Goal: Task Accomplishment & Management: Complete application form

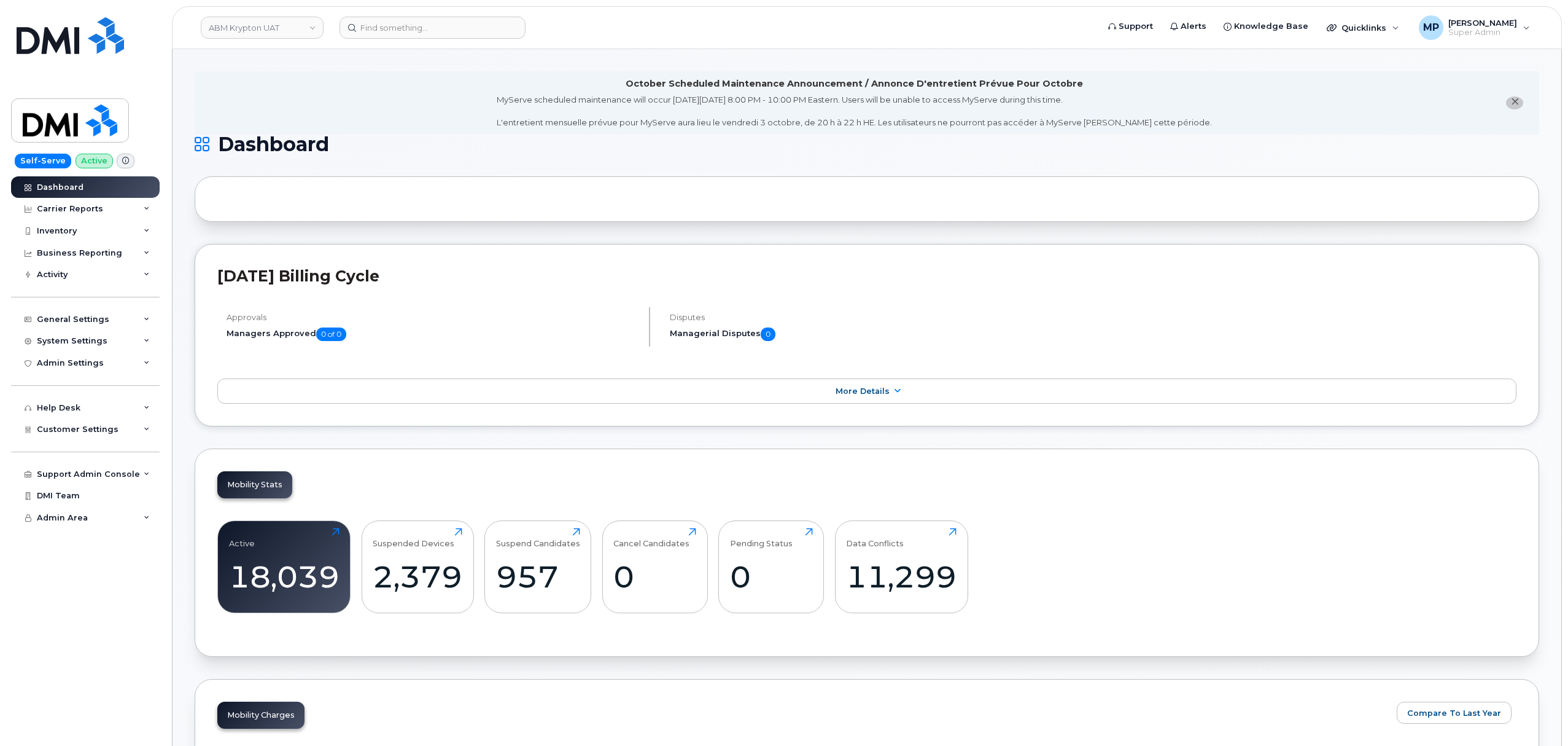
scroll to position [1743, 0]
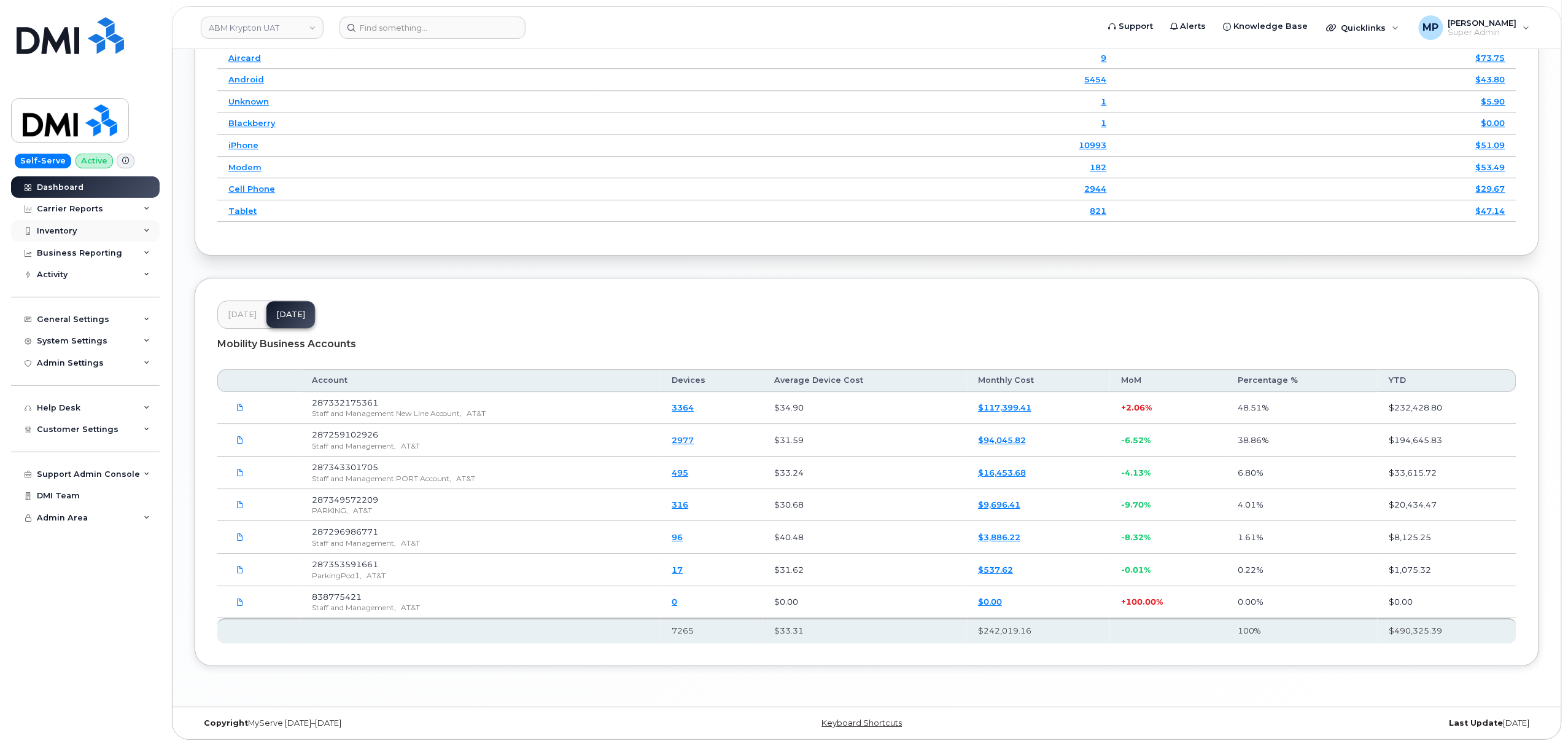
click at [52, 231] on div "Inventory" at bounding box center [57, 231] width 40 height 9
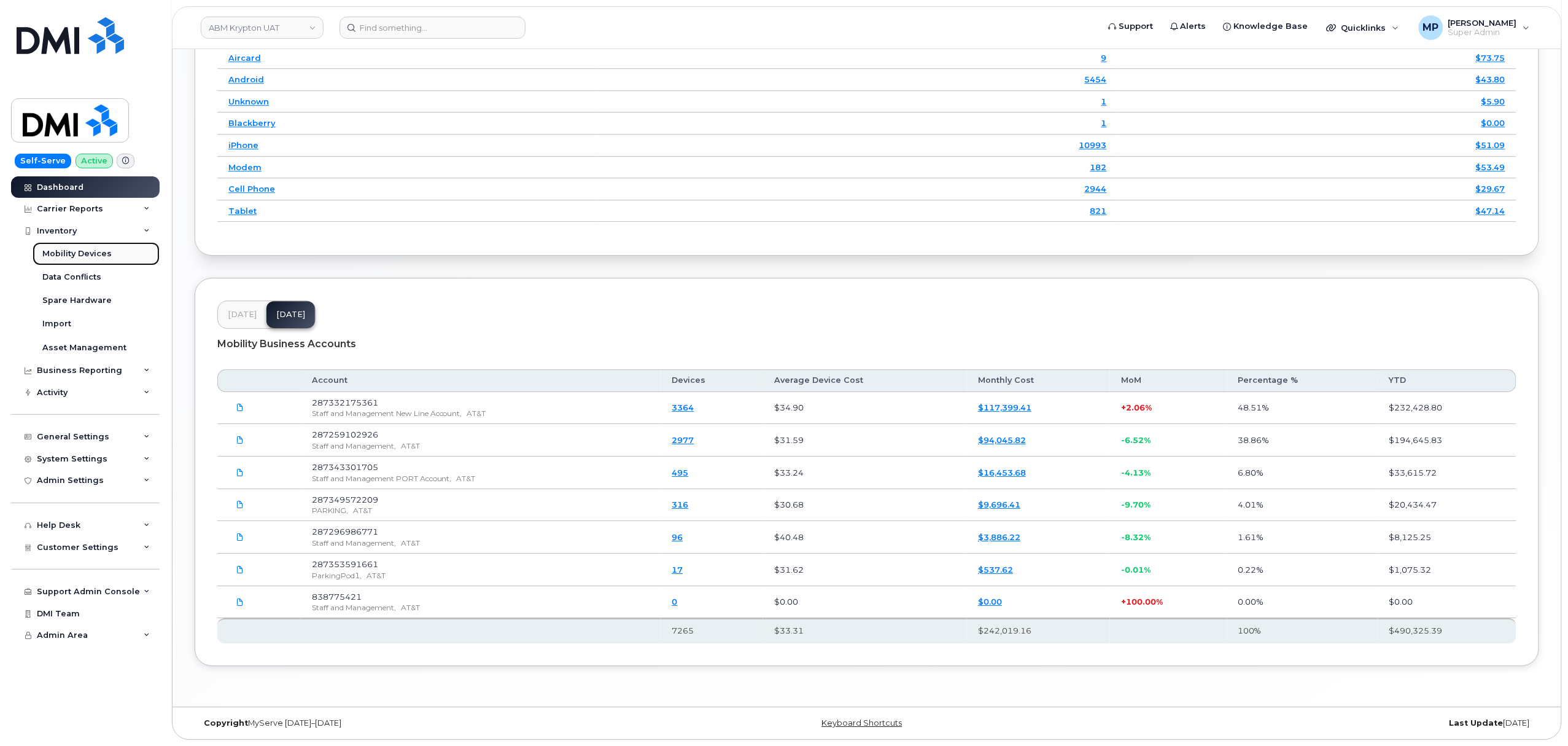
click at [67, 252] on div "Mobility Devices" at bounding box center [77, 253] width 69 height 11
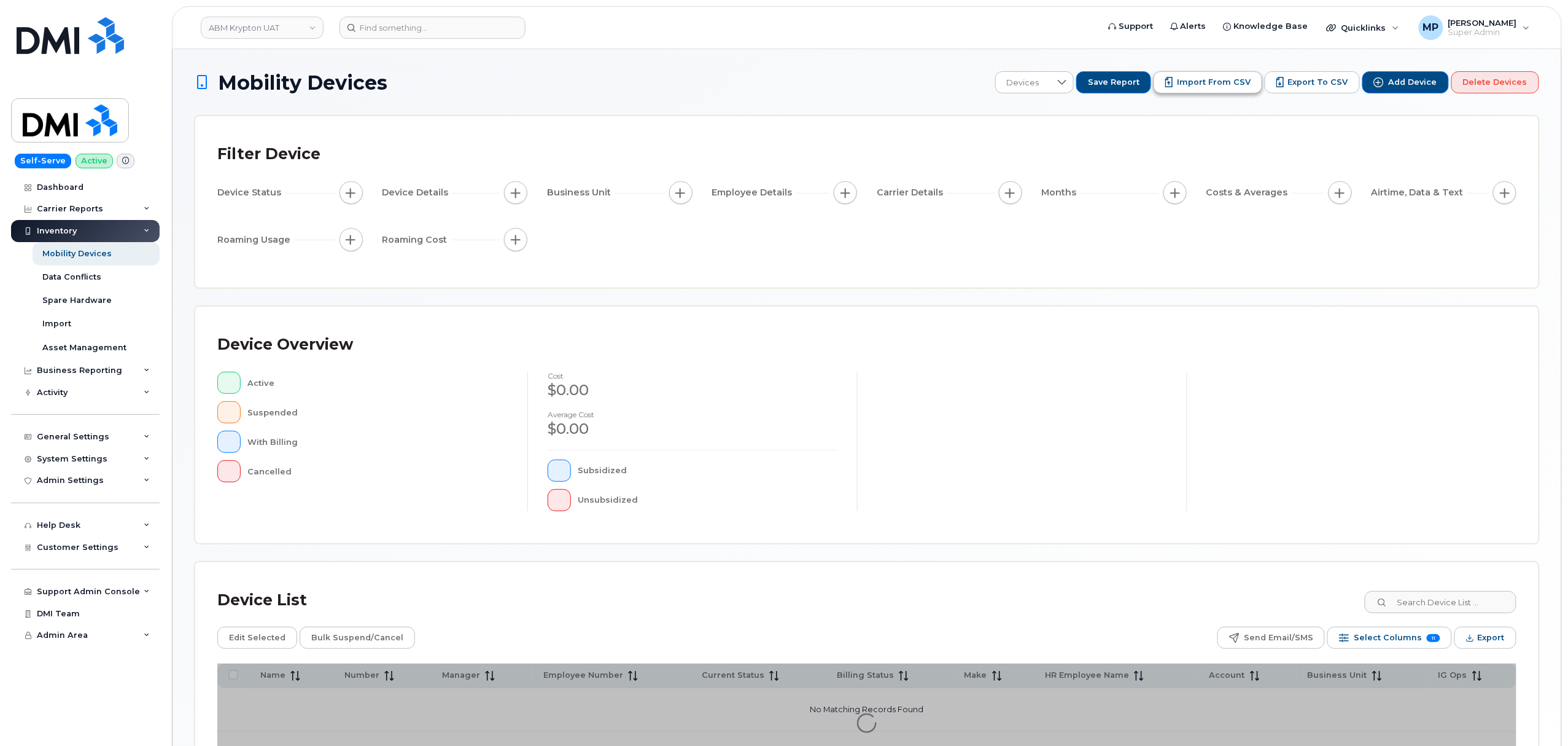
click at [1209, 86] on span "Import from CSV" at bounding box center [1213, 82] width 73 height 11
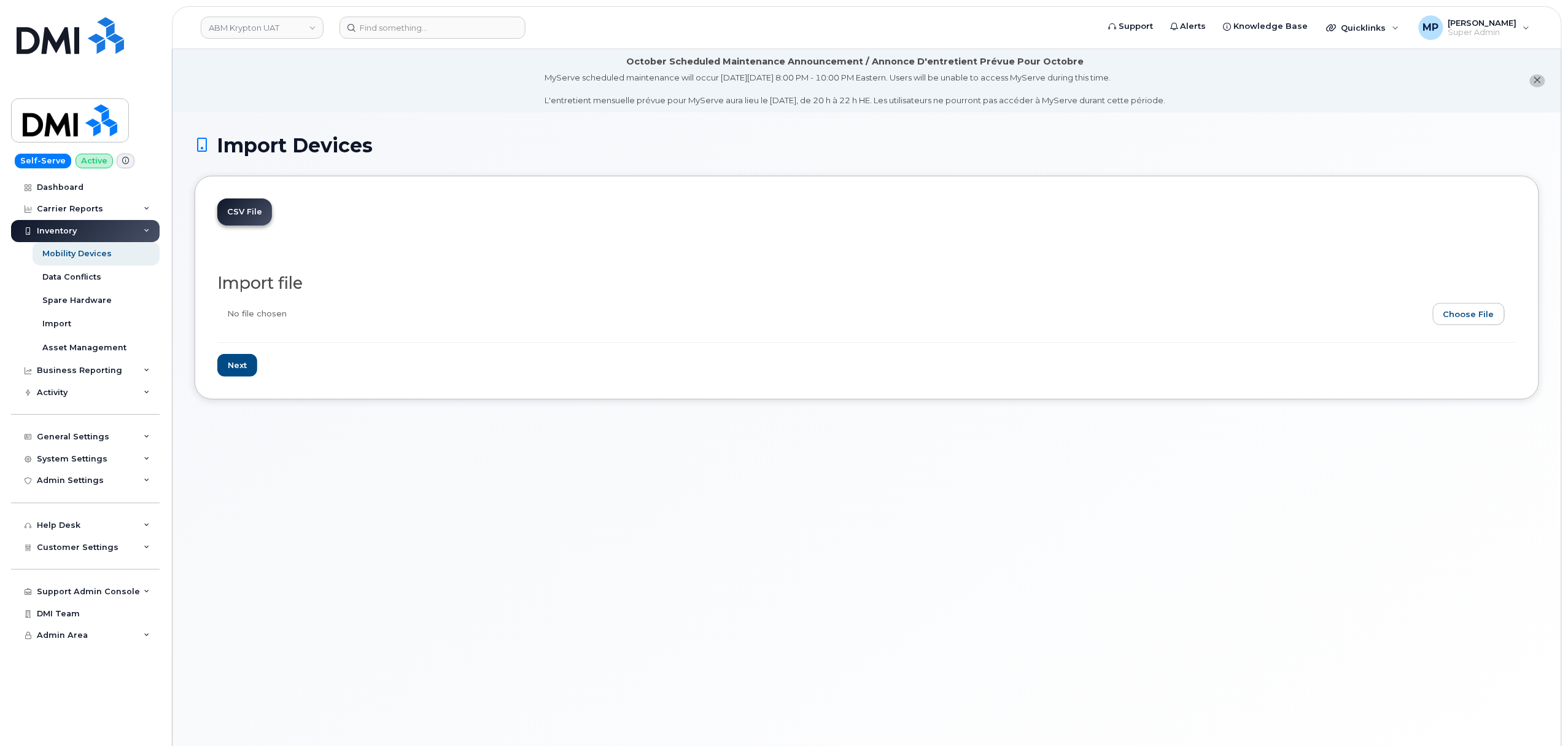
click at [1472, 310] on input "file" at bounding box center [862, 317] width 1289 height 28
type input "C:\fakepath\ABM Krypton BU assignments.csv"
click at [239, 370] on input "Next" at bounding box center [237, 365] width 40 height 22
type input "Loading..."
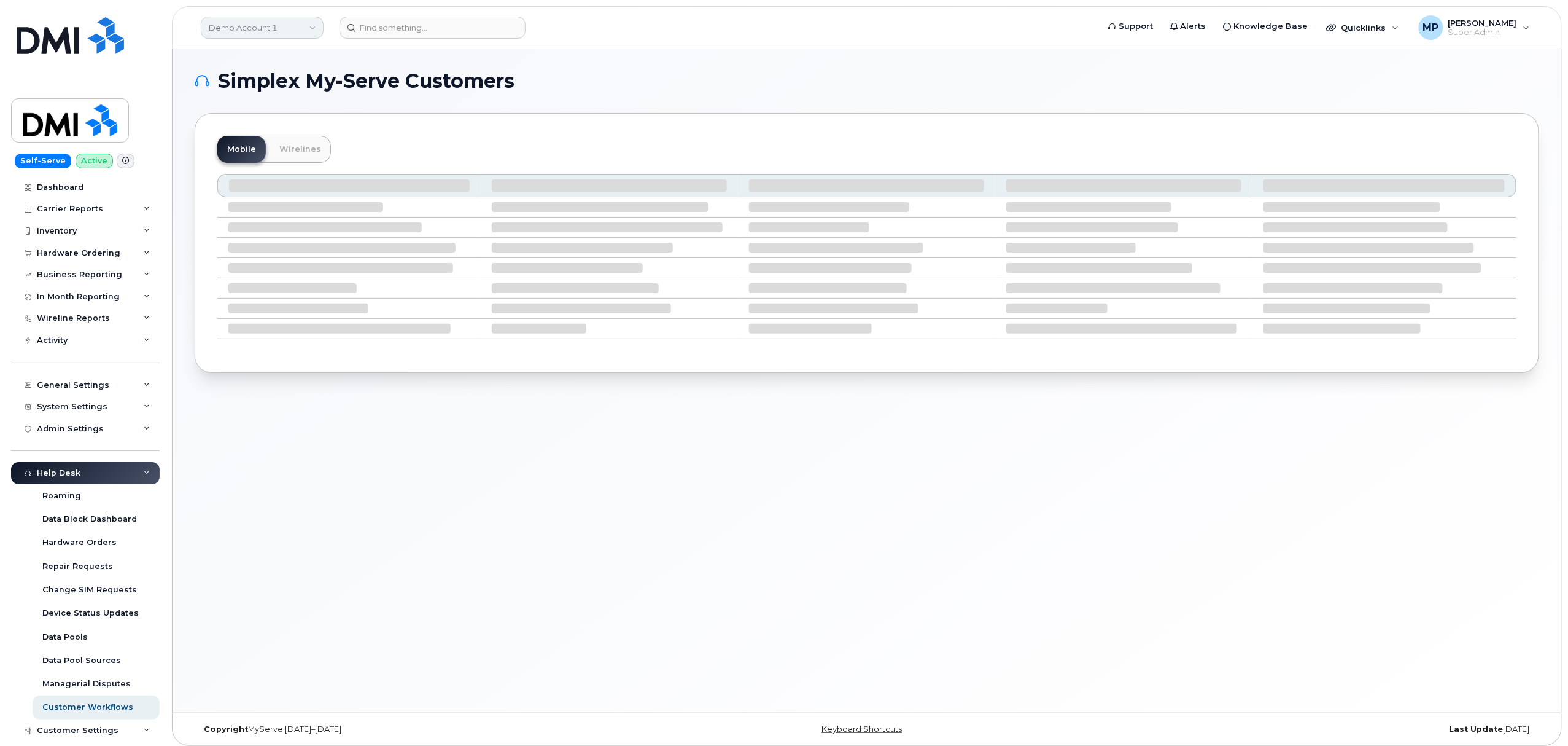
click at [247, 29] on link "Demo Account 1" at bounding box center [262, 28] width 123 height 22
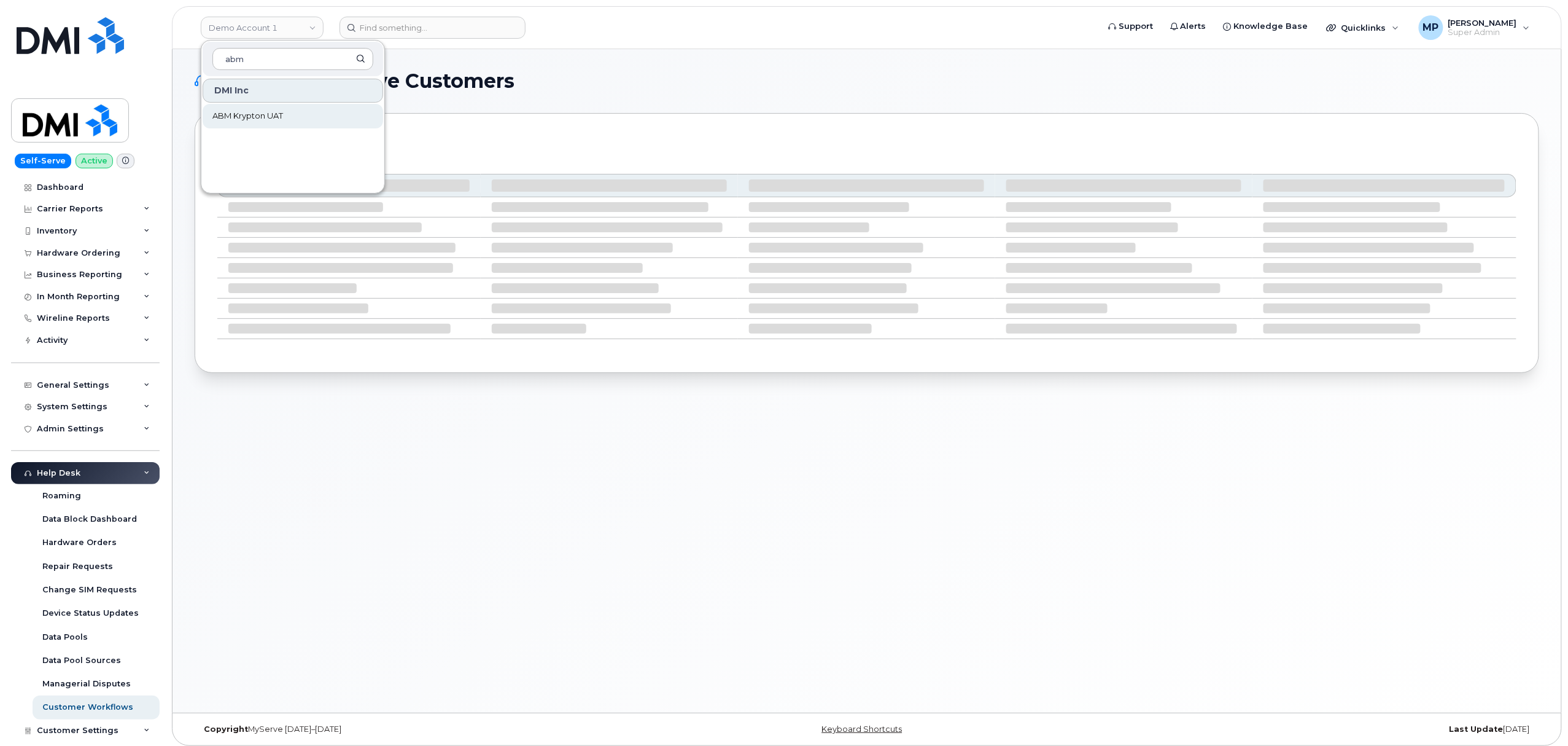
type input "abm"
click at [268, 117] on span "ABM Krypton UAT" at bounding box center [248, 116] width 71 height 12
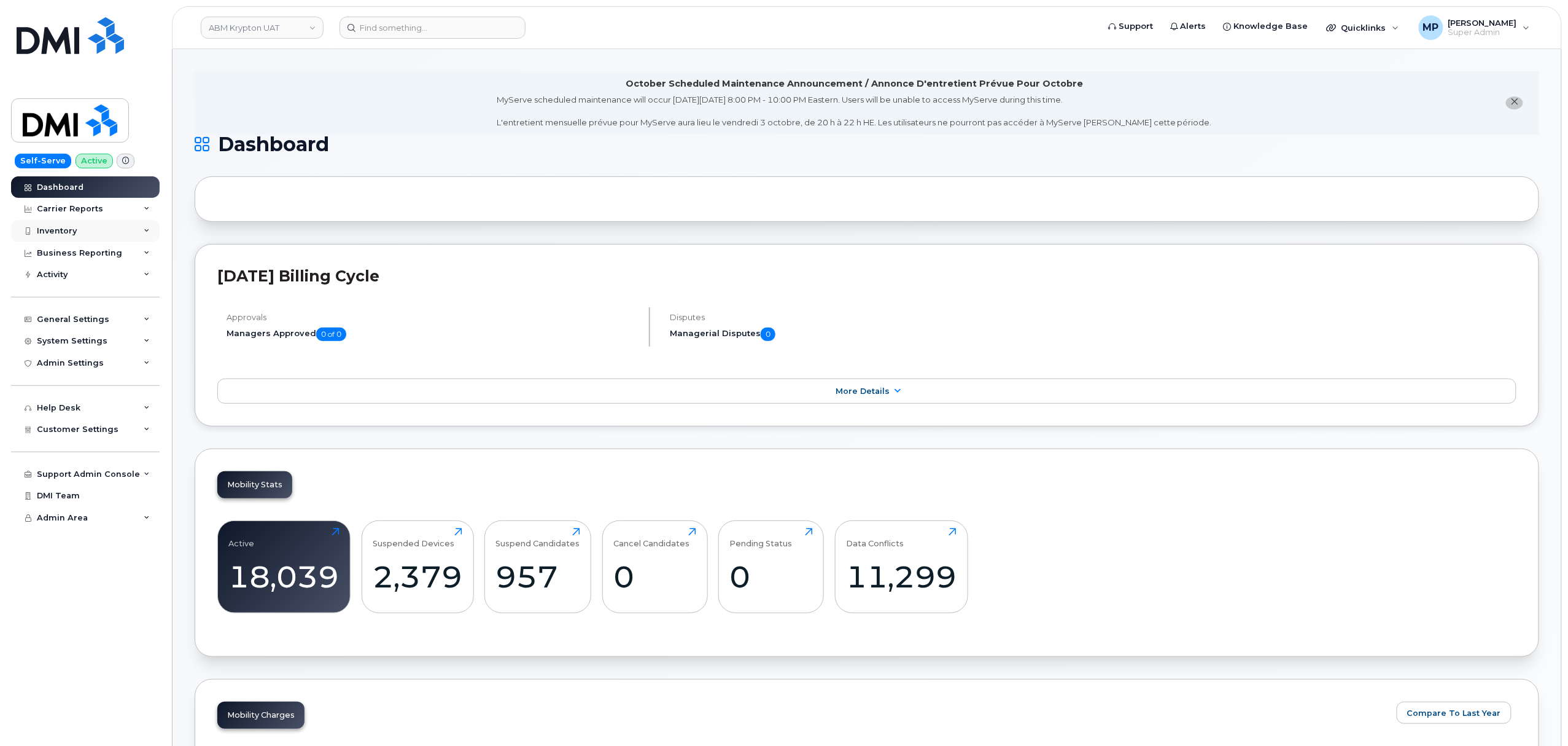
click at [61, 233] on div "Inventory" at bounding box center [57, 231] width 40 height 9
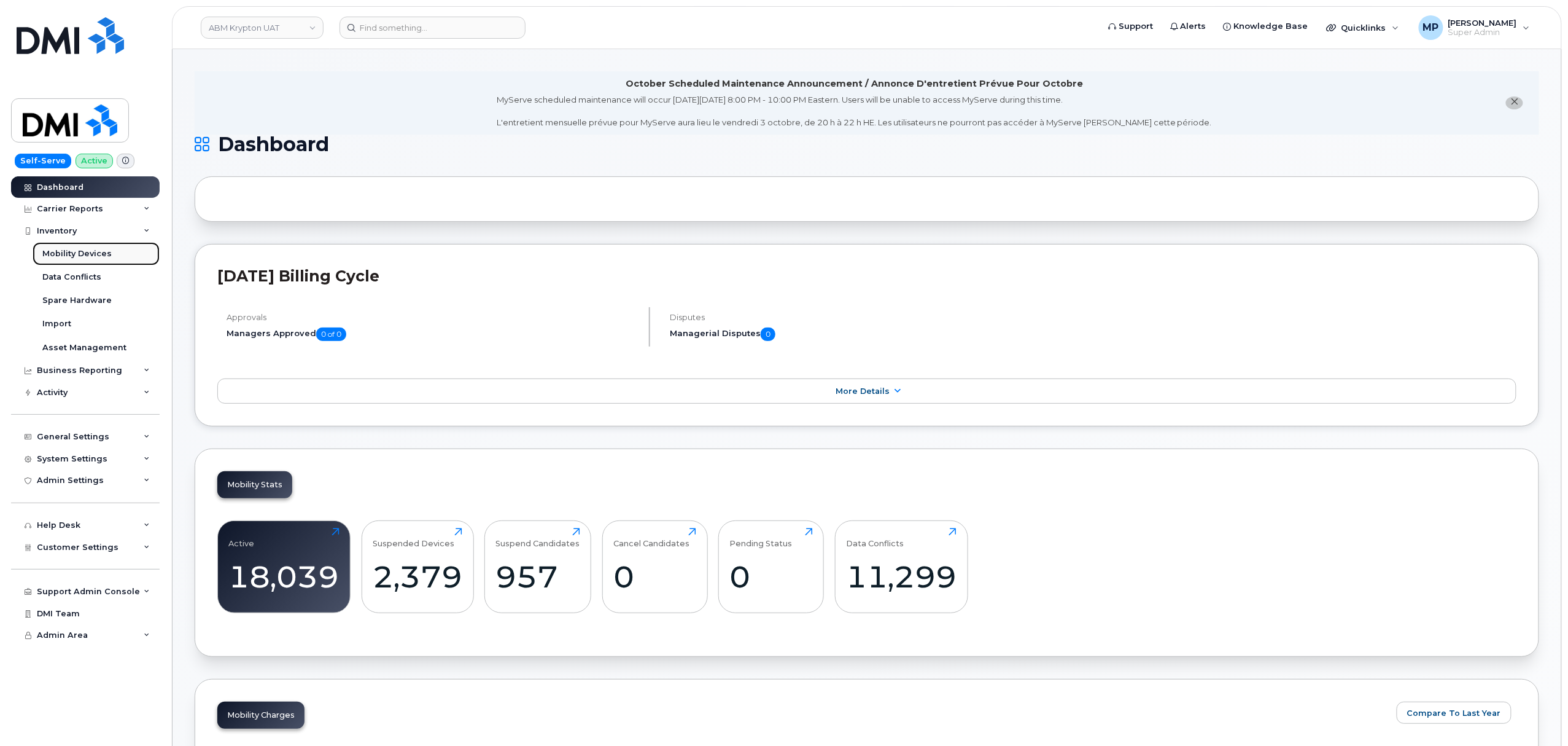
click at [60, 252] on div "Mobility Devices" at bounding box center [77, 253] width 69 height 11
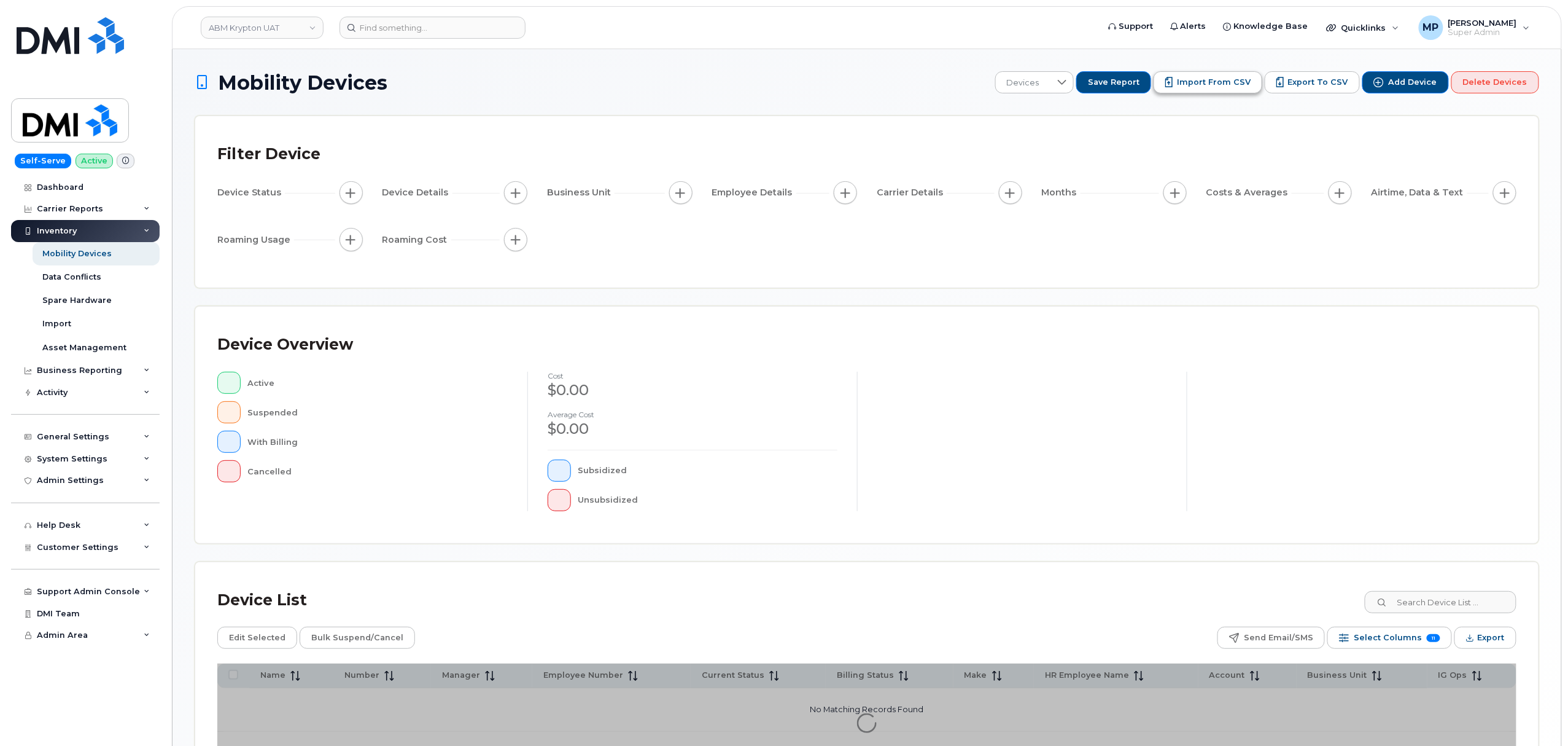
click at [1207, 82] on span "Import from CSV" at bounding box center [1213, 82] width 73 height 11
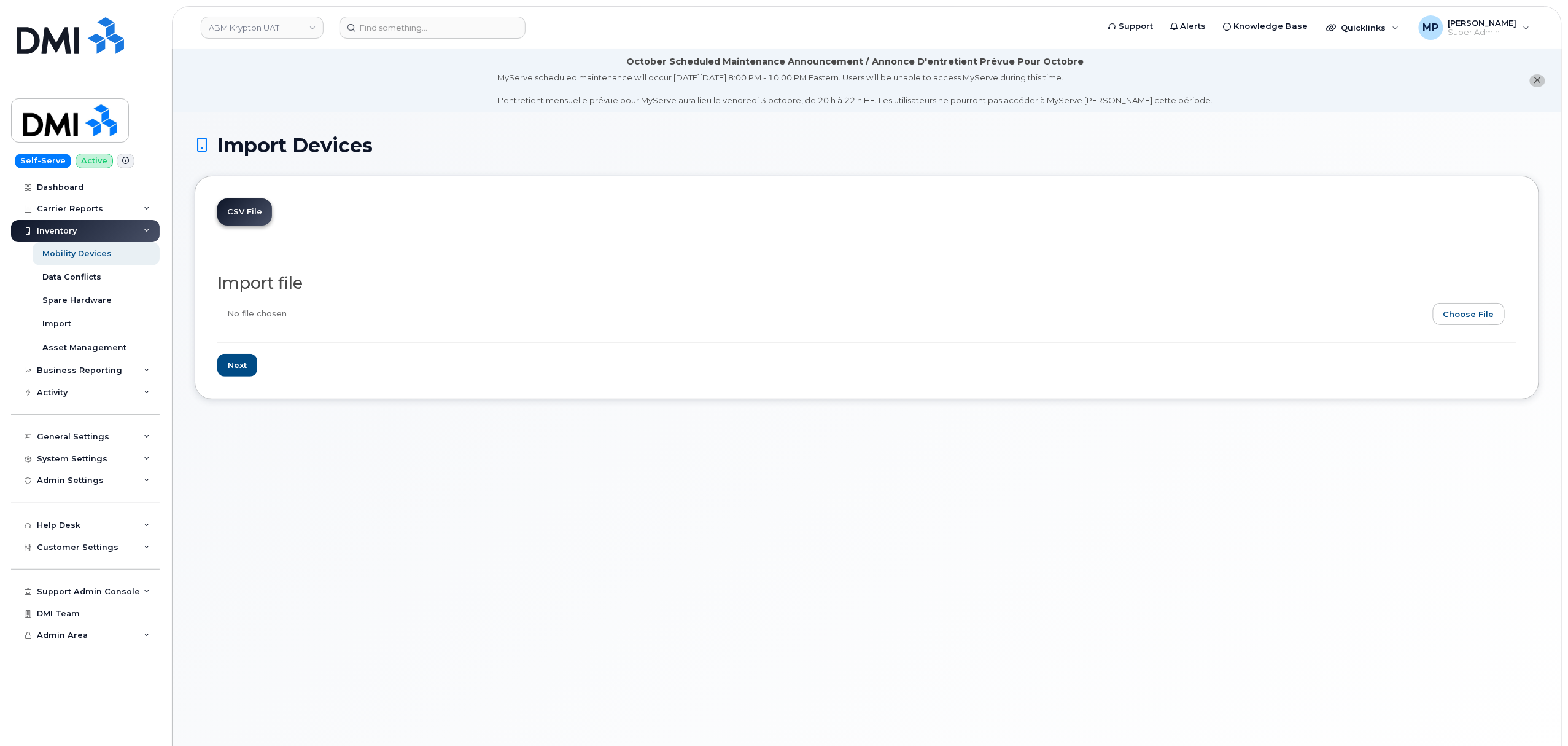
click at [1458, 310] on input "file" at bounding box center [862, 317] width 1289 height 28
type input "C:\fakepath\u_phone_number (10).csv"
click at [248, 366] on input "Next" at bounding box center [237, 365] width 40 height 22
type input "Loading..."
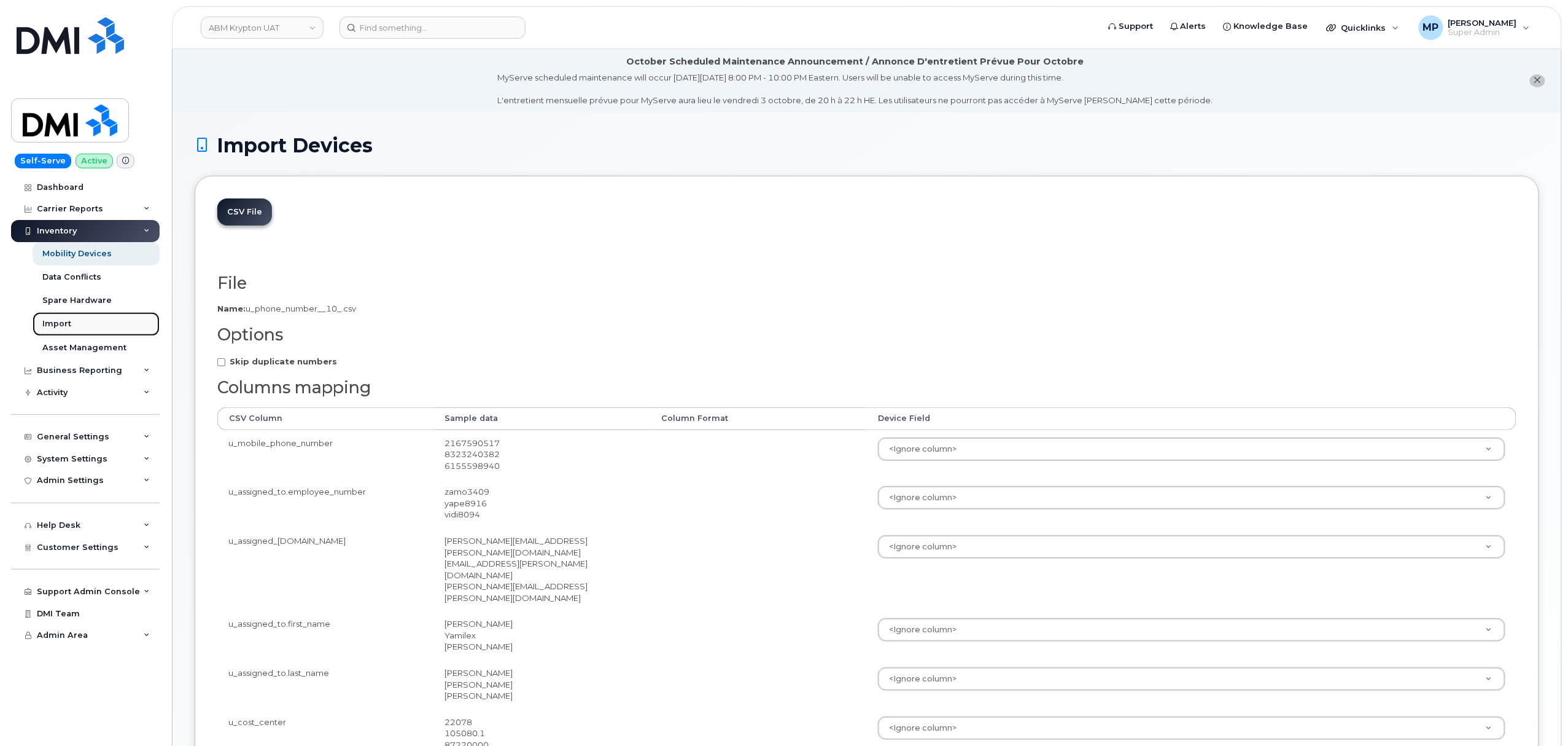
click at [60, 325] on div "Import" at bounding box center [56, 324] width 28 height 11
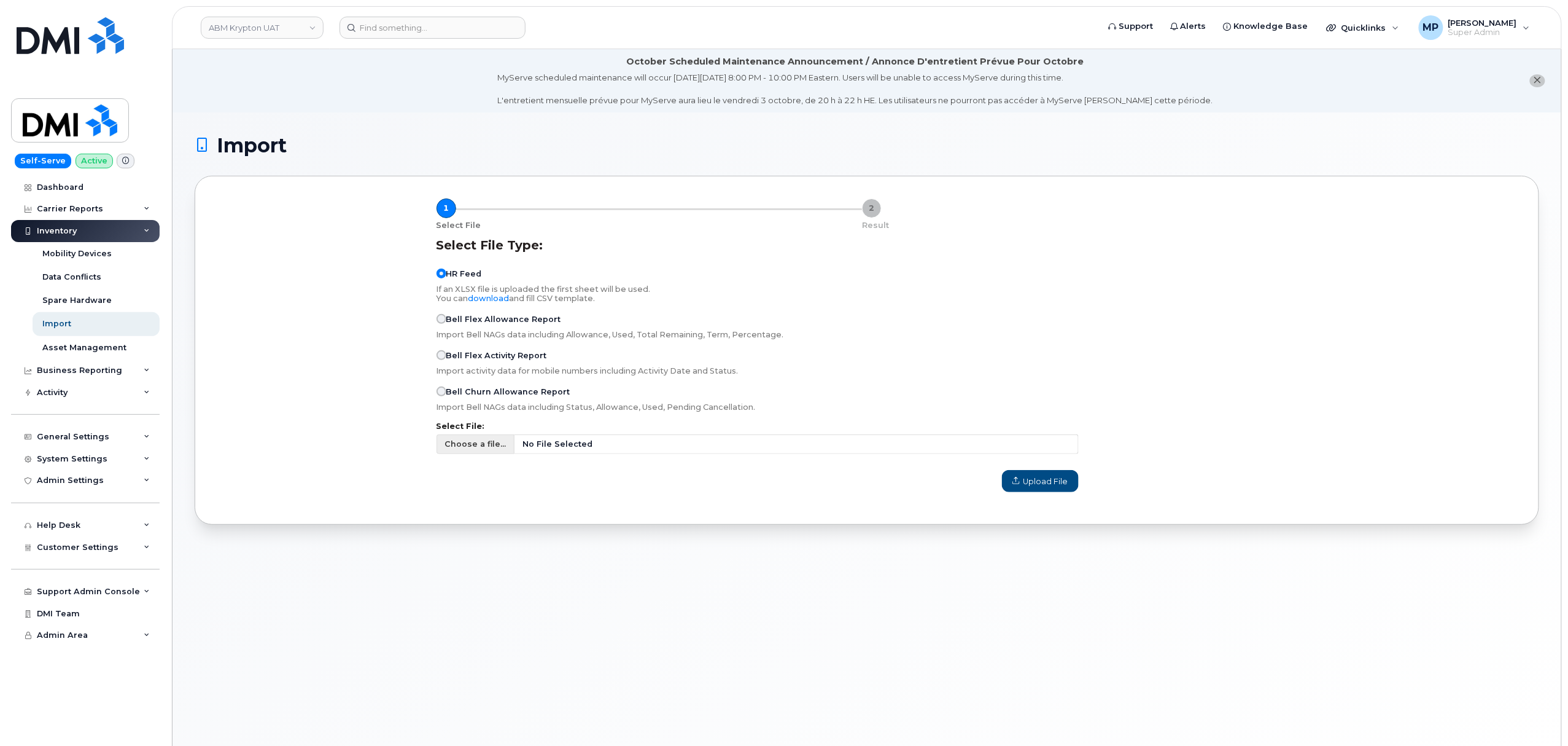
click at [482, 450] on span "Choose a file..." at bounding box center [475, 444] width 61 height 12
click at [482, 450] on input "Choose a file... No File Selected" at bounding box center [758, 444] width 642 height 20
type input "C:\fakepath\u_phone_number (10).csv"
click at [1036, 482] on span "Upload File" at bounding box center [1040, 482] width 56 height 12
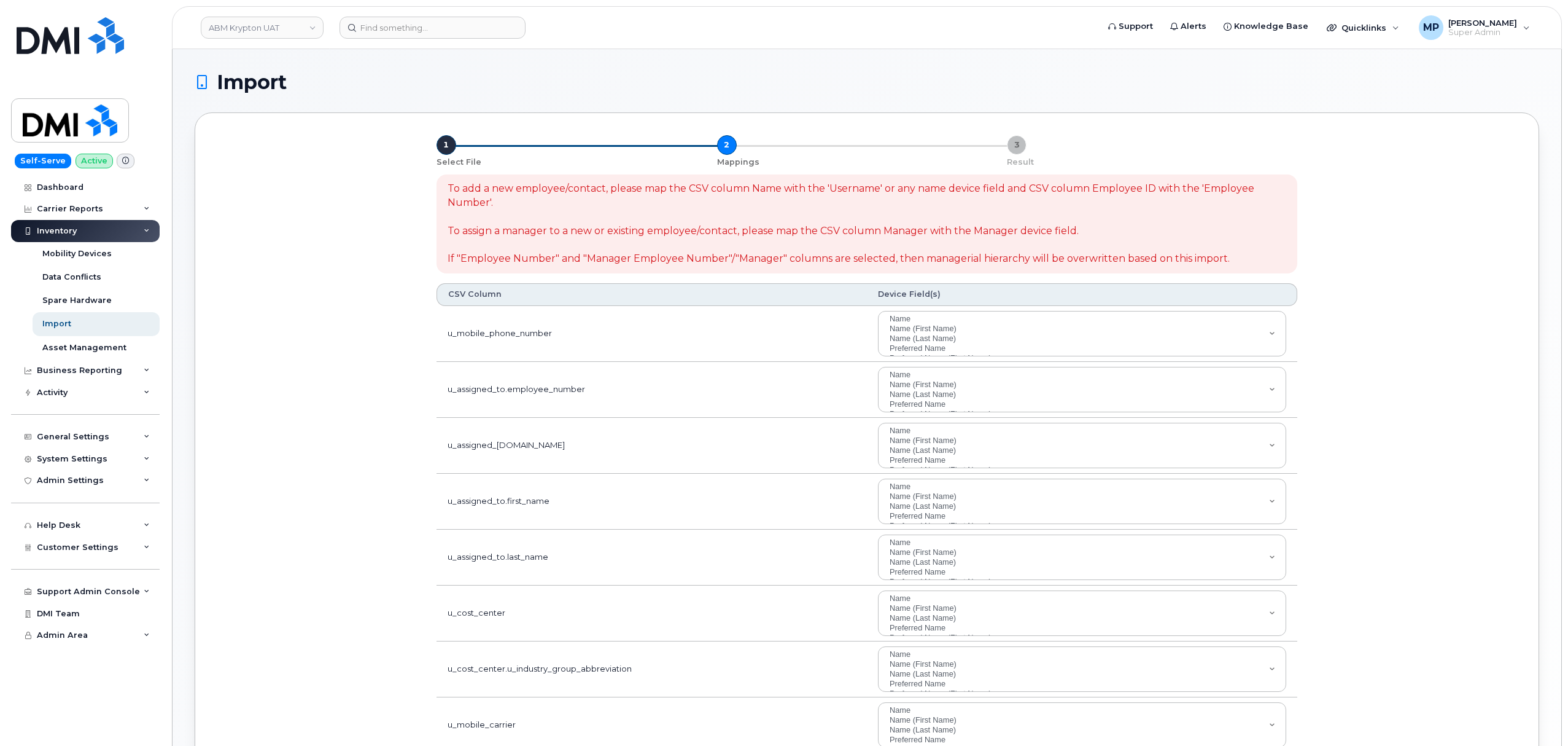
select select
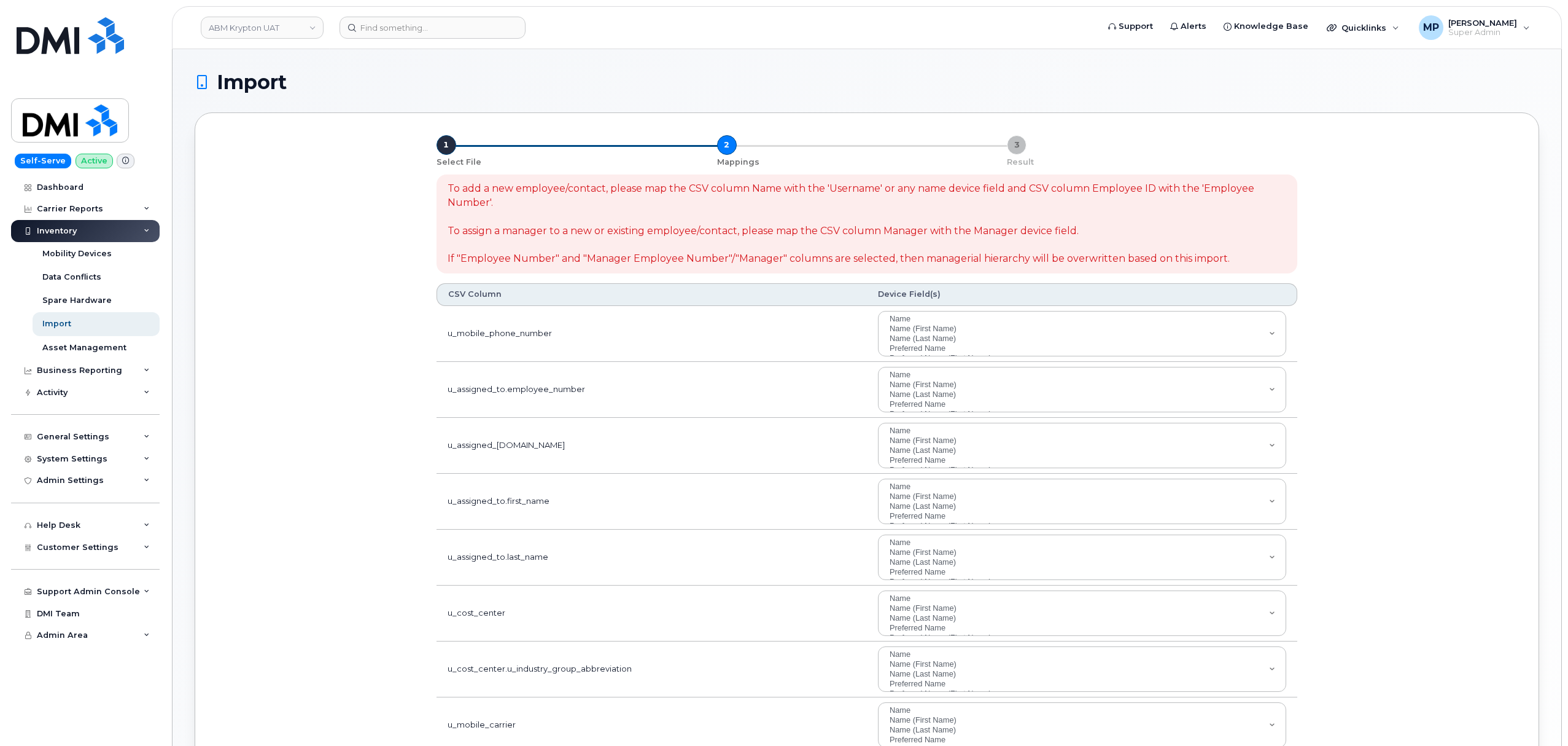
select select
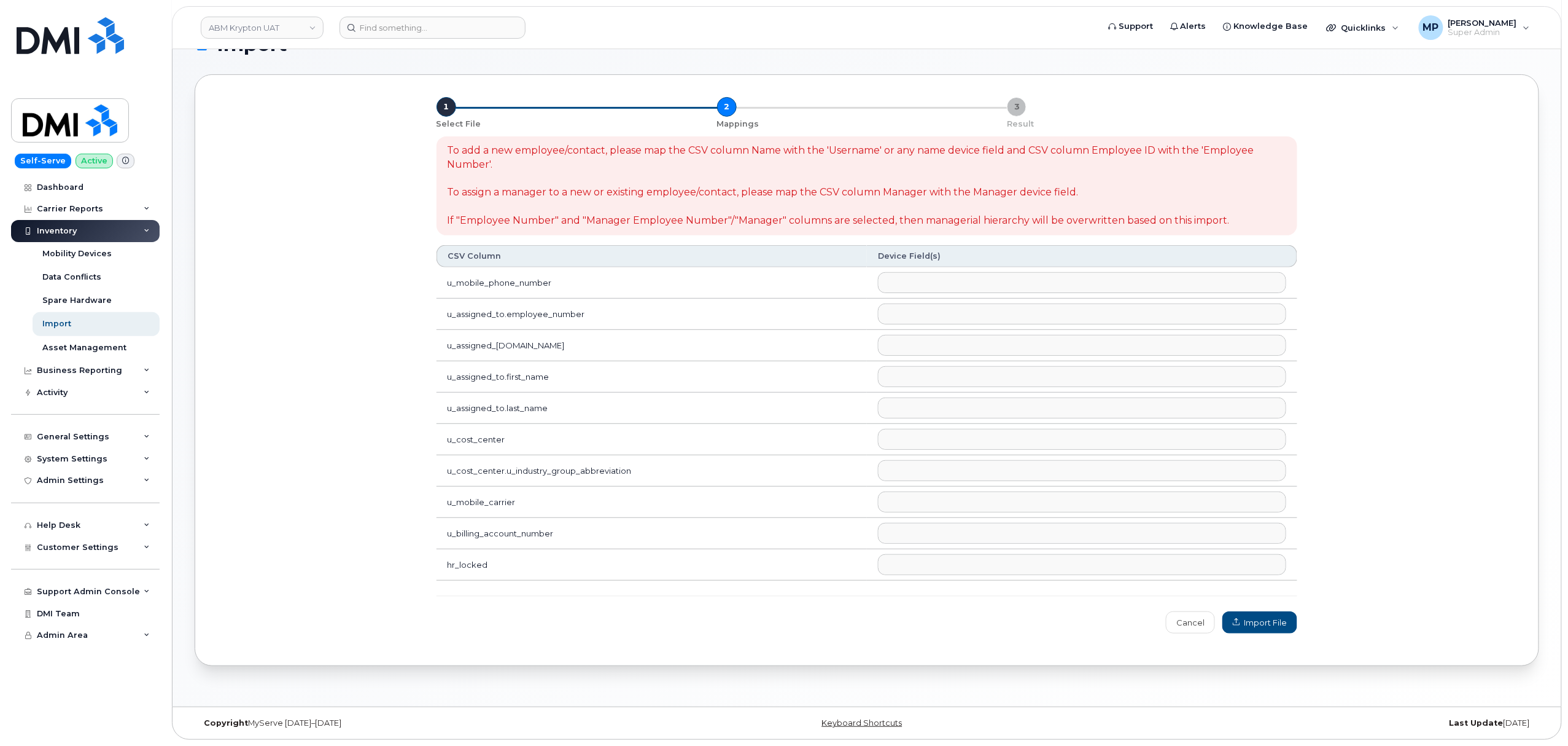
scroll to position [109, 0]
click at [938, 335] on ul at bounding box center [1082, 345] width 407 height 20
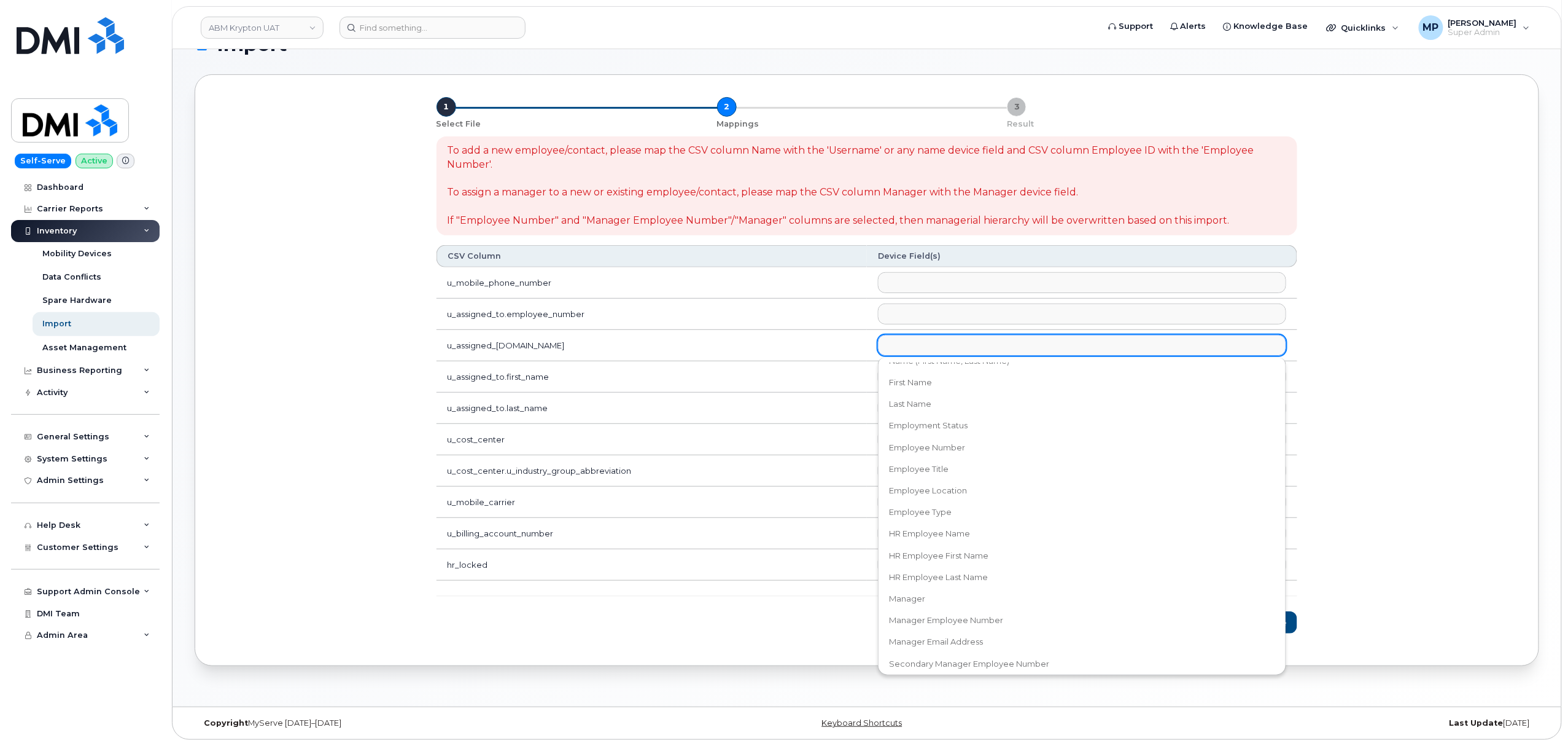
scroll to position [165, 0]
select select "email"
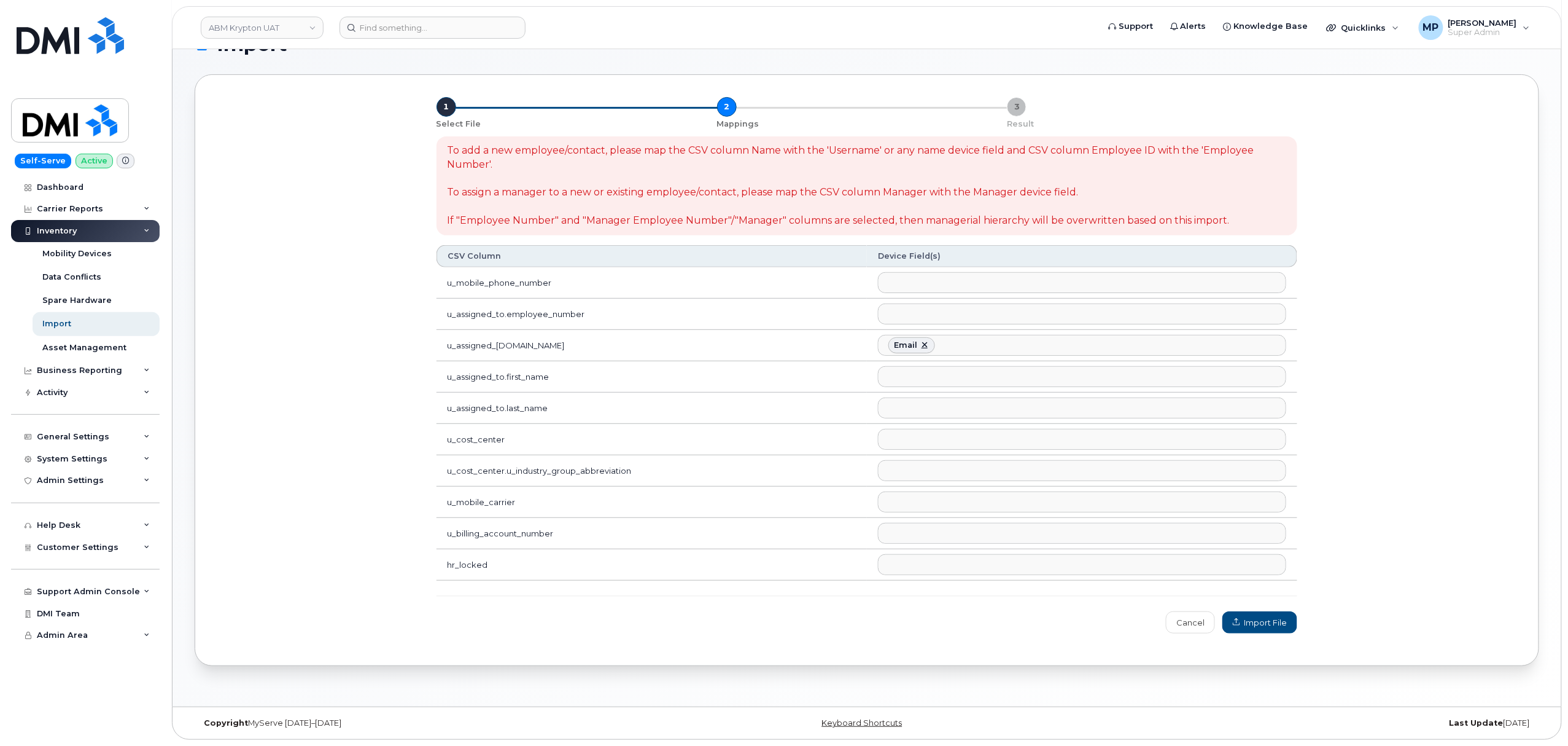
scroll to position [230, 0]
click at [911, 367] on ul at bounding box center [1082, 376] width 407 height 20
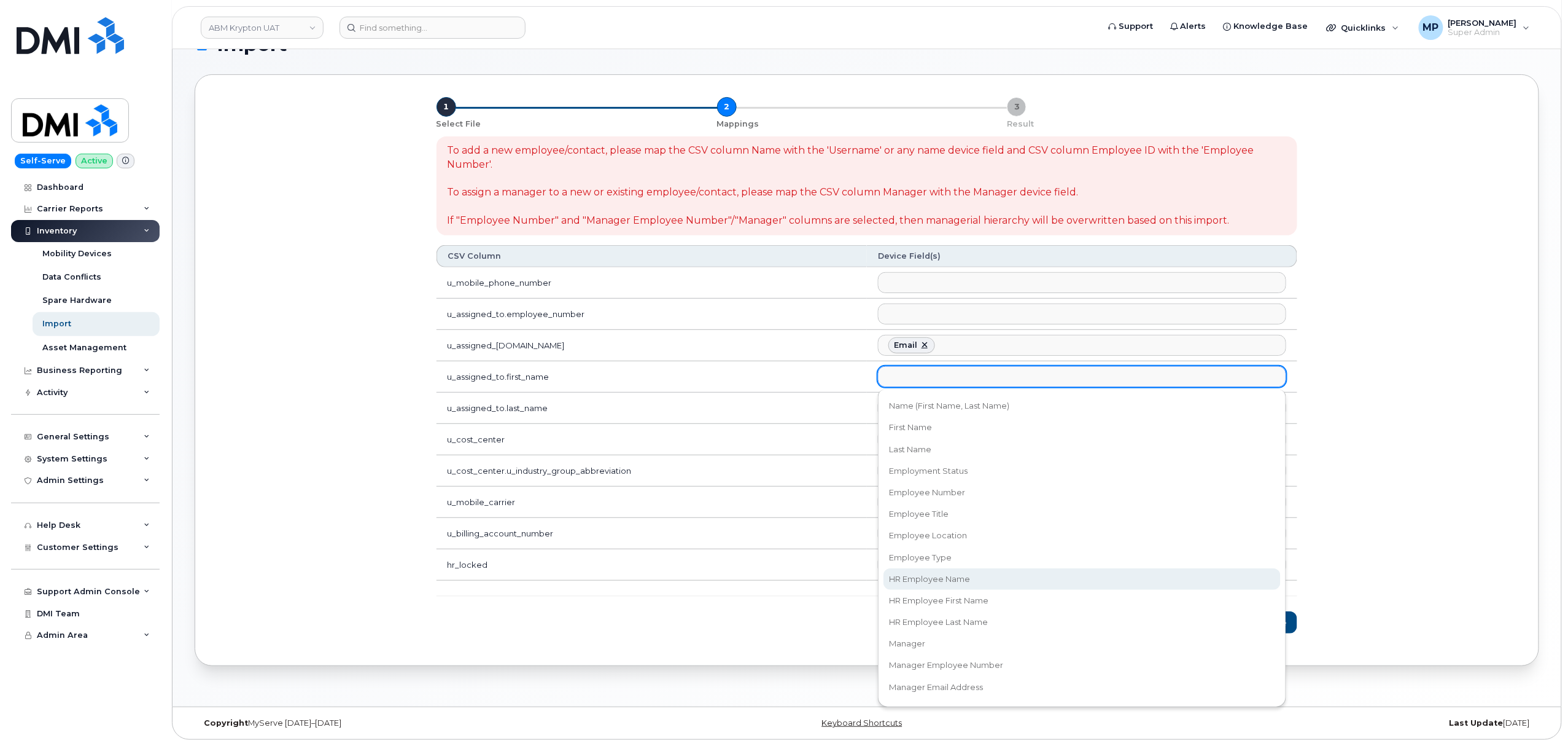
scroll to position [246, 0]
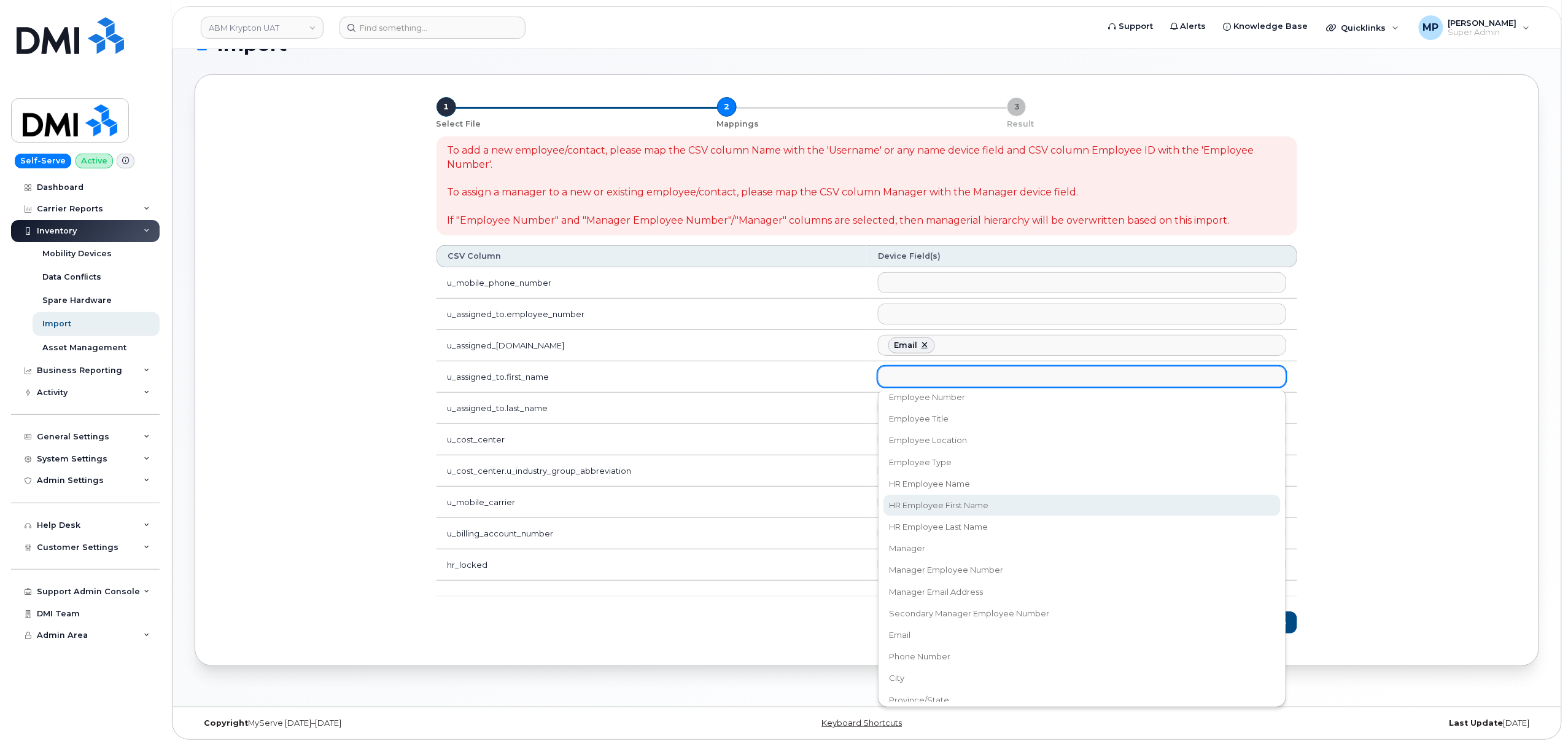
select select "hr_employee_first_name"
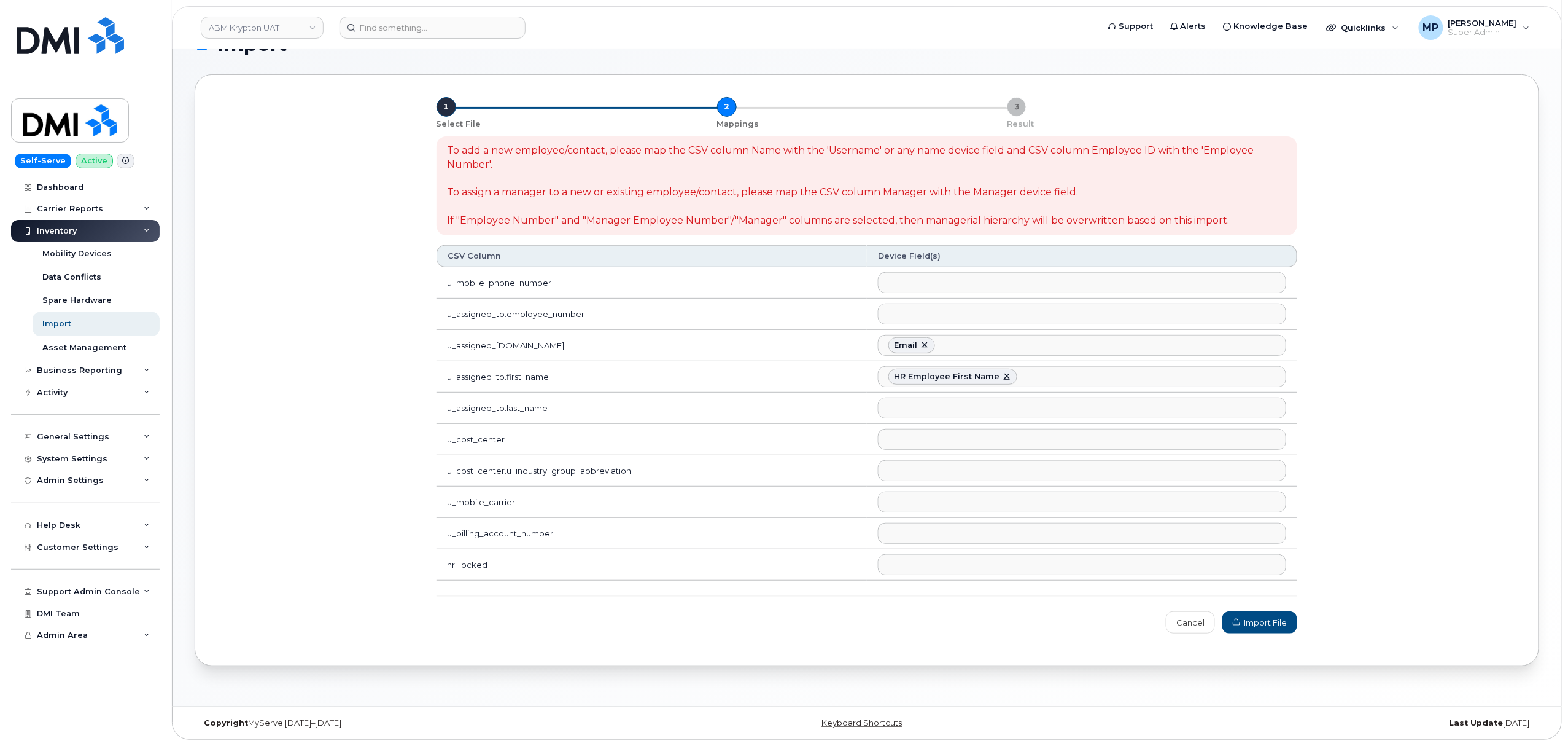
scroll to position [168, 0]
click at [916, 403] on ul at bounding box center [1082, 408] width 407 height 20
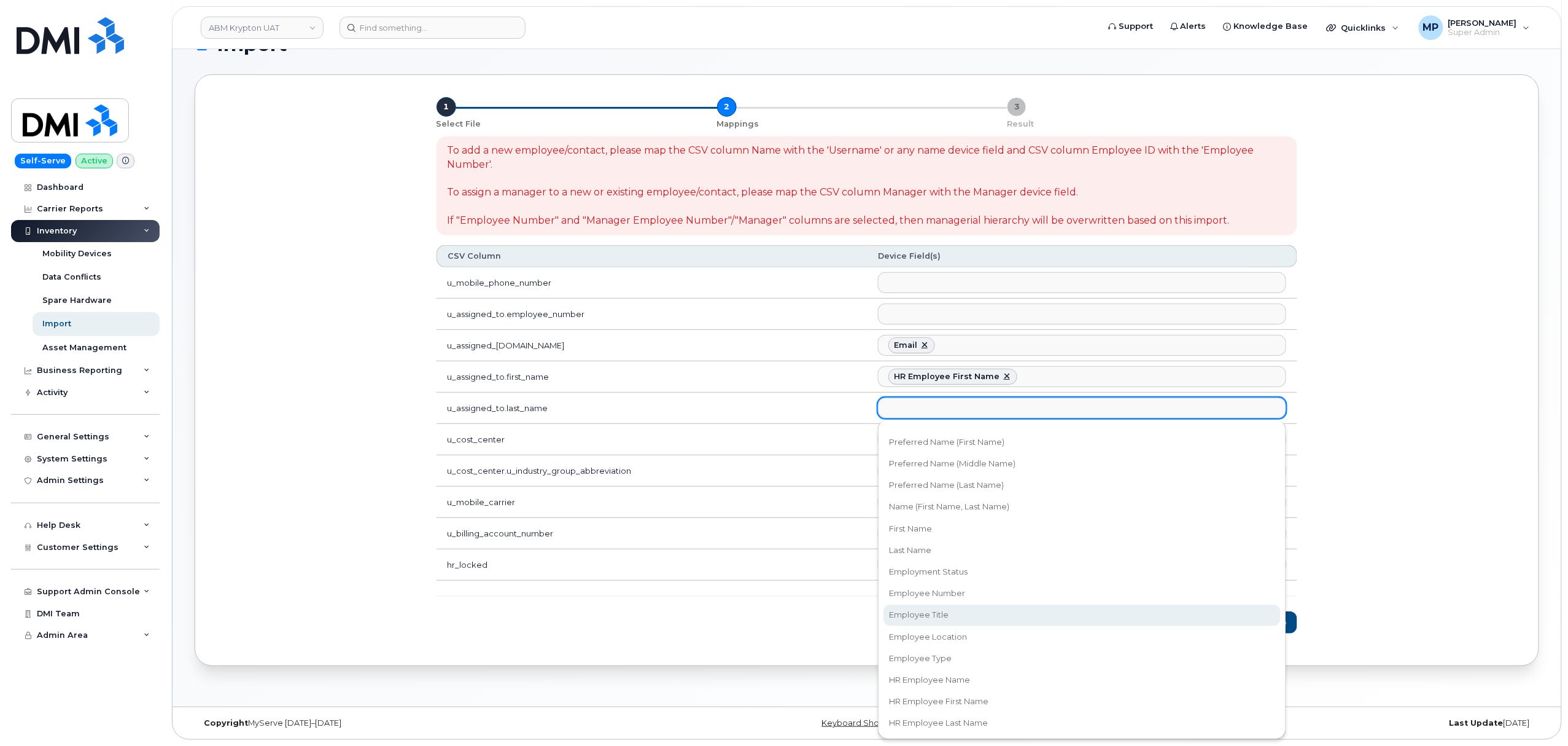
scroll to position [163, 0]
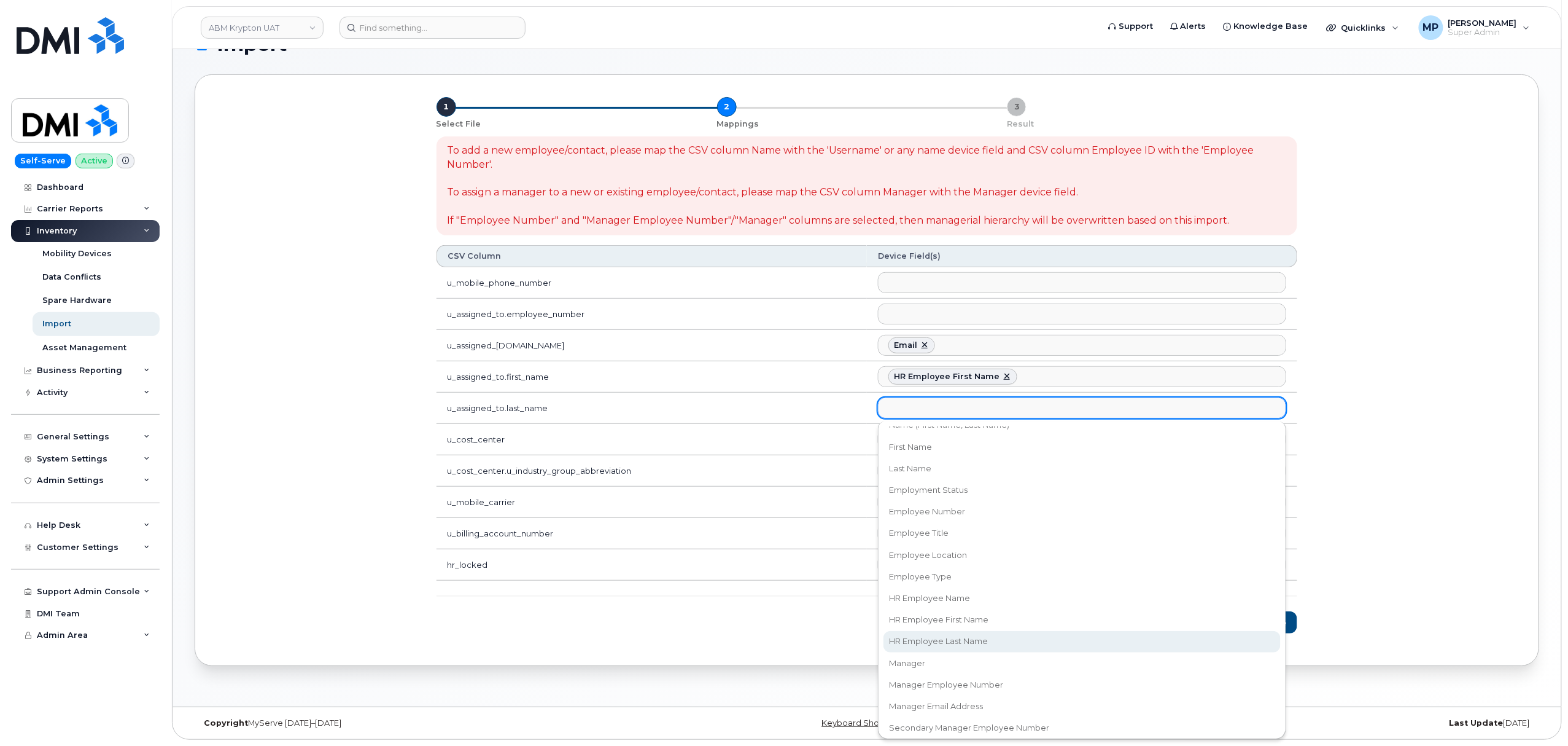
select select "hr_employee_last_name"
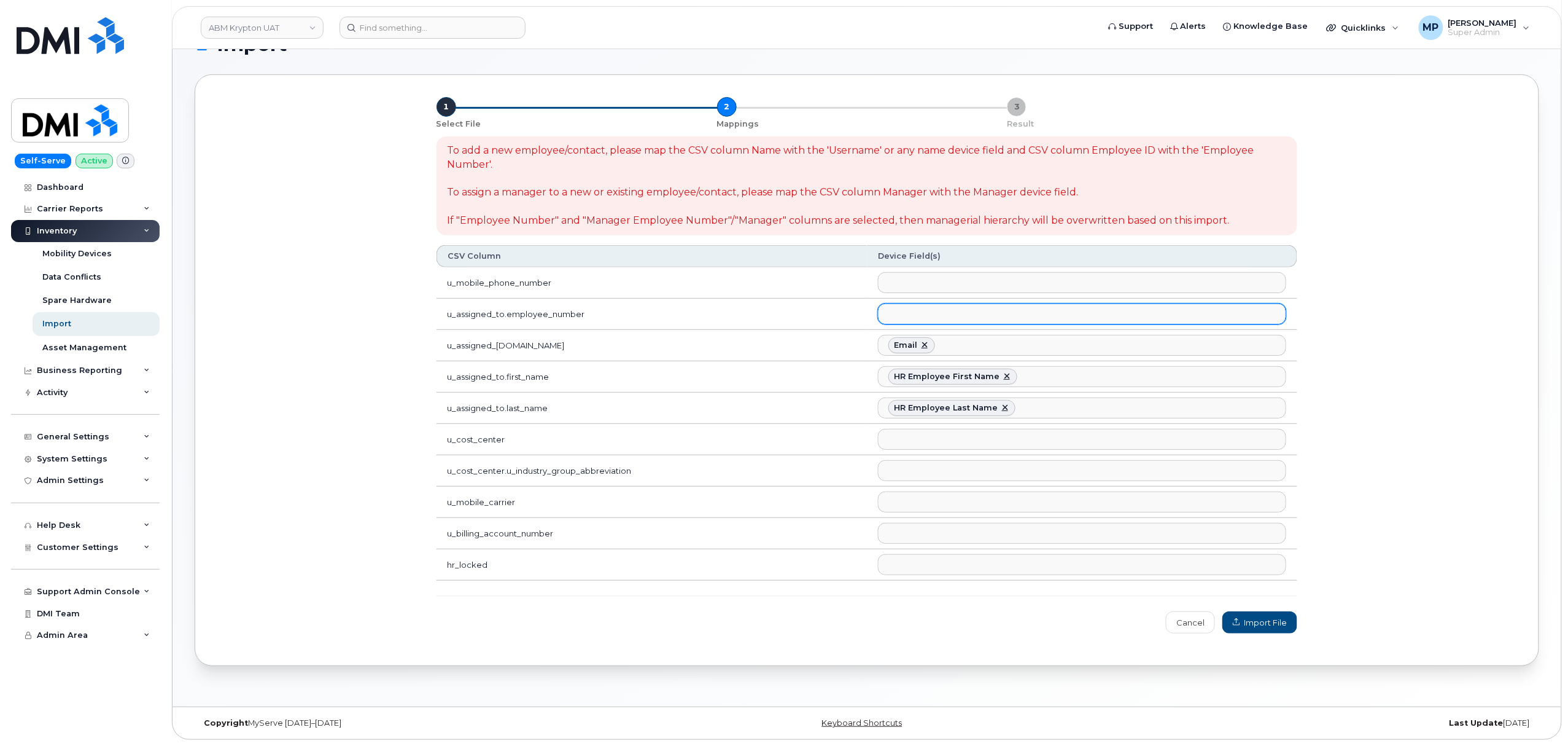
click at [917, 307] on ul at bounding box center [1082, 313] width 407 height 20
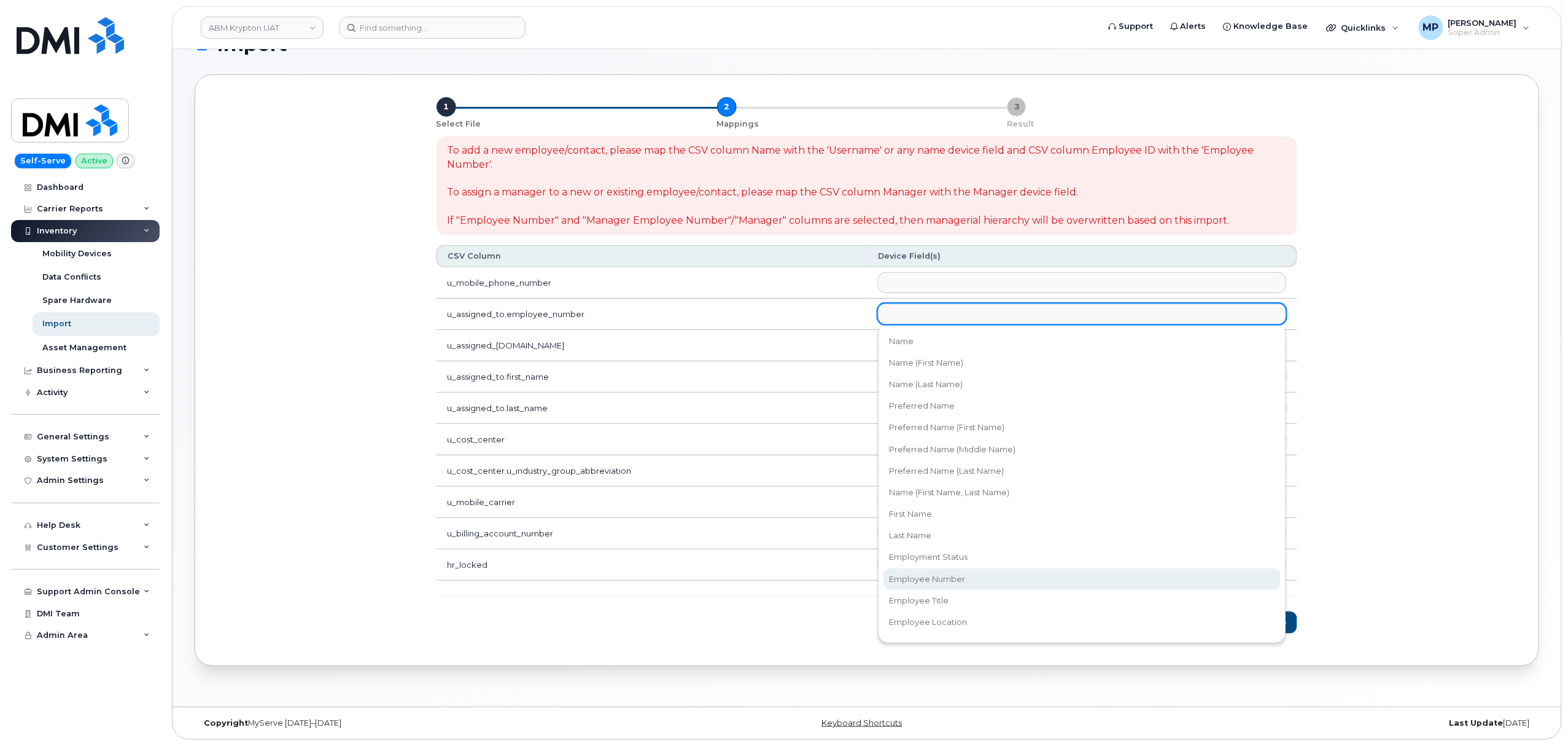
select select "employee_number"
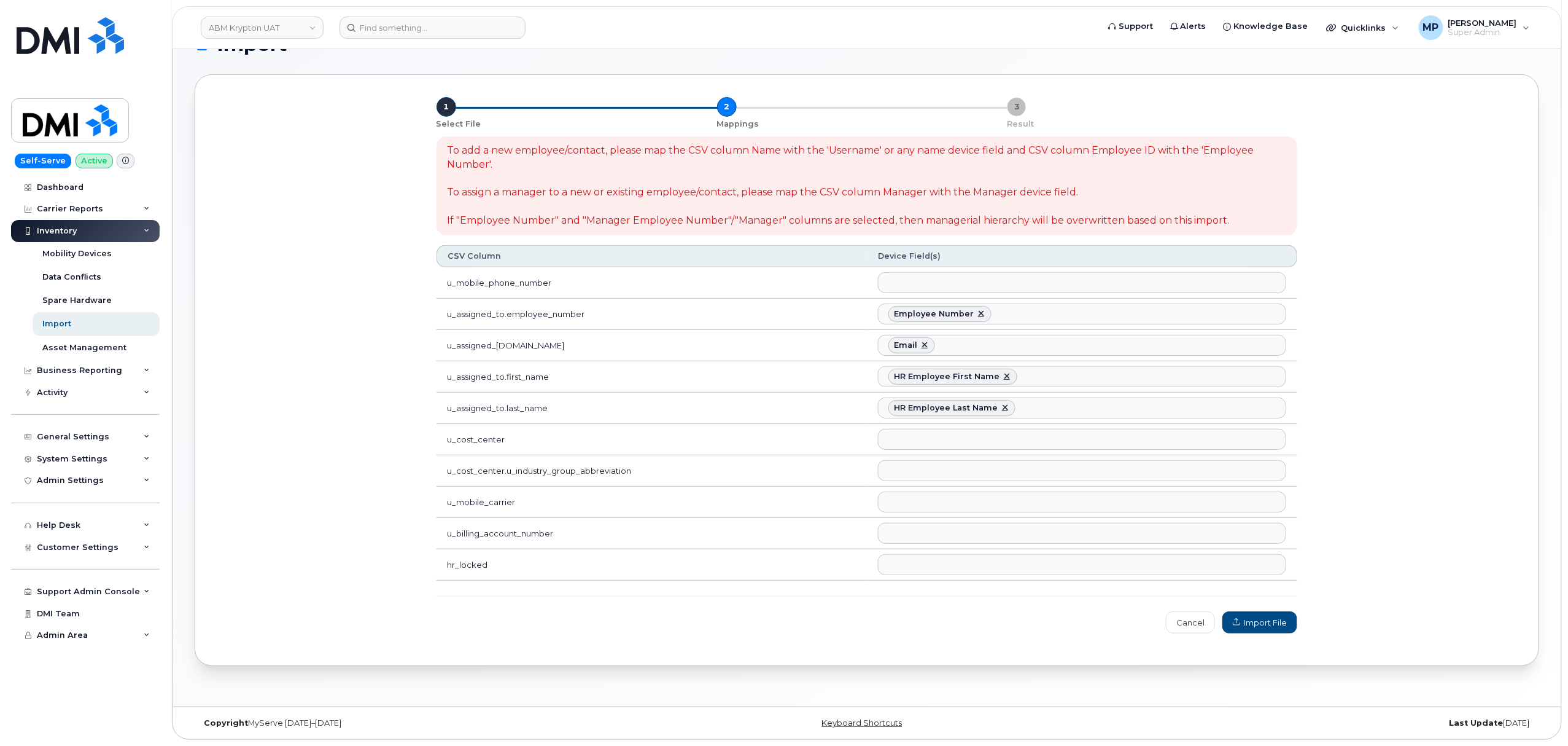
scroll to position [114, 0]
click at [1261, 623] on span "Import File" at bounding box center [1260, 623] width 54 height 12
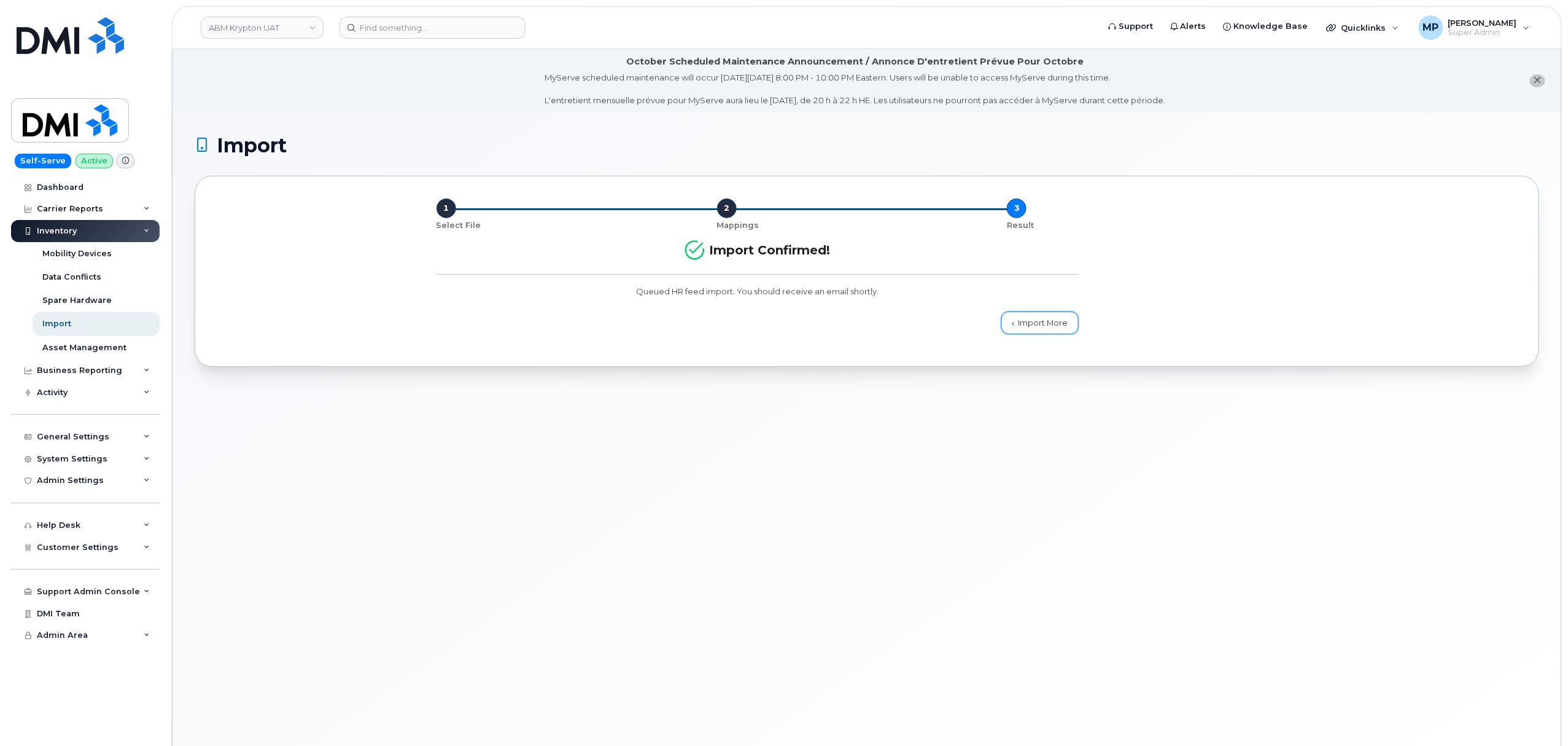
drag, startPoint x: 1054, startPoint y: 320, endPoint x: 1036, endPoint y: 318, distance: 18.1
click at [1054, 320] on link "Import More" at bounding box center [1040, 323] width 78 height 22
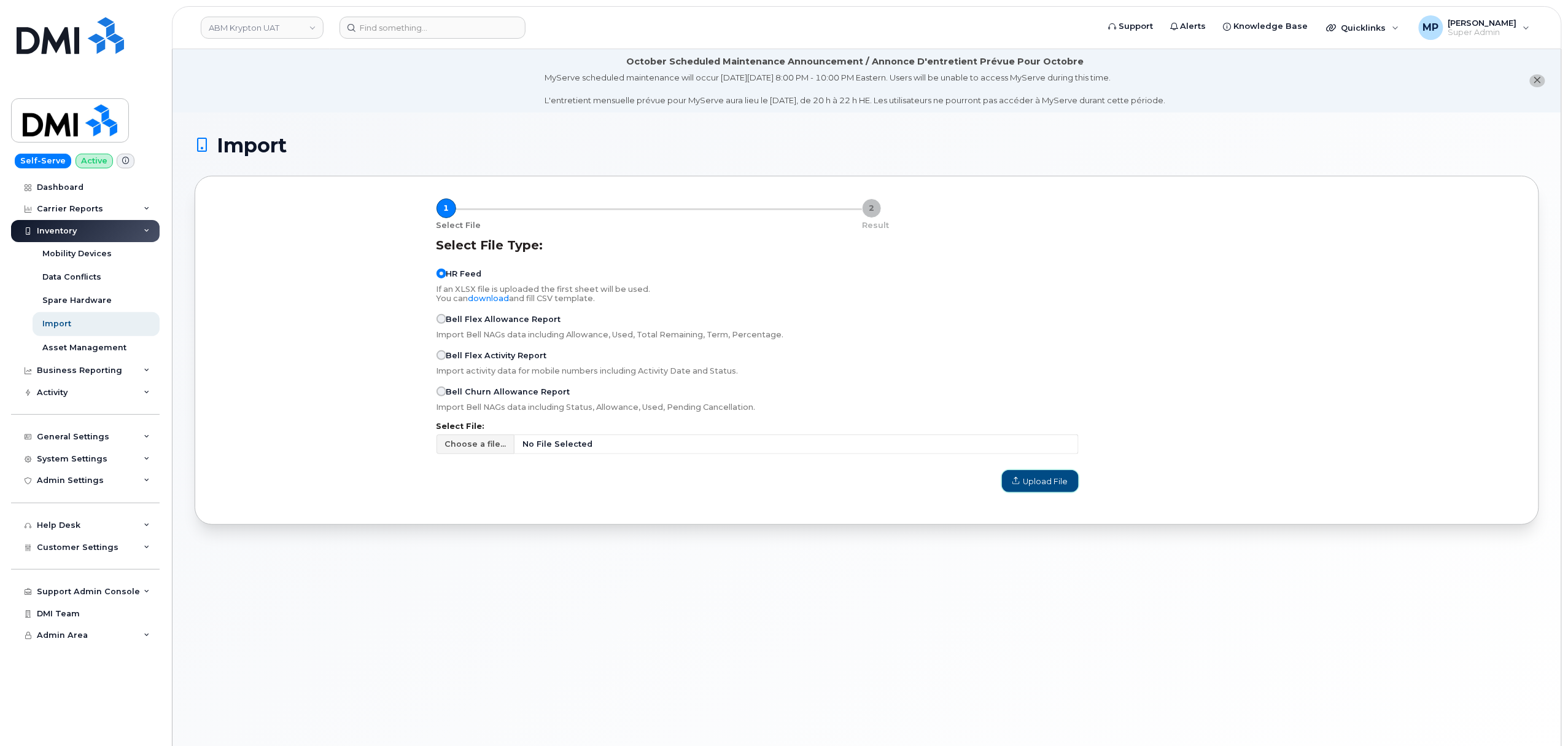
click at [1031, 482] on span "Upload File" at bounding box center [1040, 482] width 56 height 12
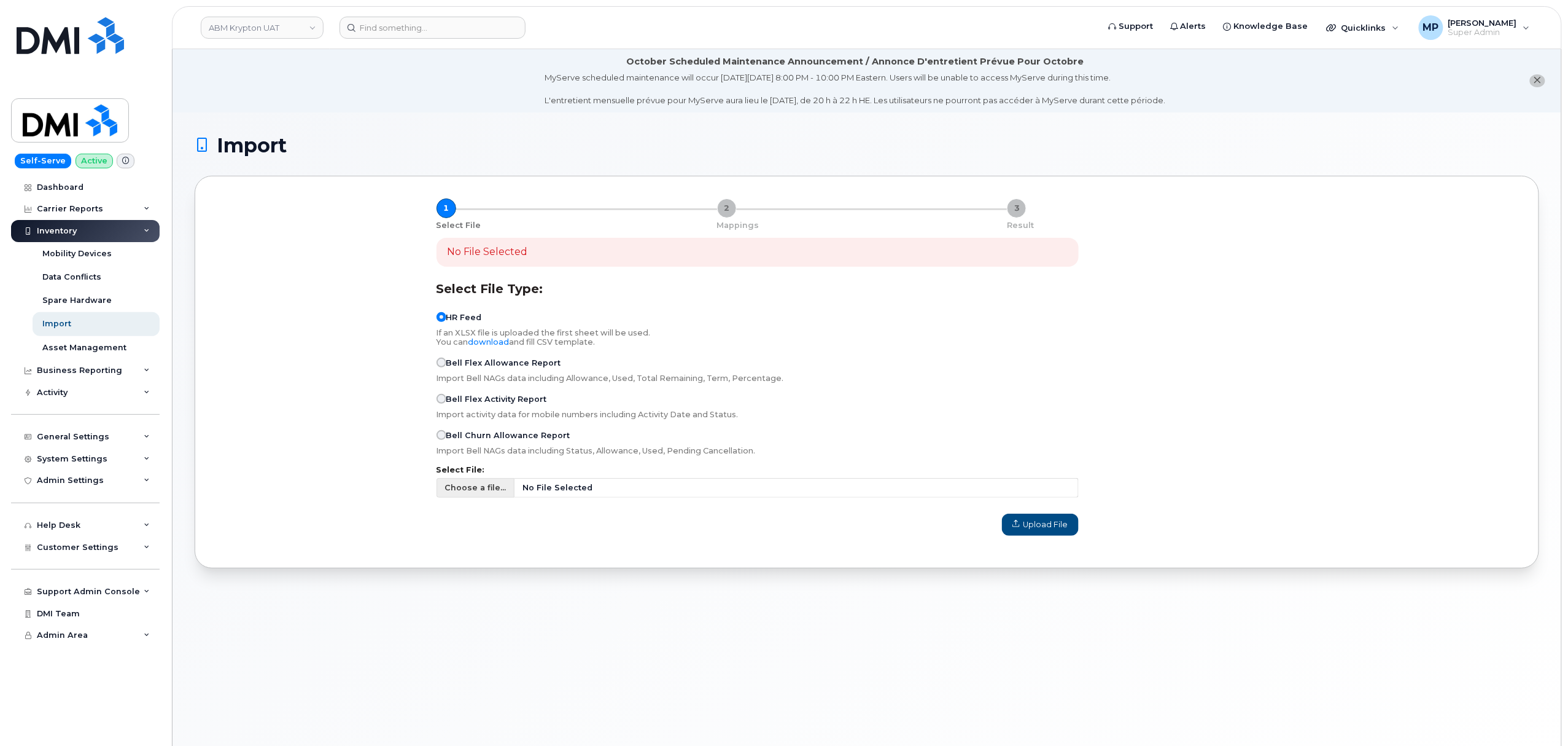
click at [485, 484] on span "Choose a file..." at bounding box center [475, 488] width 61 height 12
click at [485, 484] on input "Choose a file... No File Selected" at bounding box center [758, 487] width 642 height 20
type input "C:\fakepath\u_phone_number (10).csv"
click at [1028, 525] on span "Upload File" at bounding box center [1040, 524] width 56 height 12
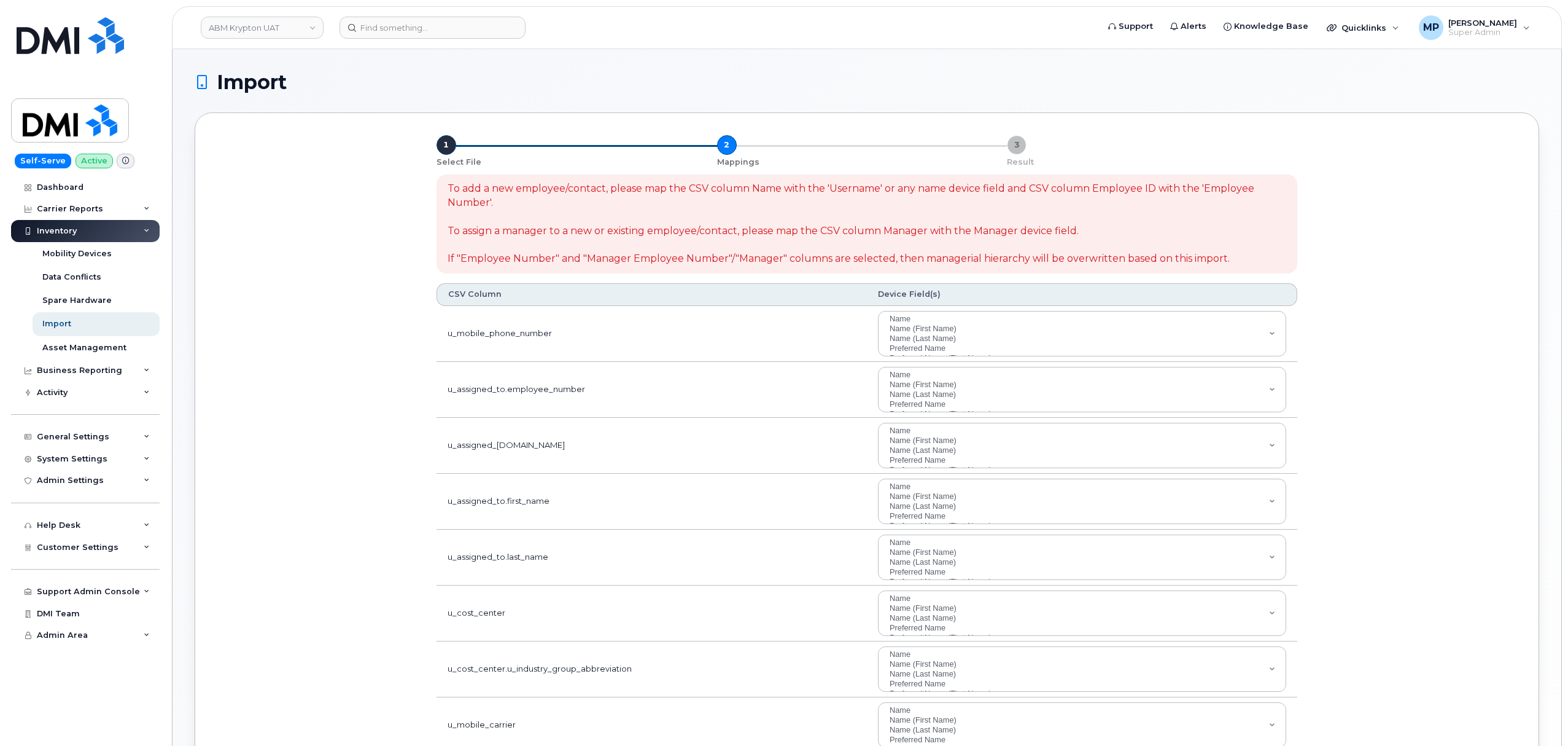
select select
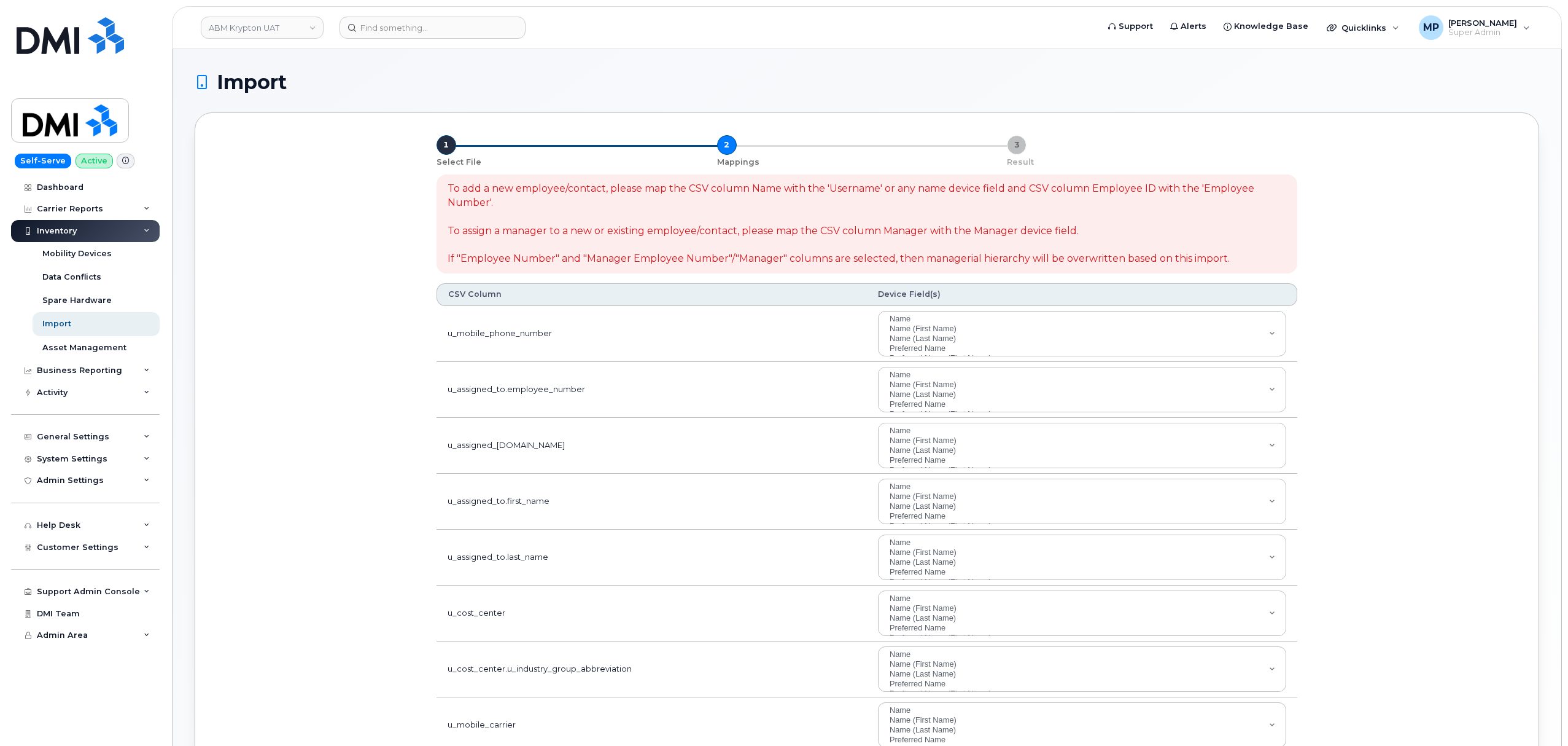
select select
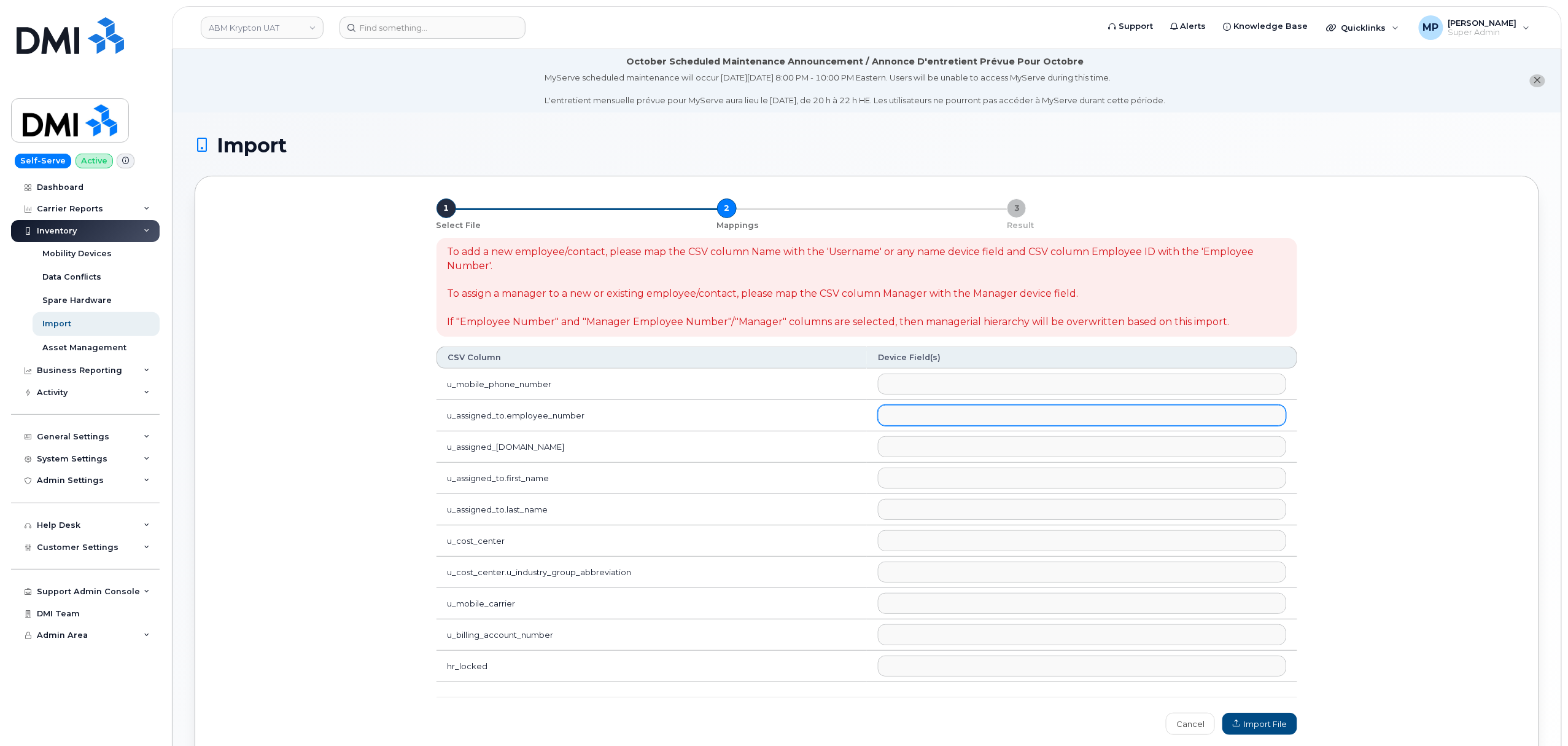
click at [903, 418] on ul at bounding box center [1082, 415] width 407 height 20
select select "employee_number"
click at [903, 452] on ul at bounding box center [1082, 446] width 407 height 20
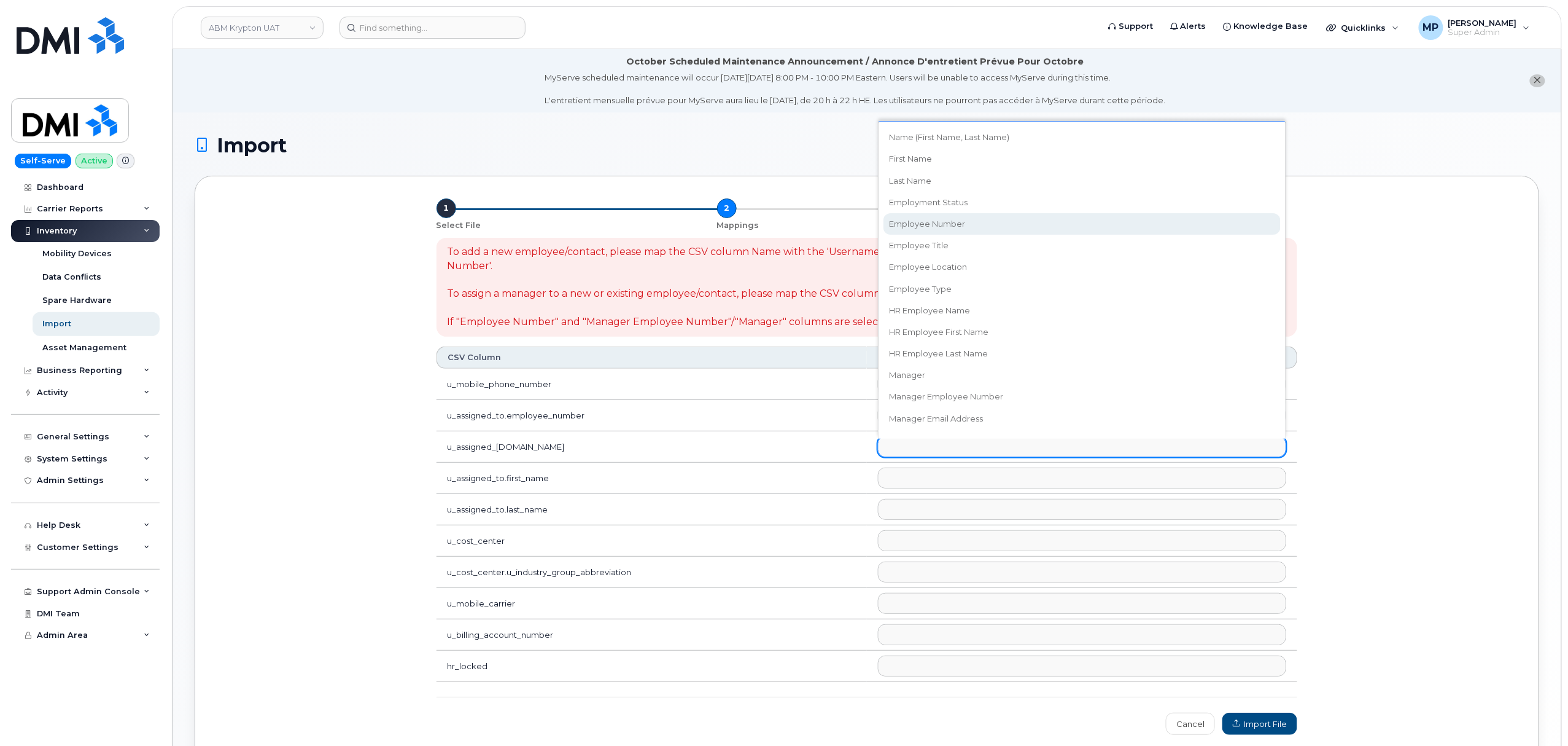
scroll to position [327, 0]
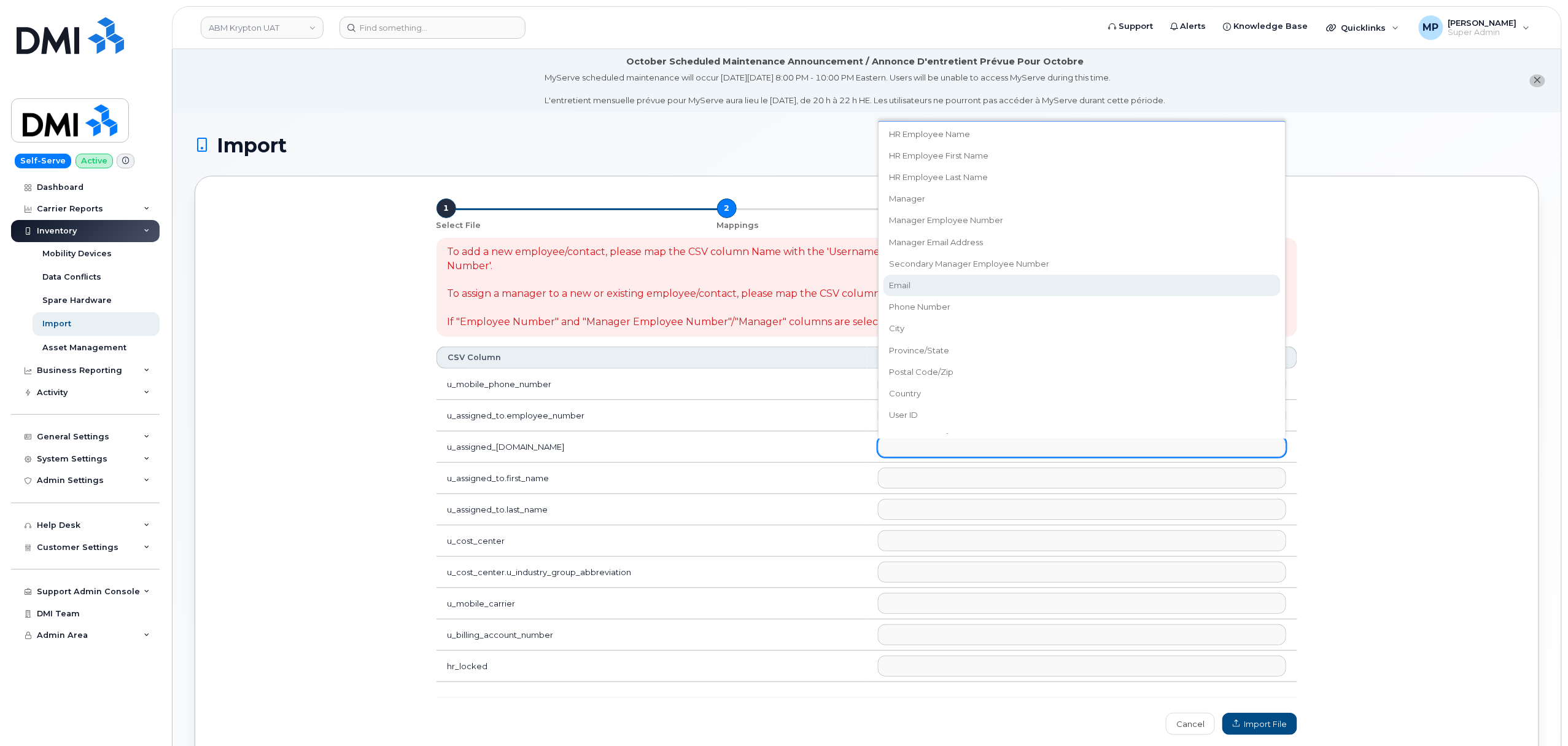
select select "email"
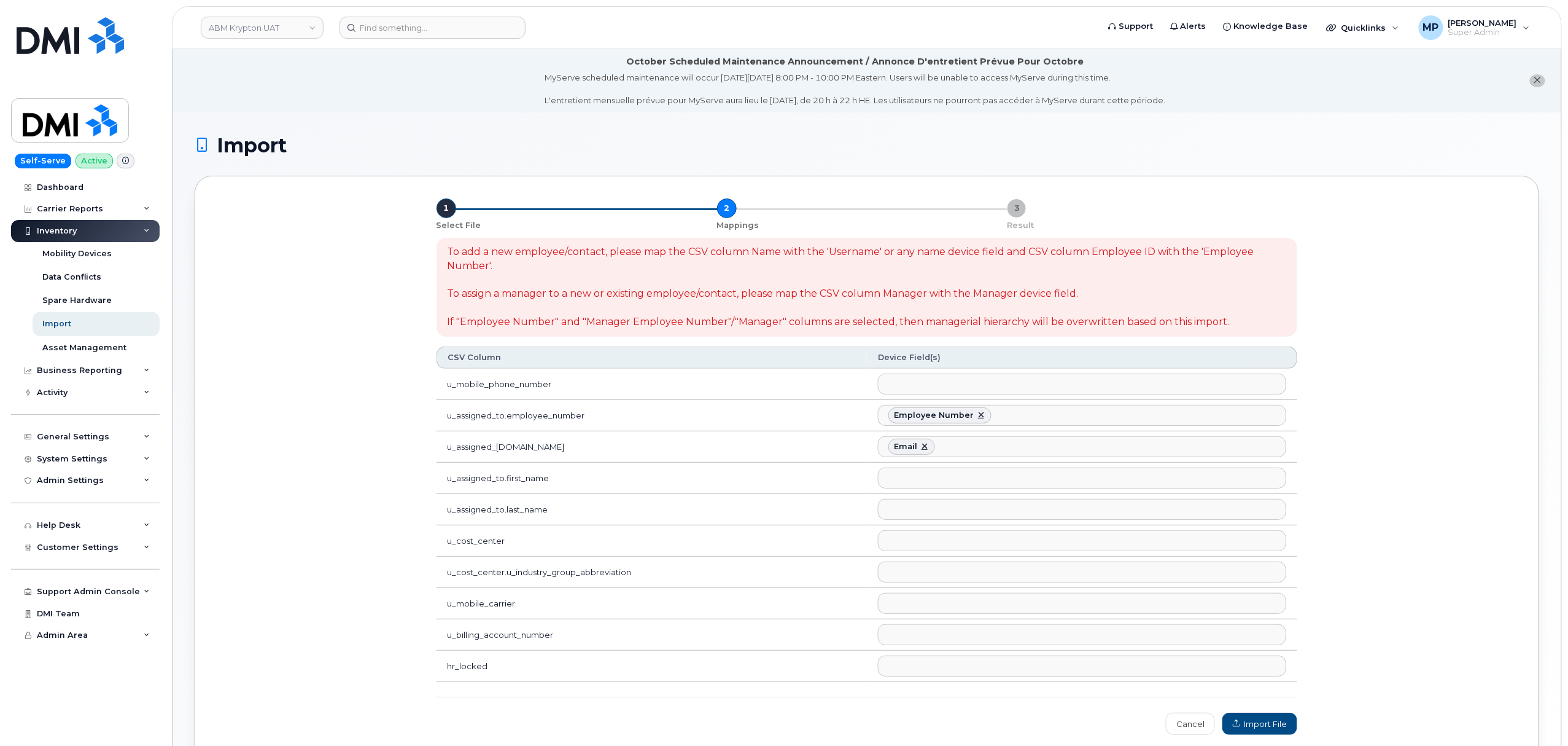
scroll to position [230, 0]
drag, startPoint x: 891, startPoint y: 477, endPoint x: 897, endPoint y: 480, distance: 6.7
click at [892, 477] on input "text" at bounding box center [891, 477] width 12 height 17
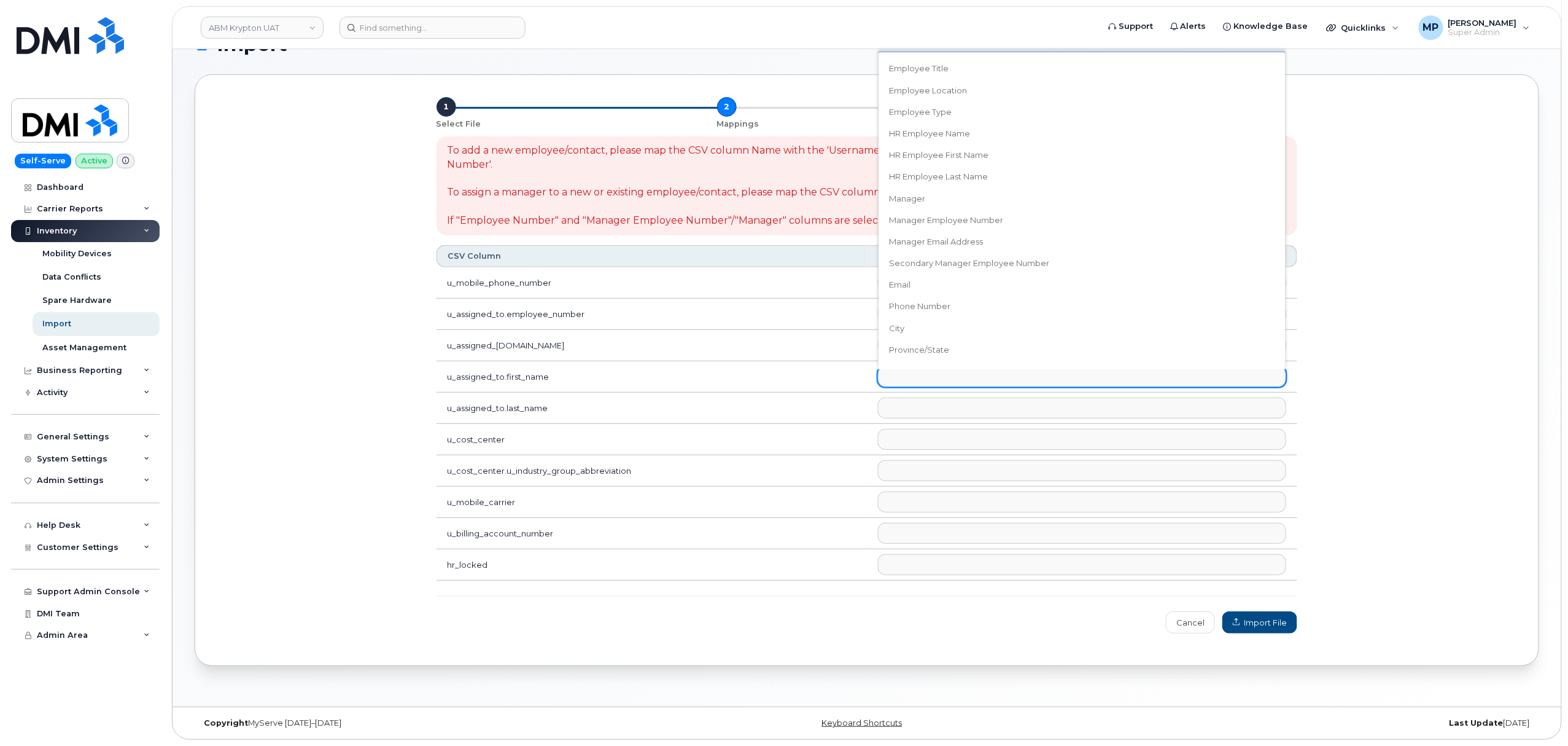
scroll to position [246, 0]
select select "hr_employee_first_name"
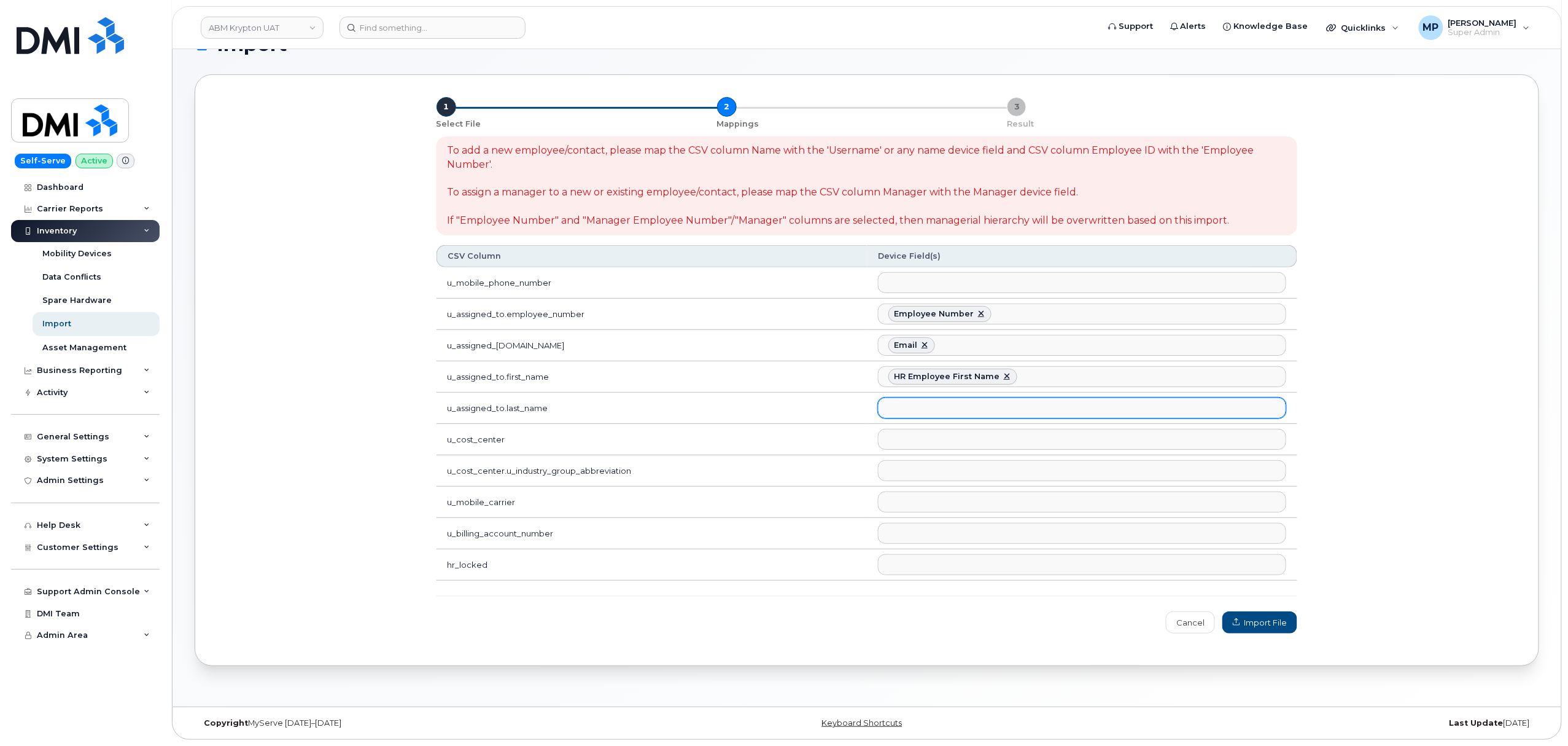
click at [897, 399] on input "text" at bounding box center [891, 408] width 12 height 17
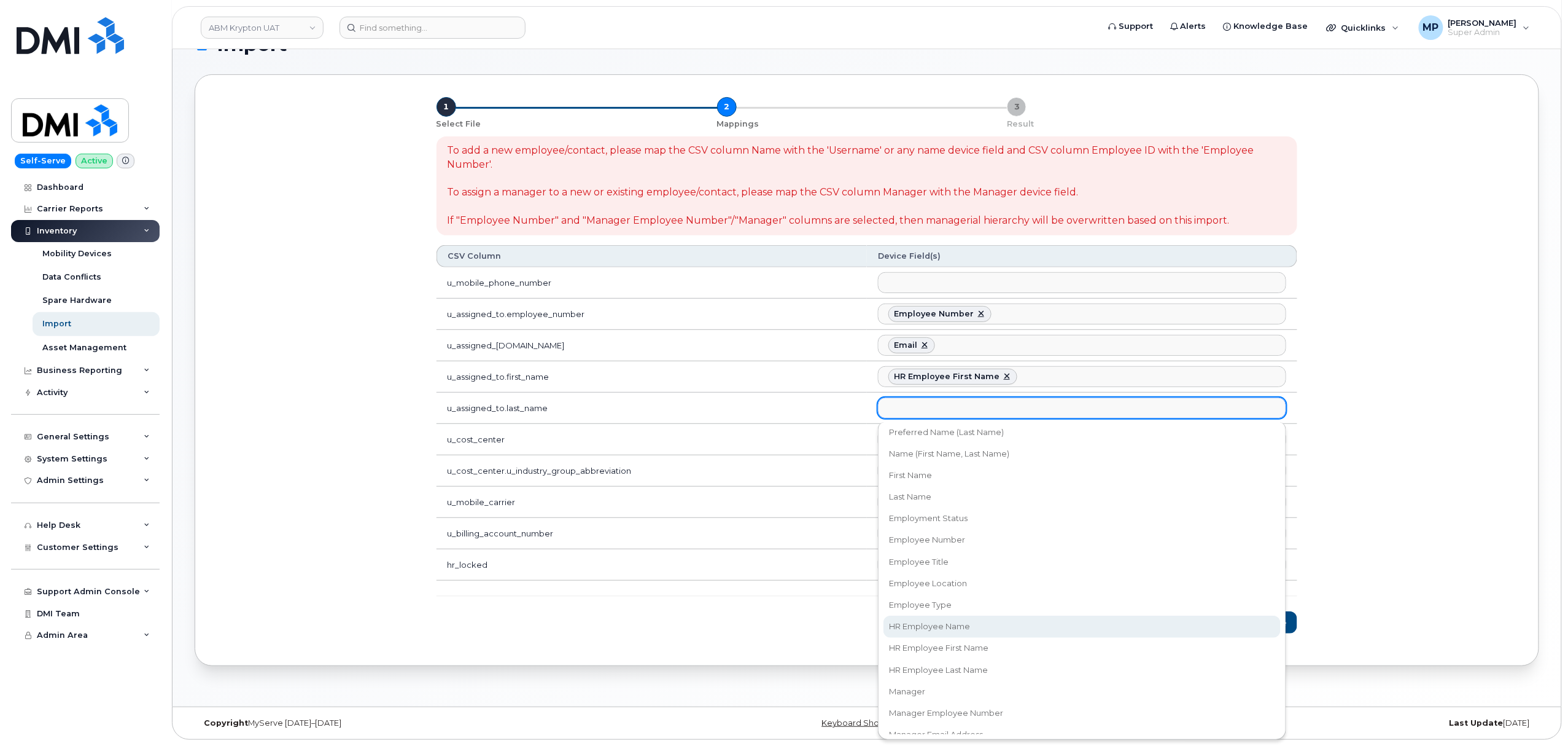
scroll to position [163, 0]
select select "hr_employee_last_name"
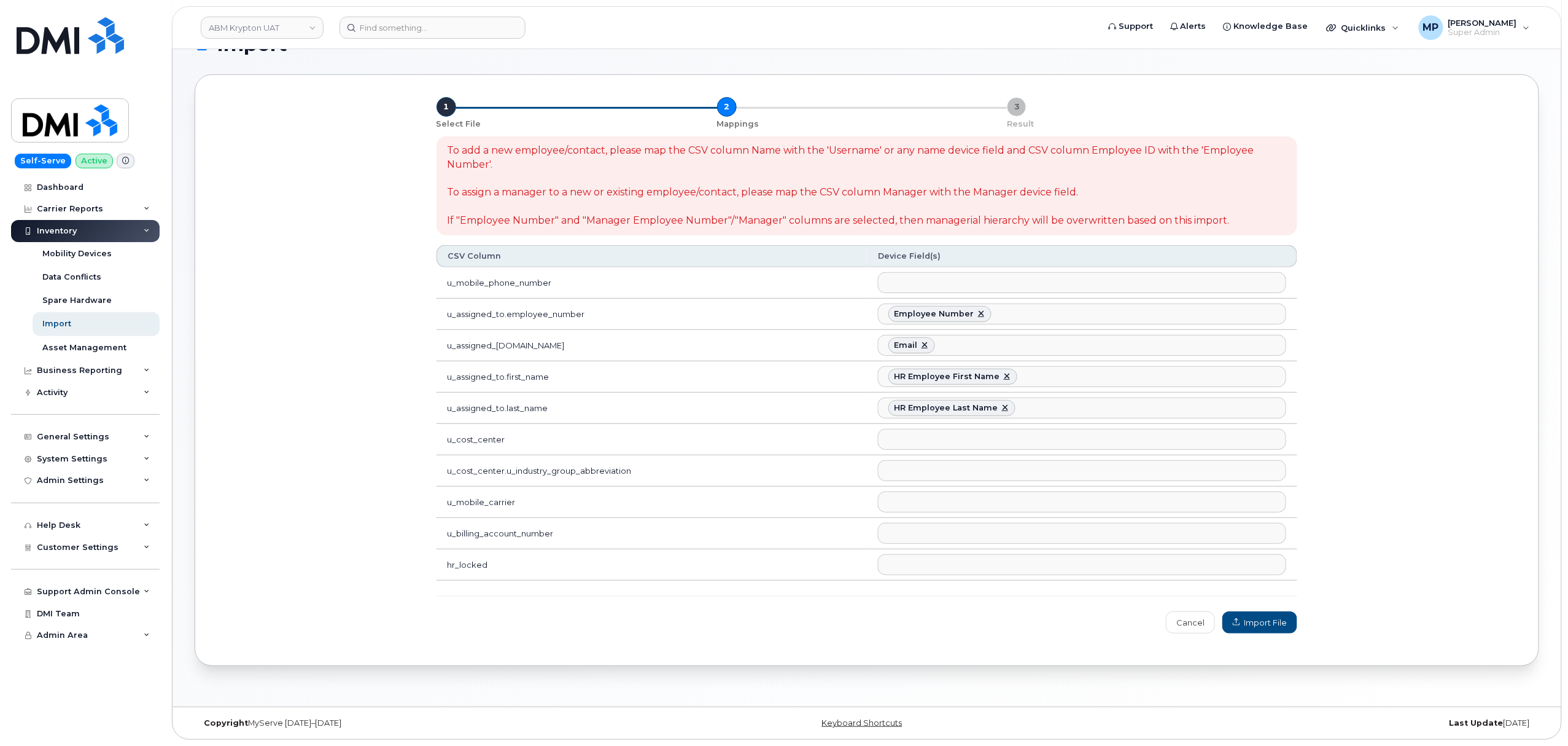
scroll to position [178, 0]
click at [1194, 627] on link "Cancel" at bounding box center [1190, 623] width 49 height 22
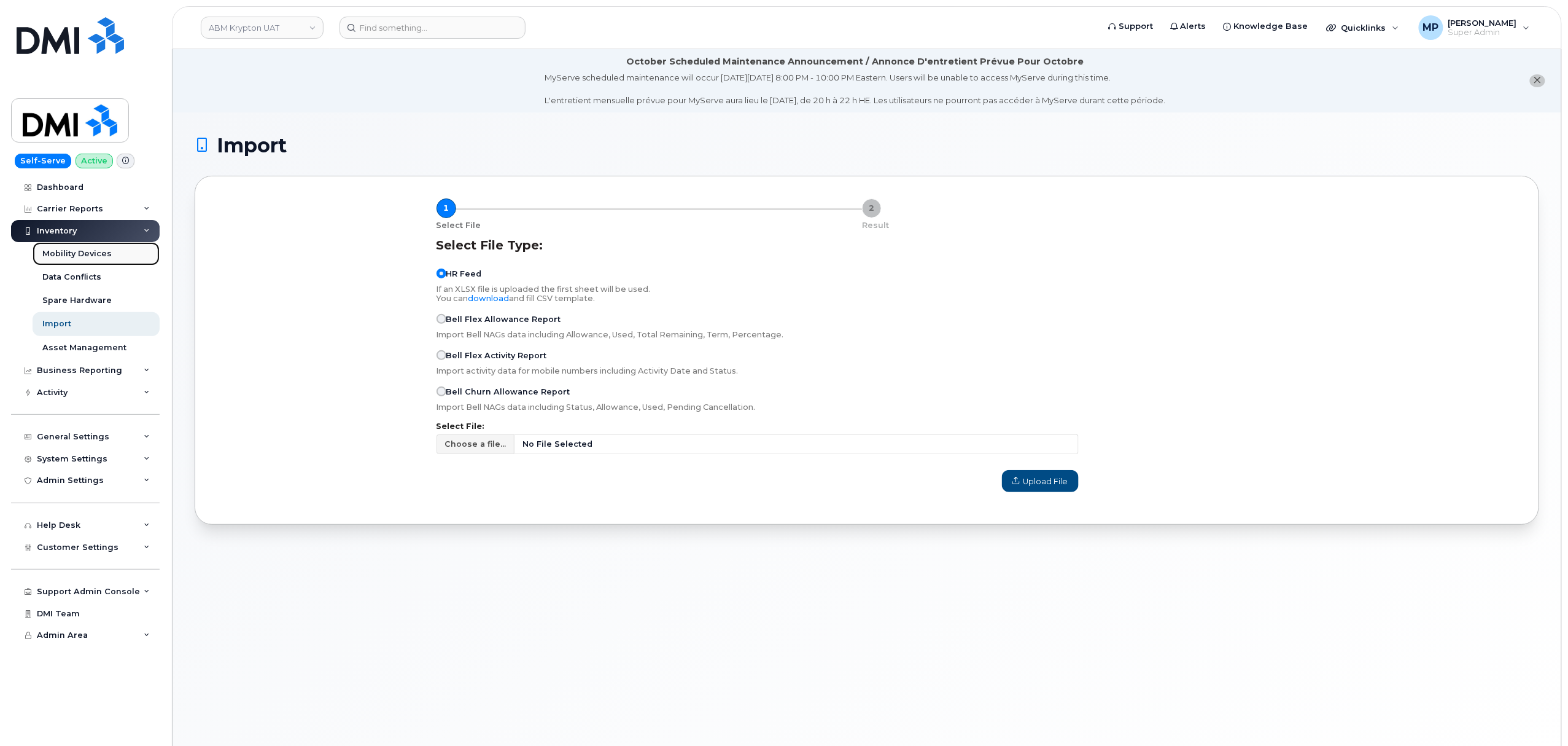
click at [81, 255] on div "Mobility Devices" at bounding box center [77, 253] width 69 height 11
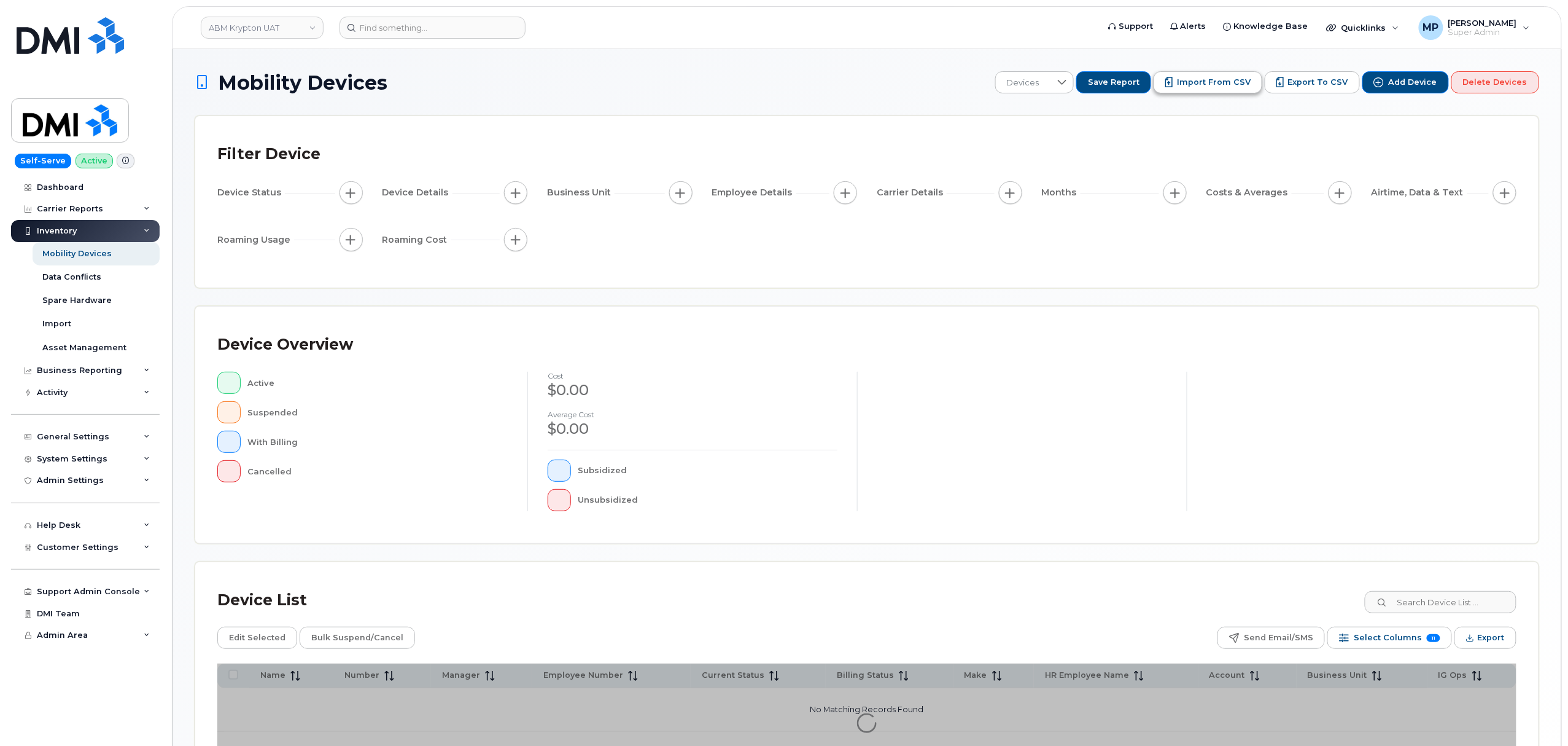
click at [1223, 79] on span "Import from CSV" at bounding box center [1213, 82] width 73 height 11
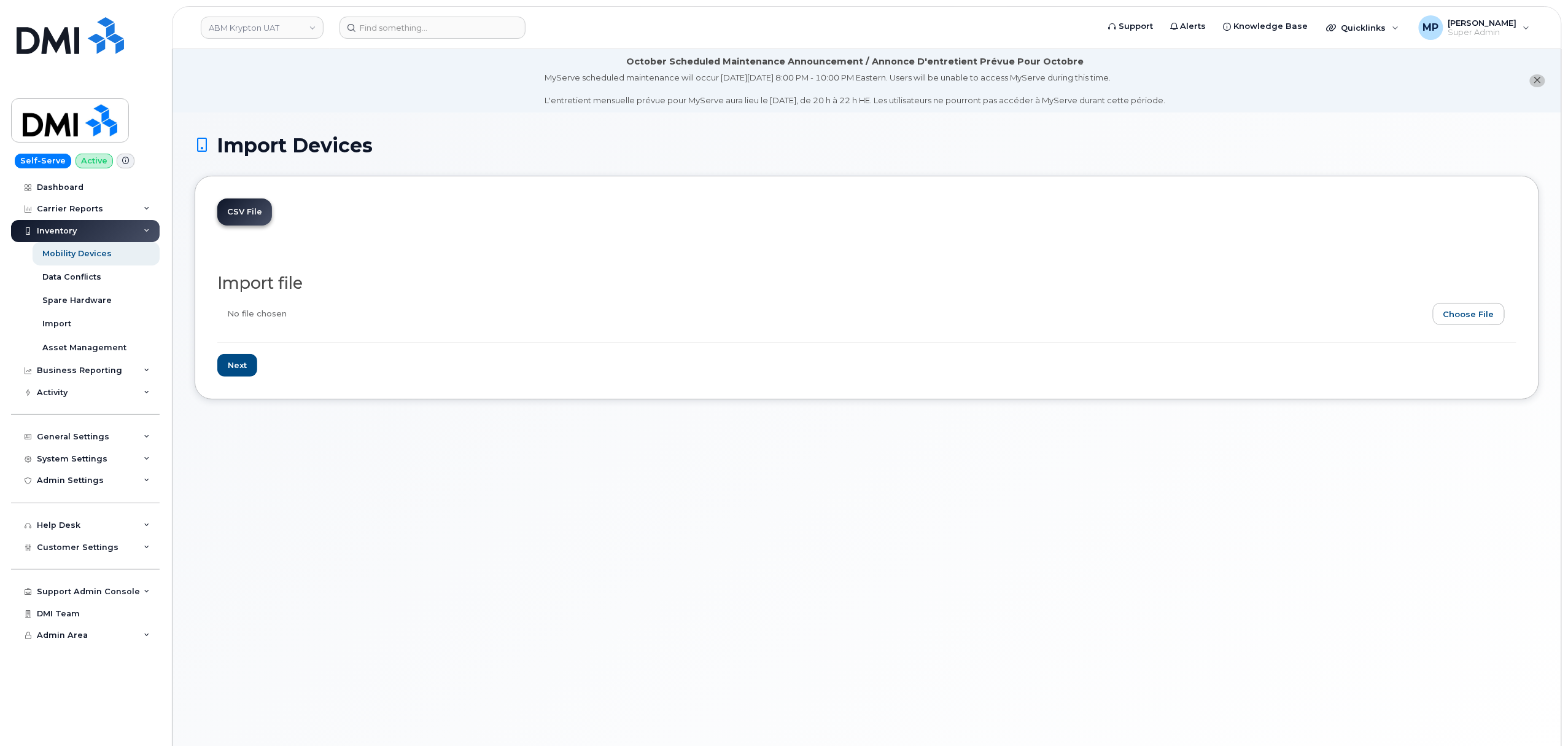
click at [1489, 310] on input "file" at bounding box center [862, 317] width 1289 height 28
type input "C:\fakepath\u_phone_number (10).csv"
click at [243, 364] on input "Next" at bounding box center [237, 365] width 40 height 22
type input "Loading..."
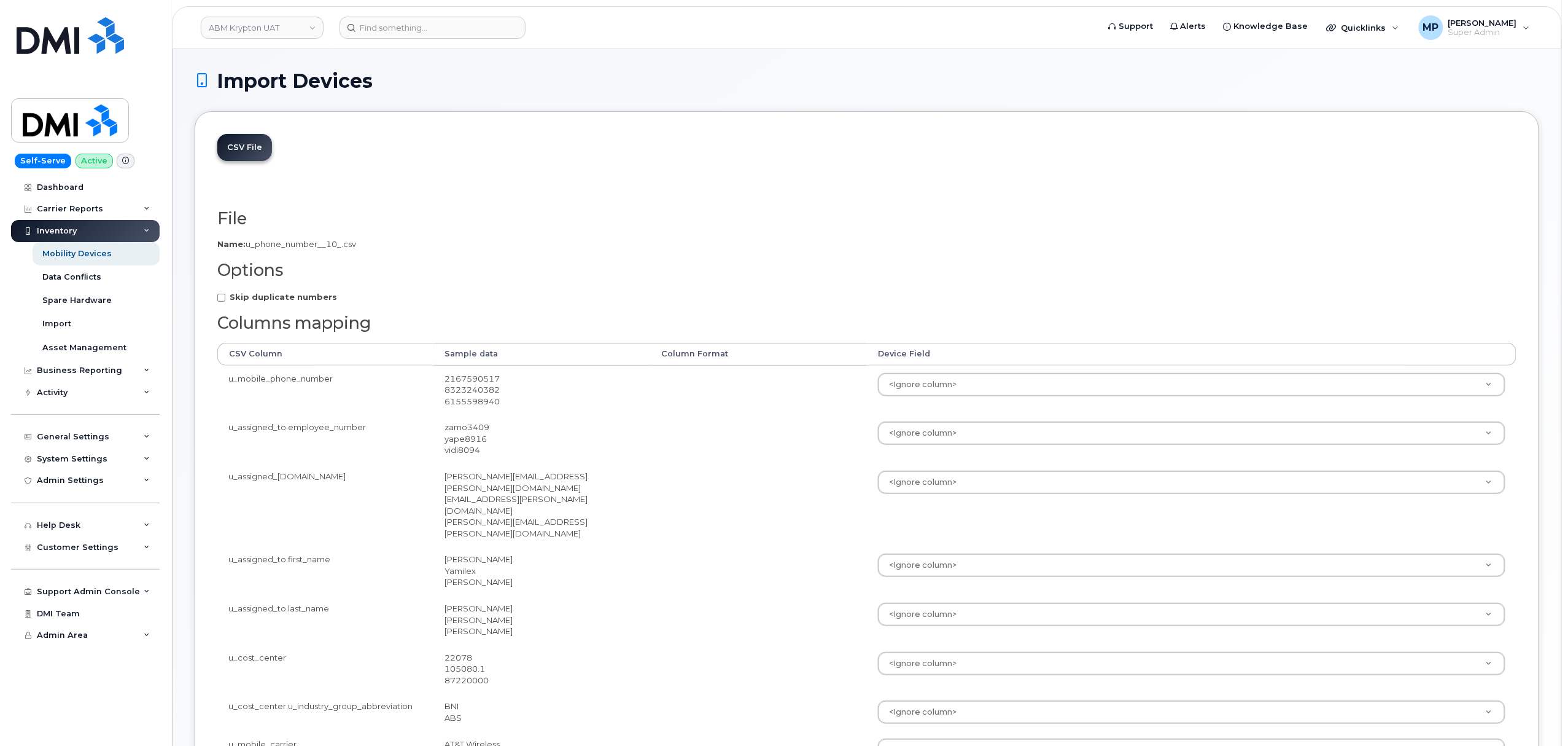
scroll to position [163, 0]
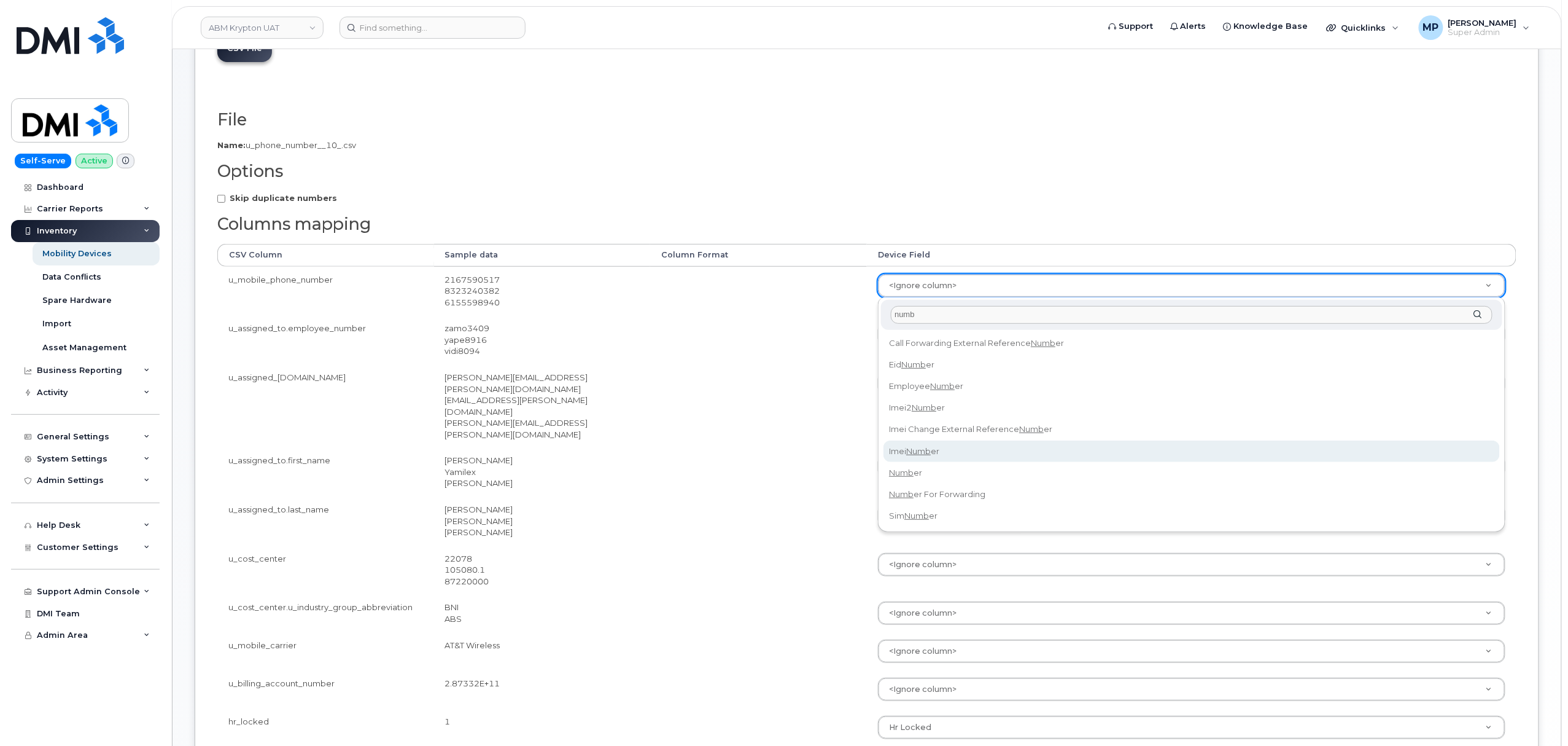
type input "numb"
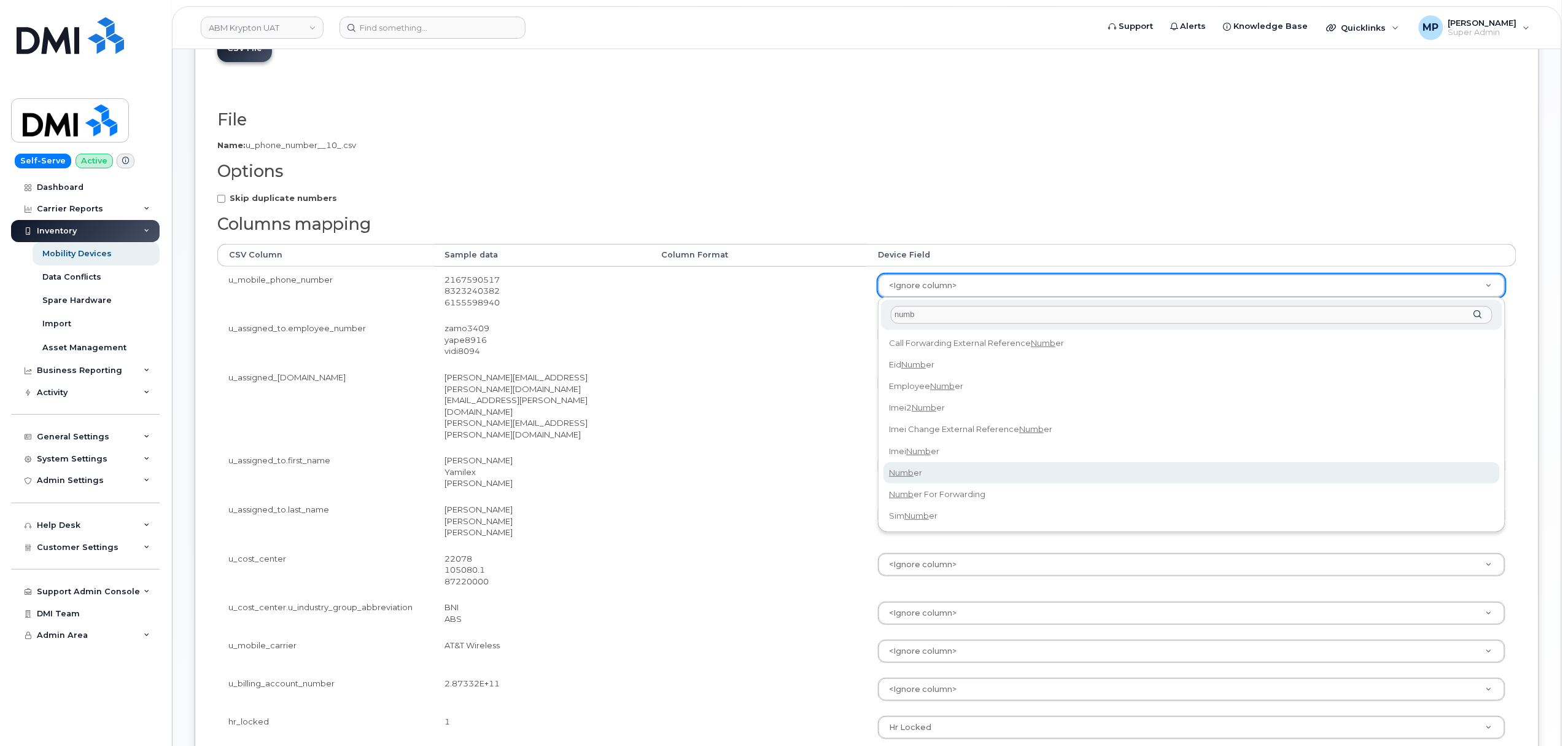
select select "number"
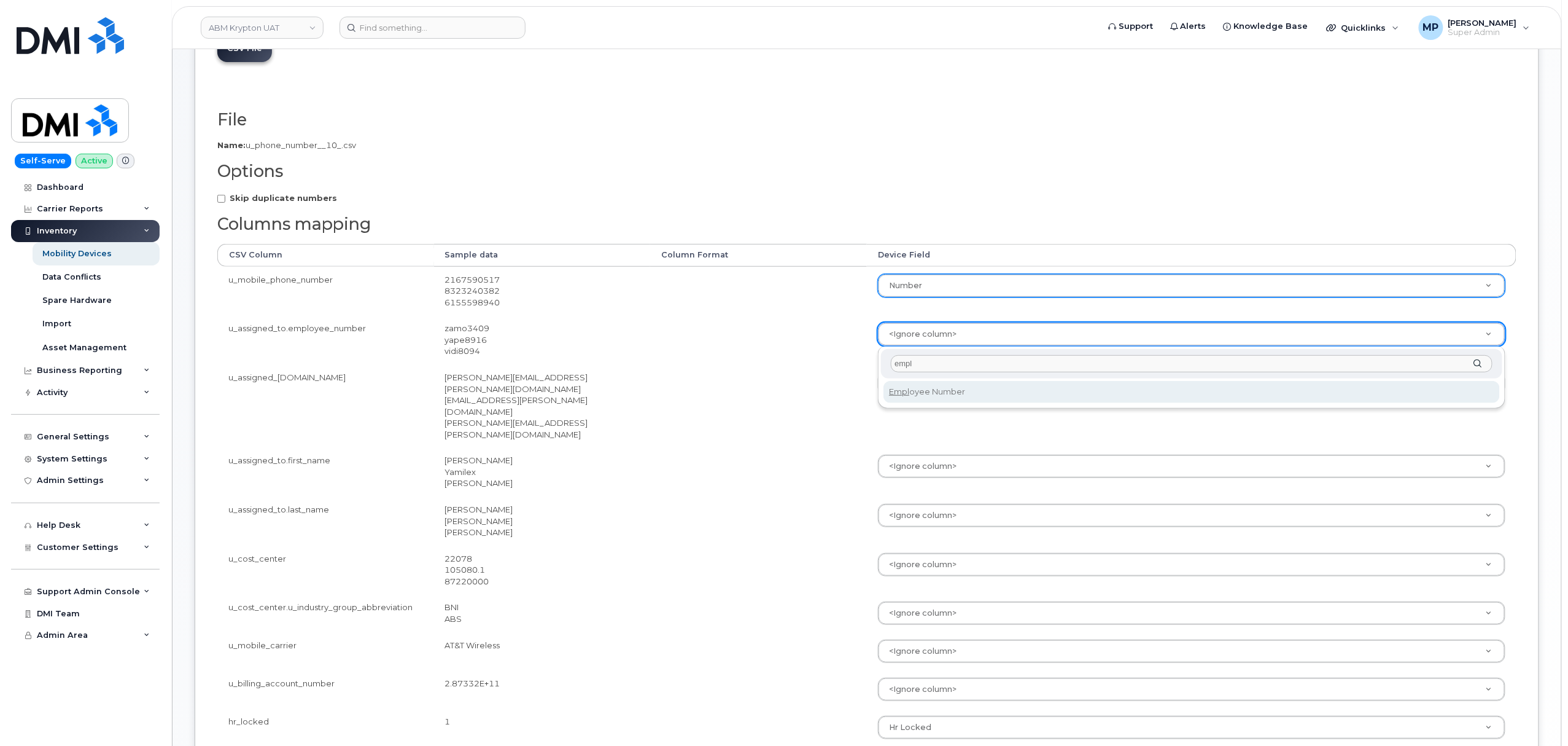
type input "empl"
select select "employee_number"
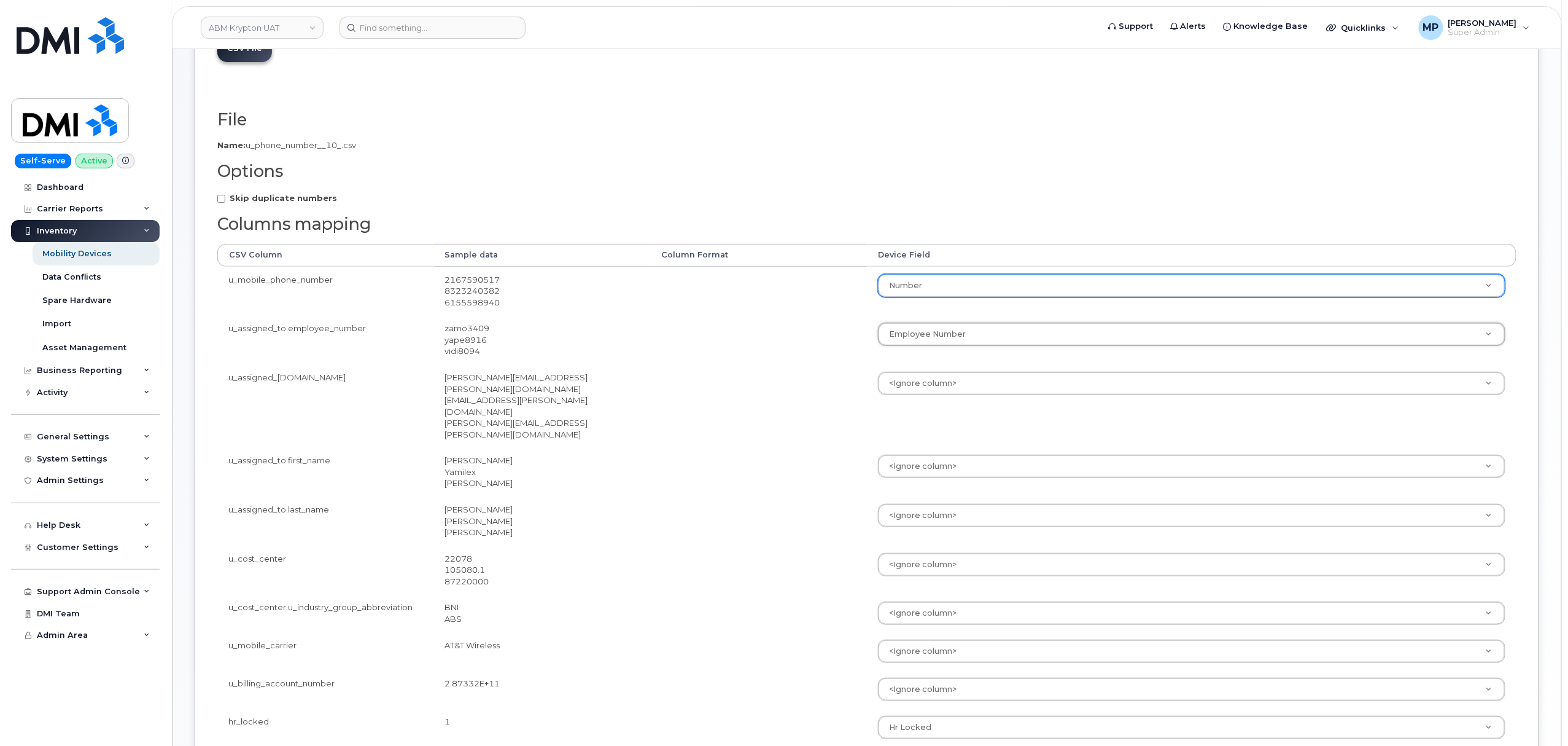
scroll to position [246, 0]
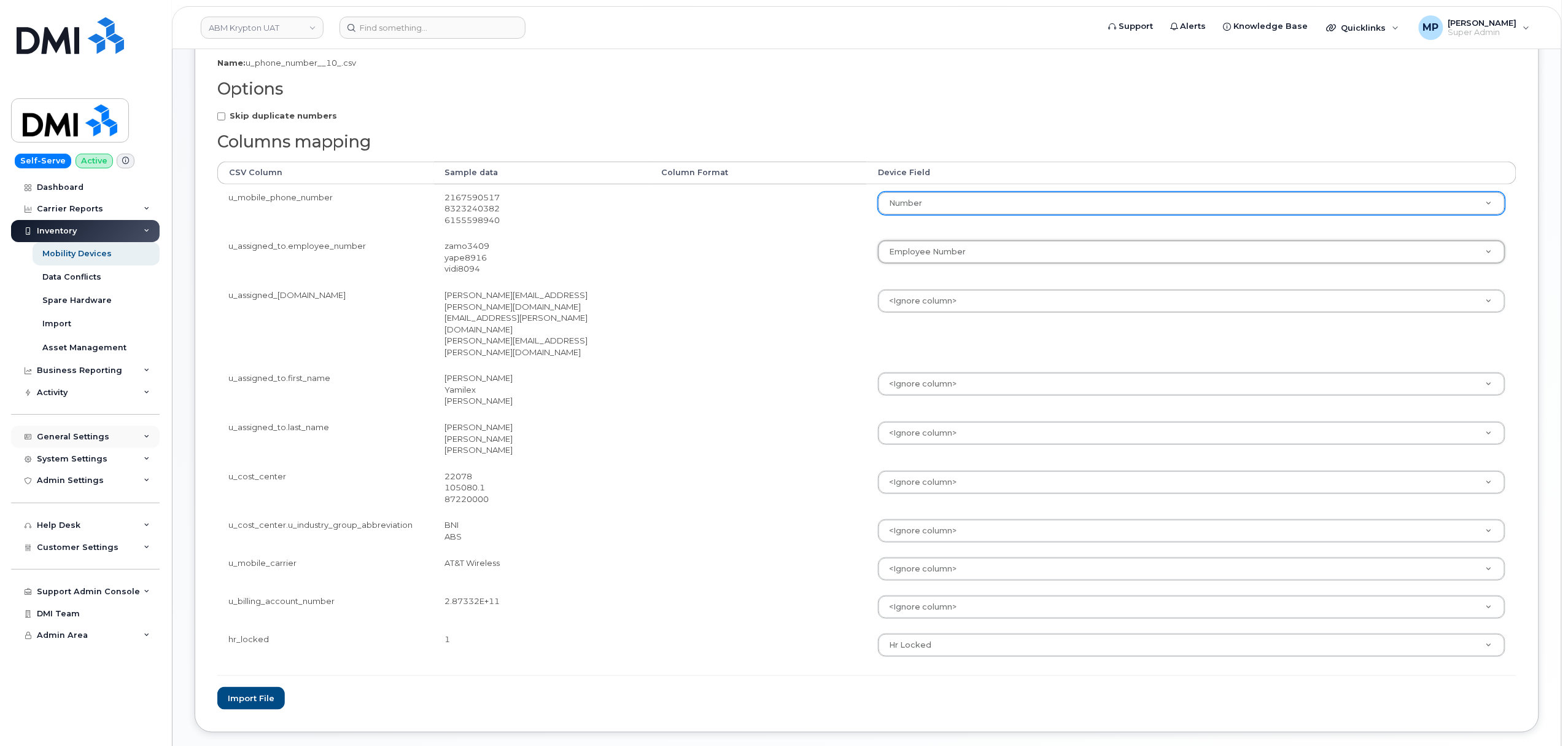
click at [82, 438] on div "General Settings" at bounding box center [73, 436] width 72 height 9
click at [84, 460] on div "System Settings" at bounding box center [72, 458] width 71 height 9
click at [81, 486] on div "Accounting Codes" at bounding box center [82, 481] width 79 height 11
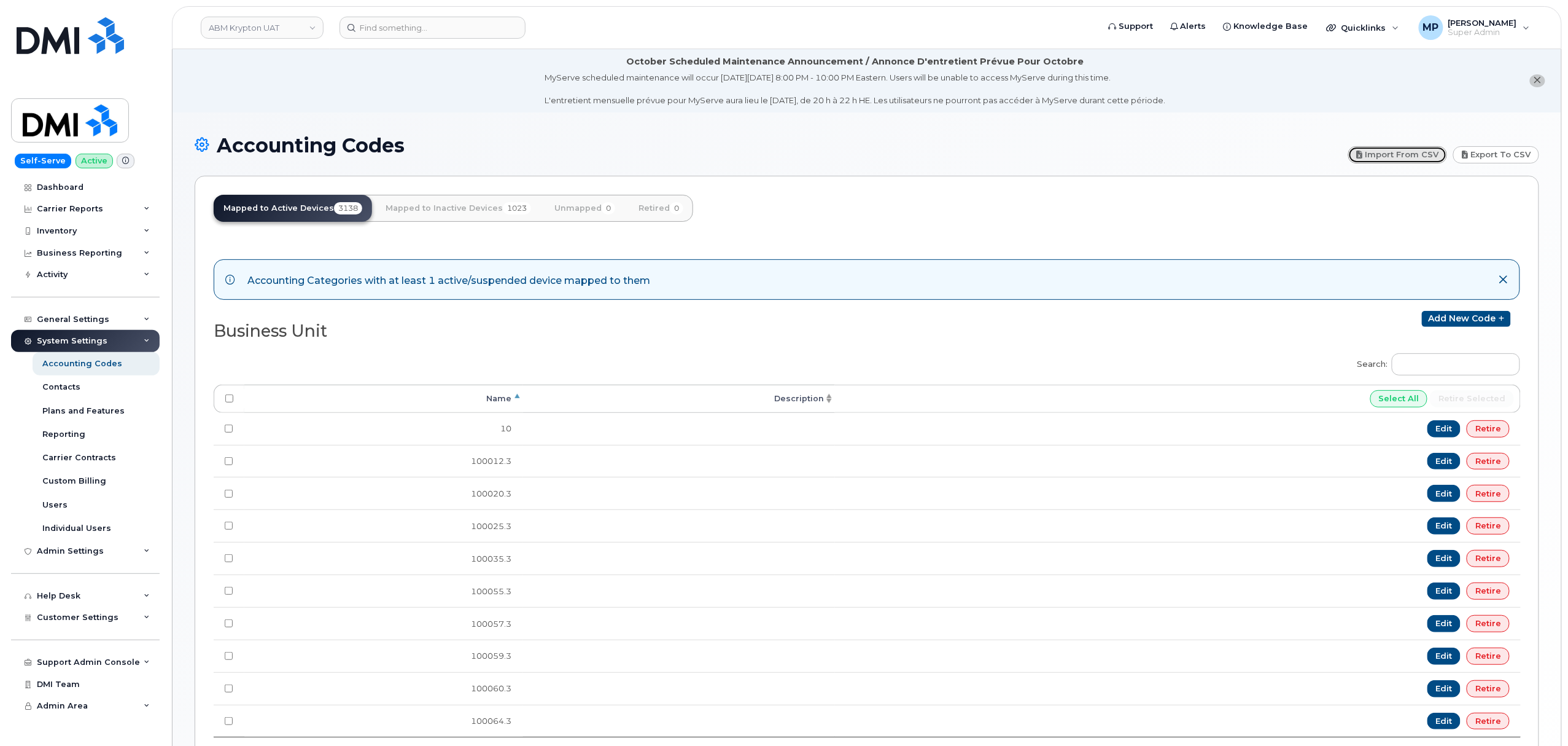
click at [1385, 156] on link "Import from CSV" at bounding box center [1397, 155] width 99 height 17
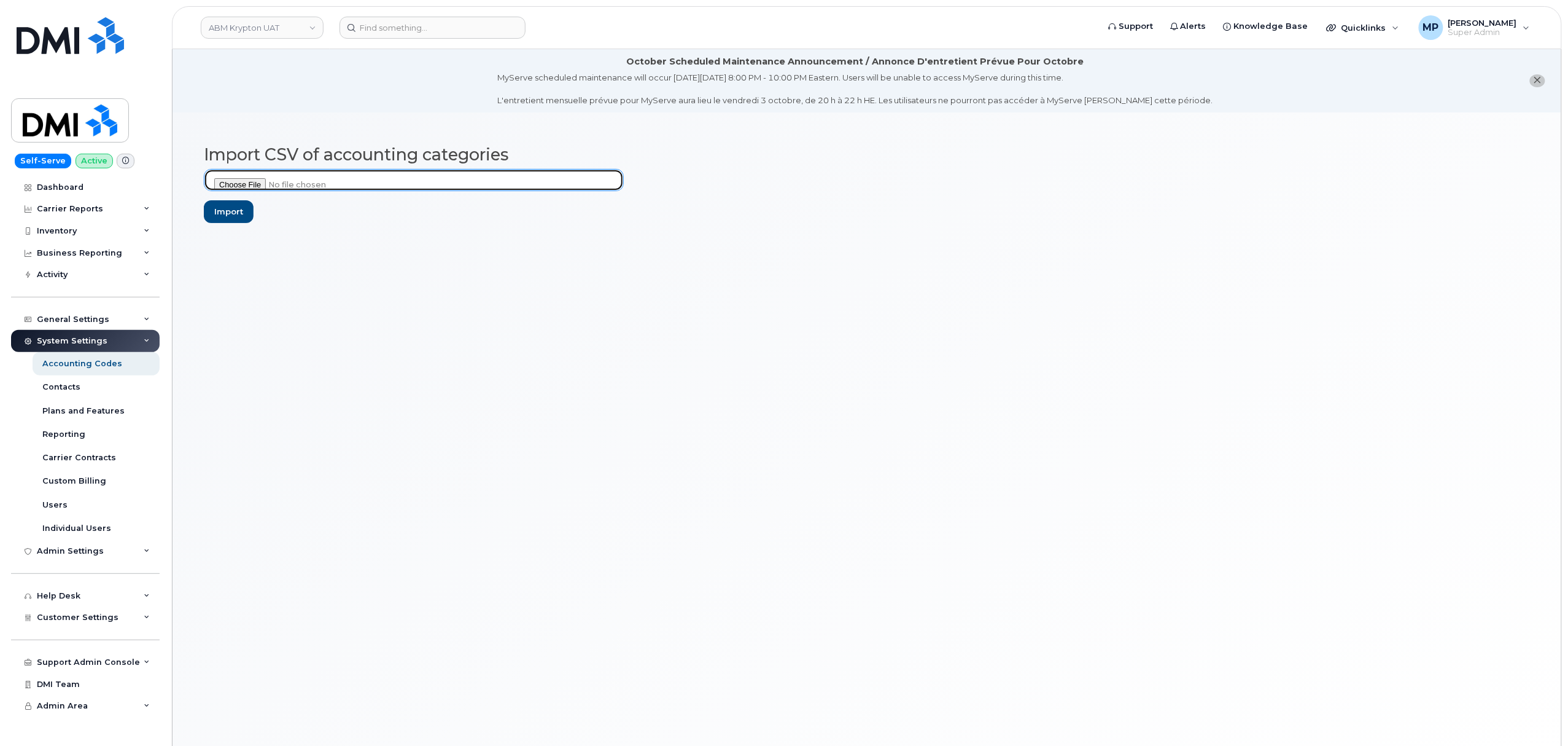
click at [254, 183] on input "file" at bounding box center [413, 180] width 420 height 22
click at [249, 183] on input "file" at bounding box center [413, 180] width 420 height 22
click at [1539, 82] on icon "close notification" at bounding box center [1537, 79] width 8 height 8
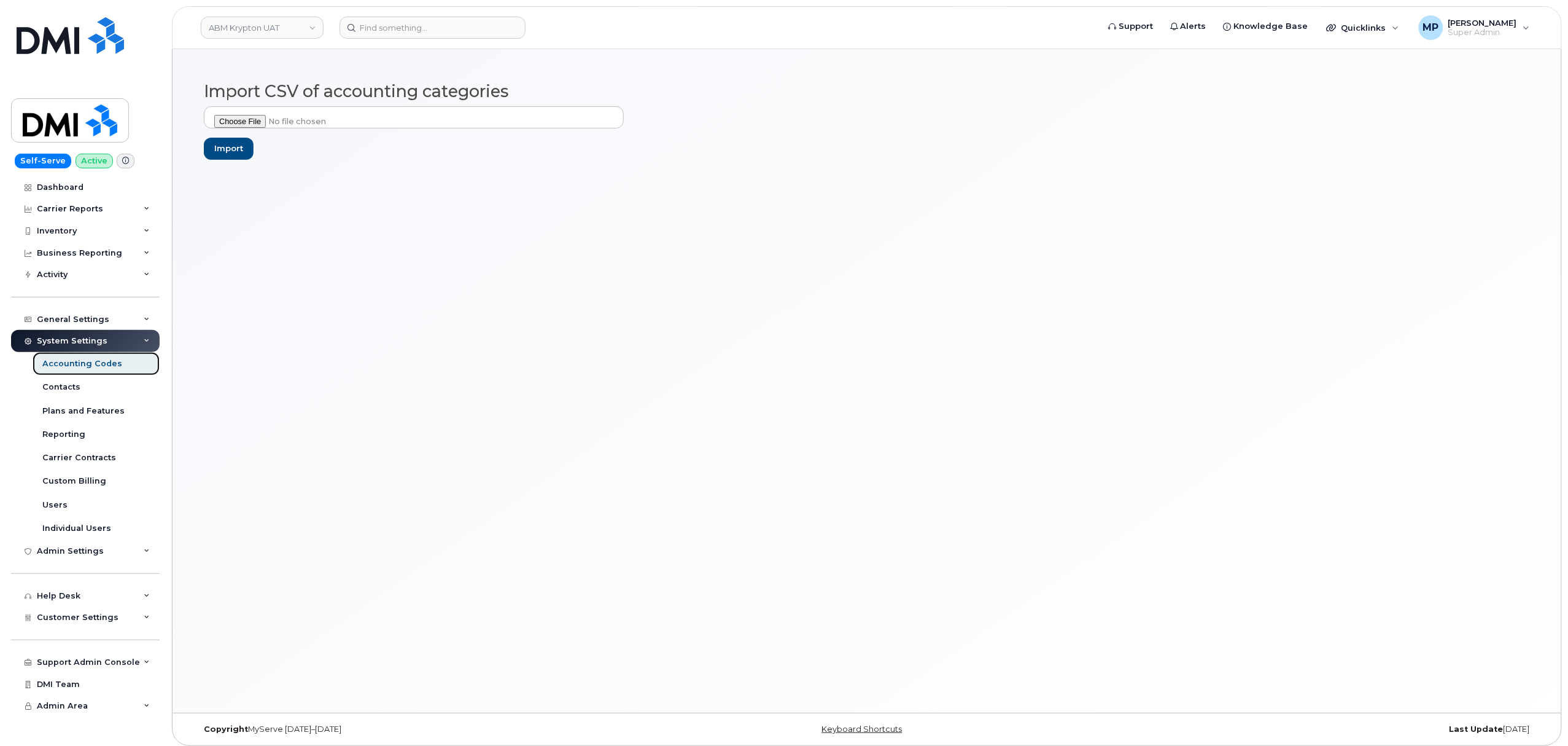
click at [55, 363] on div "Accounting Codes" at bounding box center [82, 364] width 79 height 11
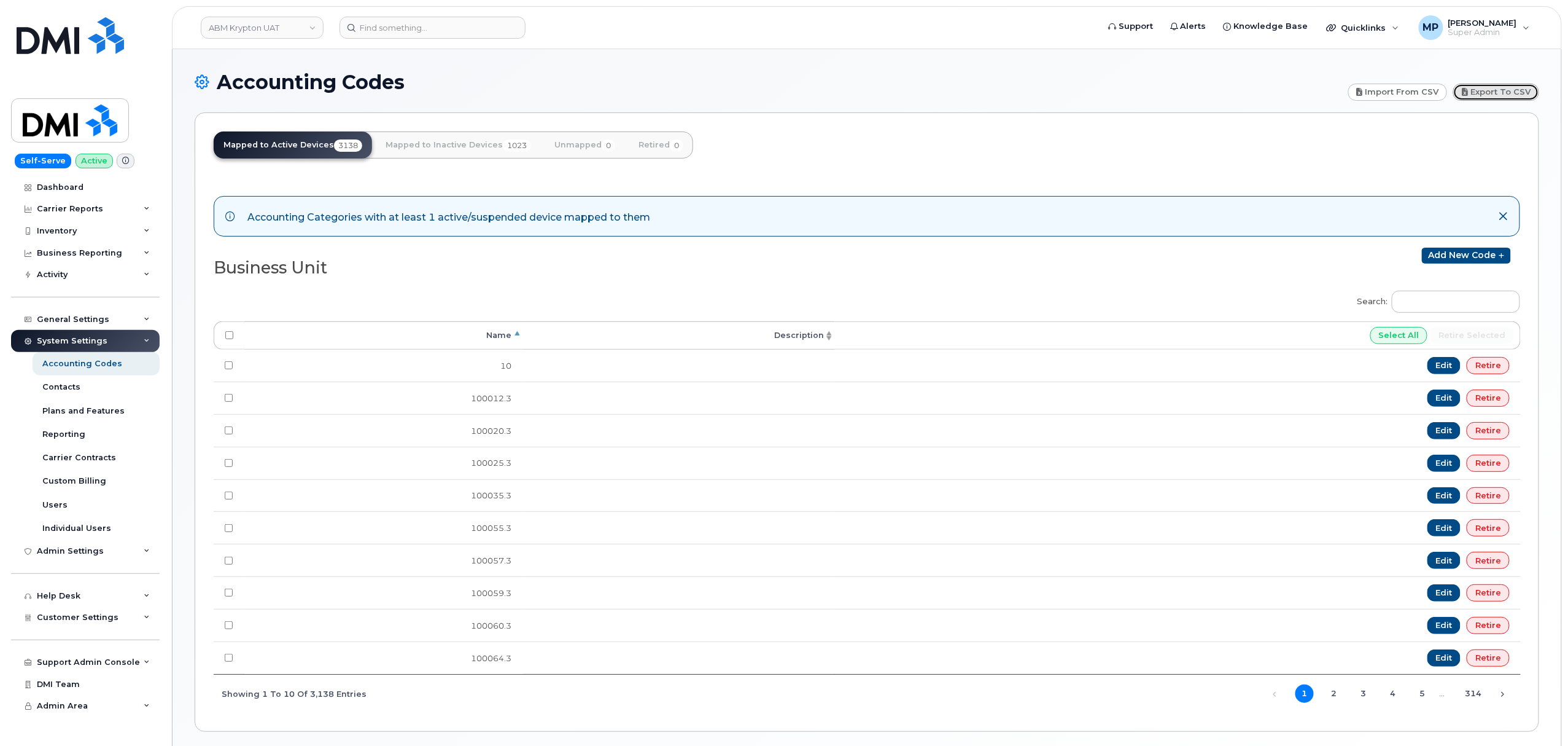
drag, startPoint x: 1496, startPoint y: 86, endPoint x: 1492, endPoint y: 93, distance: 8.1
click at [1496, 87] on link "Export to CSV" at bounding box center [1496, 92] width 86 height 17
click at [1393, 93] on link "Import from CSV" at bounding box center [1397, 92] width 99 height 17
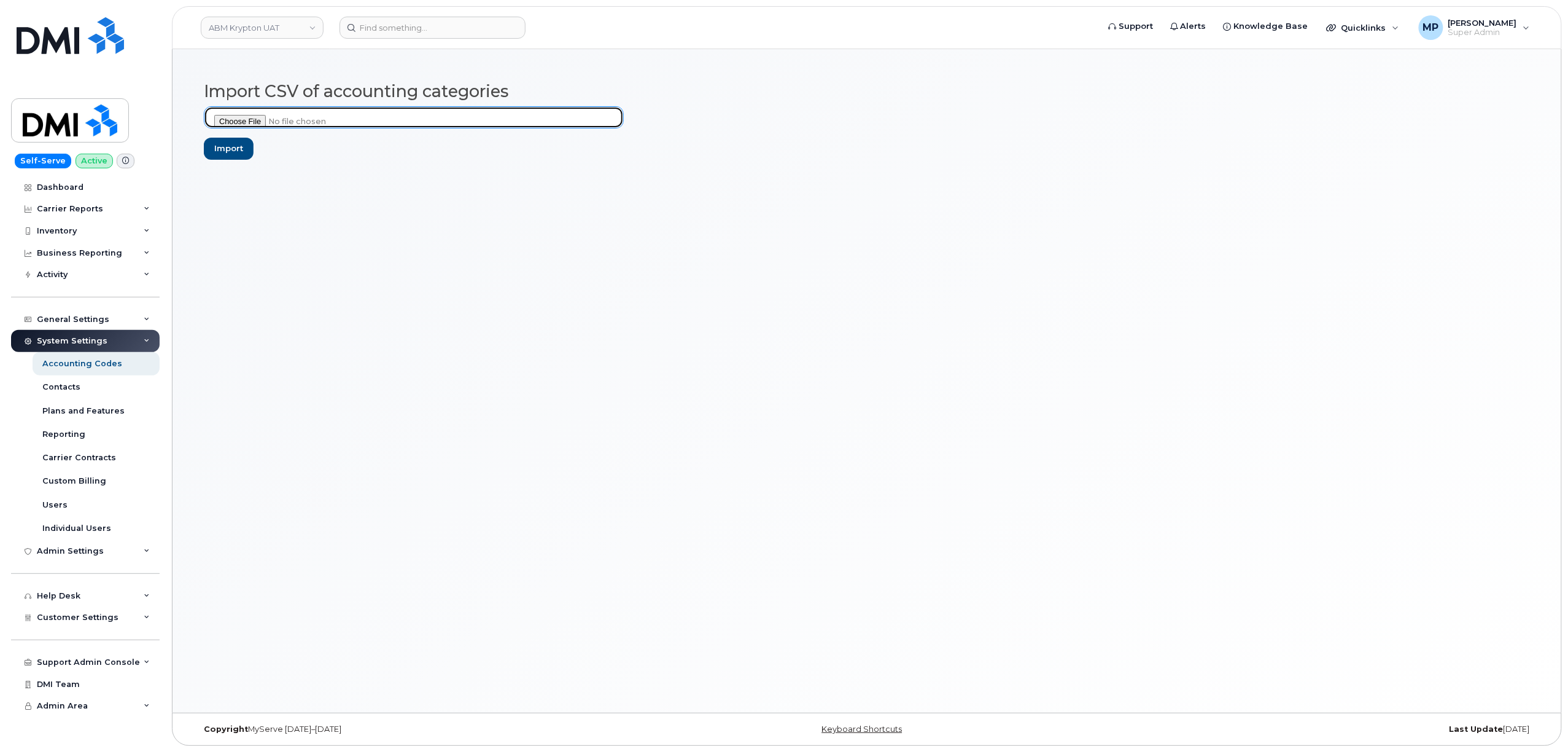
click at [258, 120] on input "file" at bounding box center [413, 117] width 420 height 22
type input "C:\fakepath\ABM Krypton Accouting Categories.csv"
click at [237, 150] on input "Import" at bounding box center [229, 149] width 50 height 22
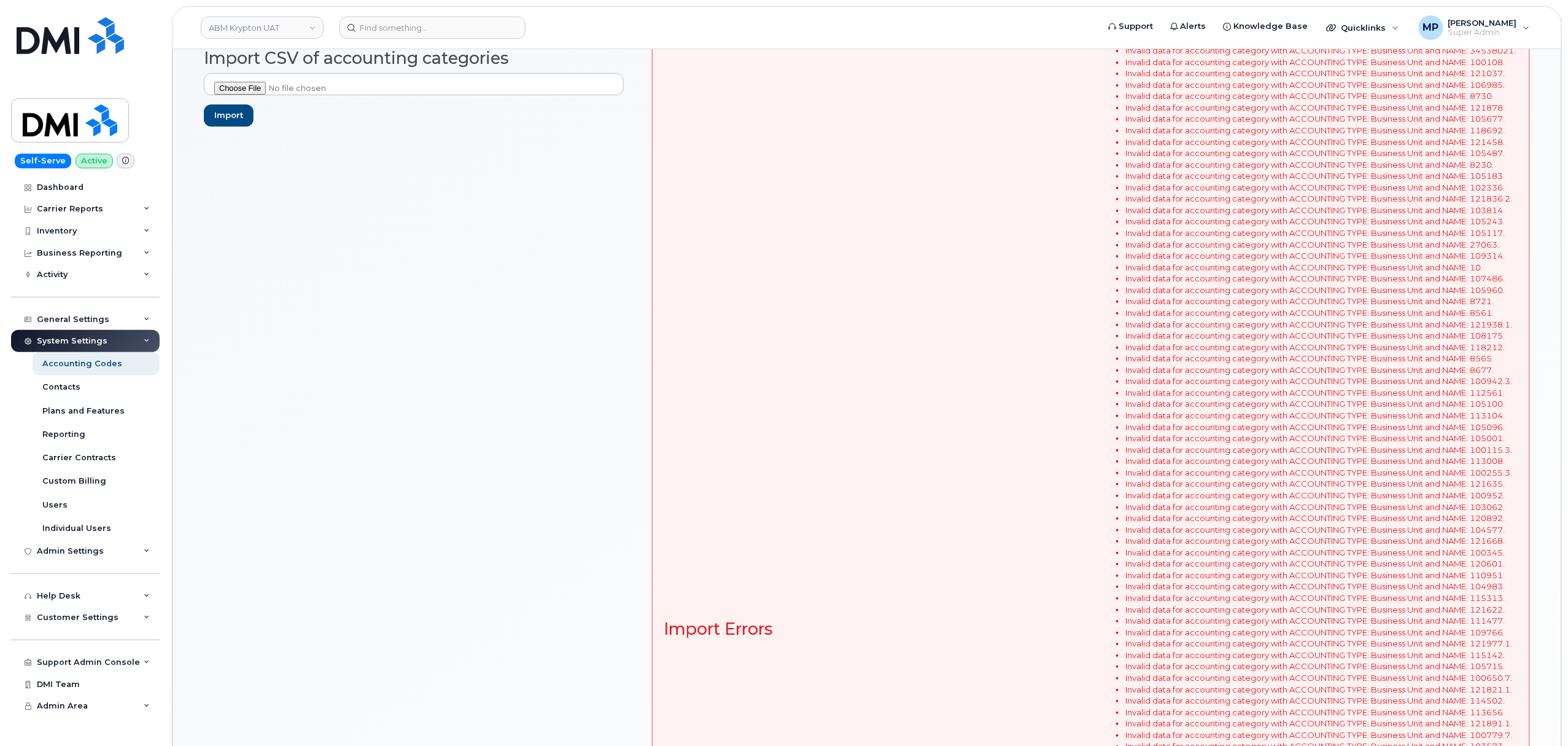
scroll to position [1, 0]
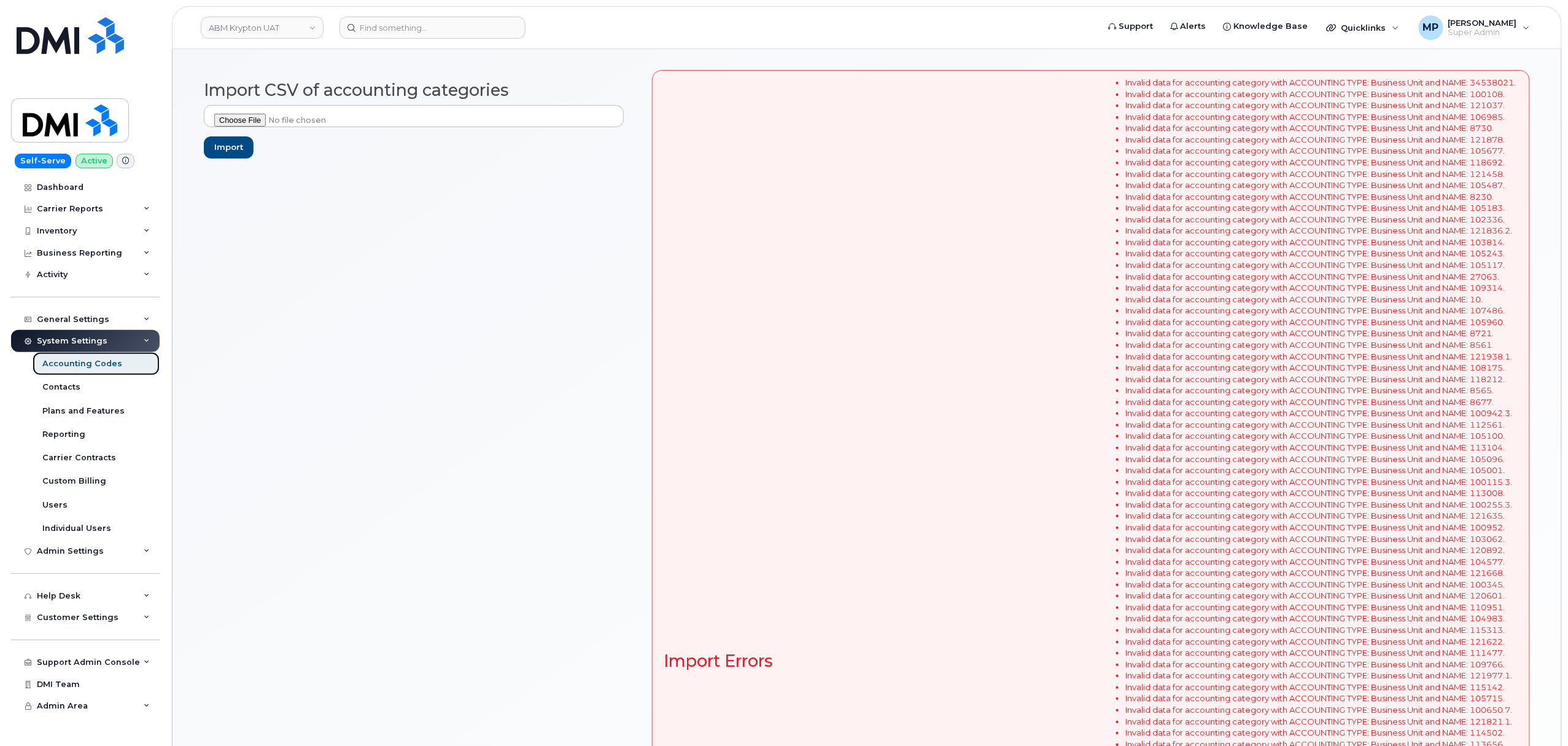
click at [87, 367] on div "Accounting Codes" at bounding box center [82, 364] width 79 height 11
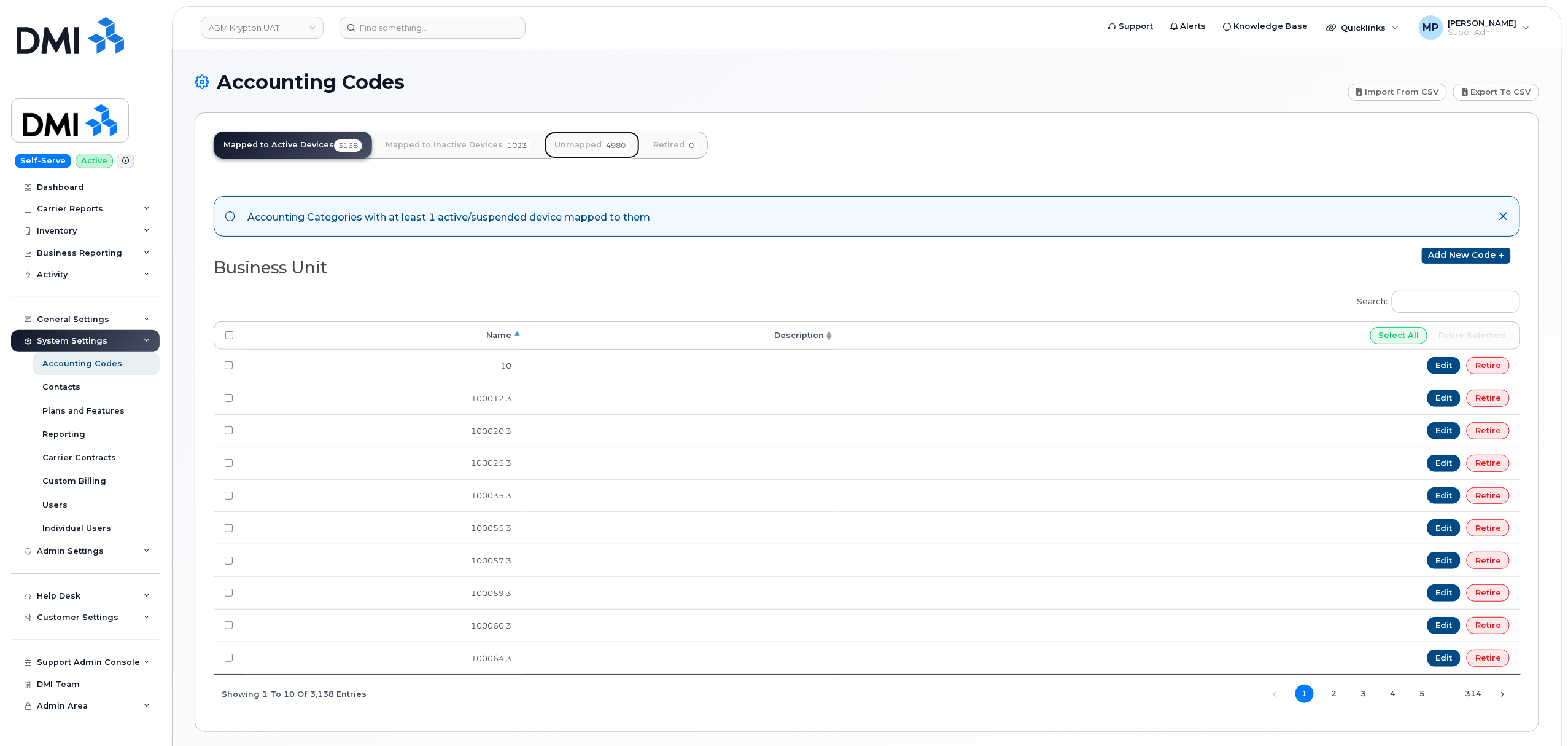
click at [580, 146] on link "Unmapped 4980" at bounding box center [592, 144] width 95 height 27
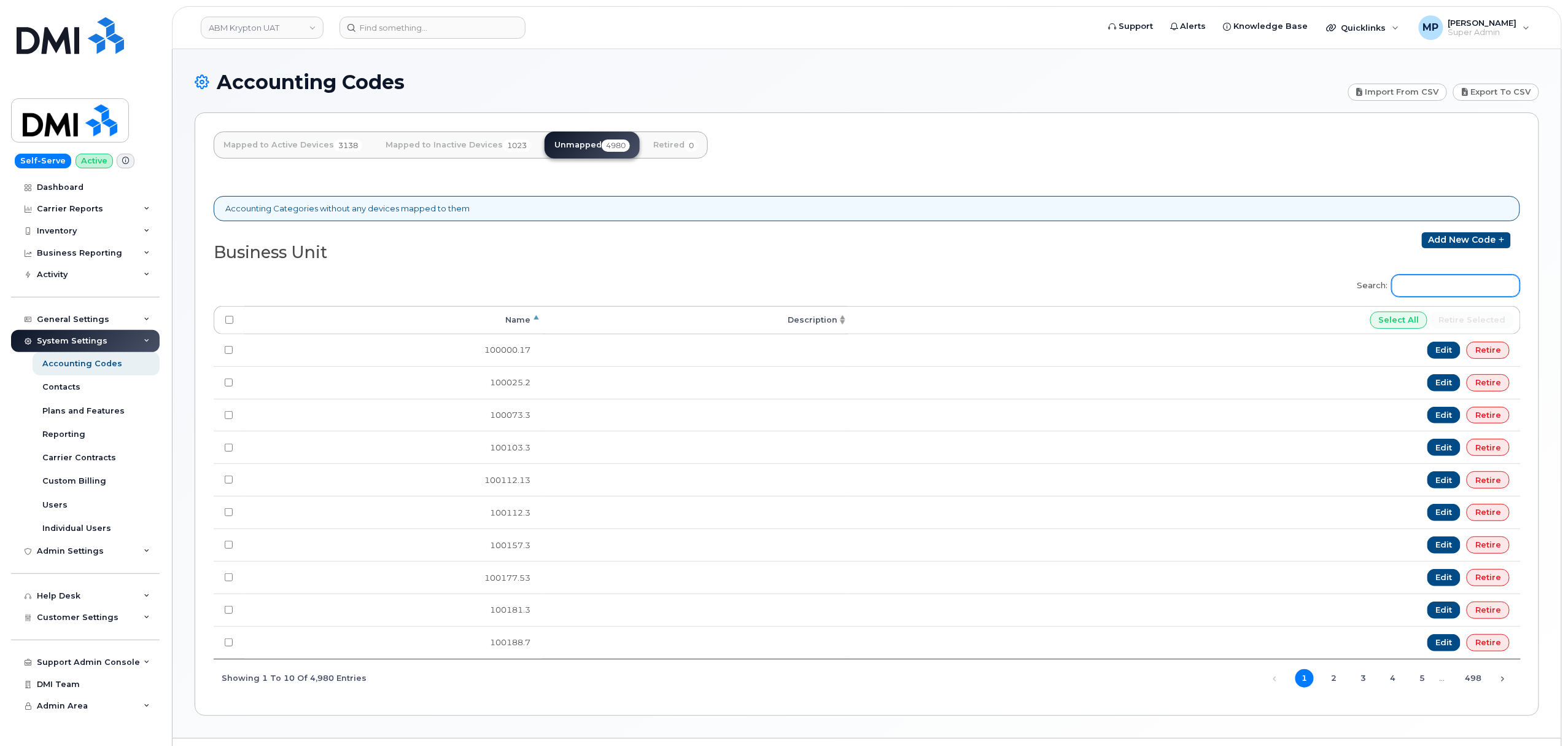
click at [1443, 291] on input "Search:" at bounding box center [1456, 286] width 129 height 22
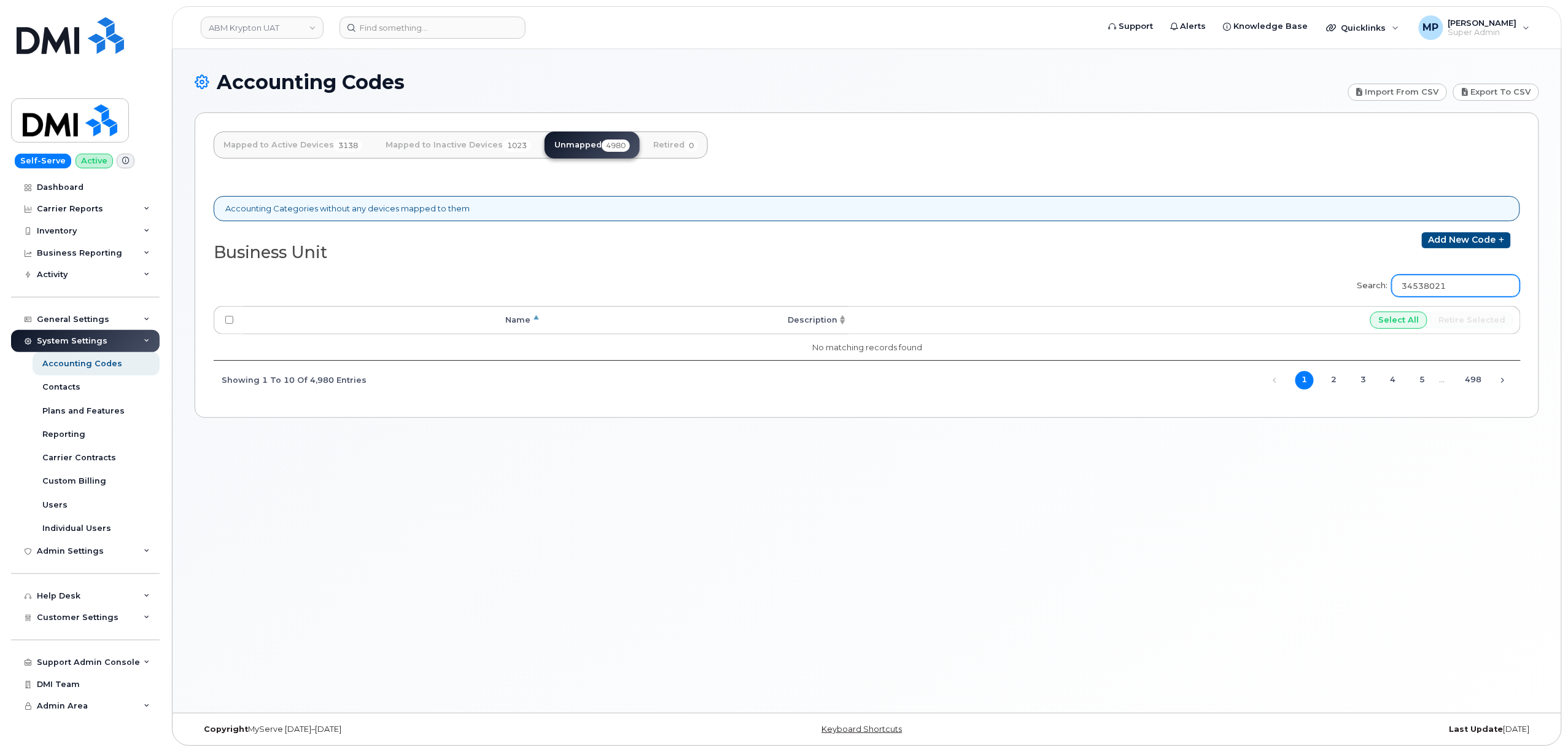
type input "34538021"
drag, startPoint x: 406, startPoint y: 141, endPoint x: 407, endPoint y: 148, distance: 7.1
click at [406, 142] on link "Mapped to Inactive Devices 1023" at bounding box center [457, 144] width 165 height 27
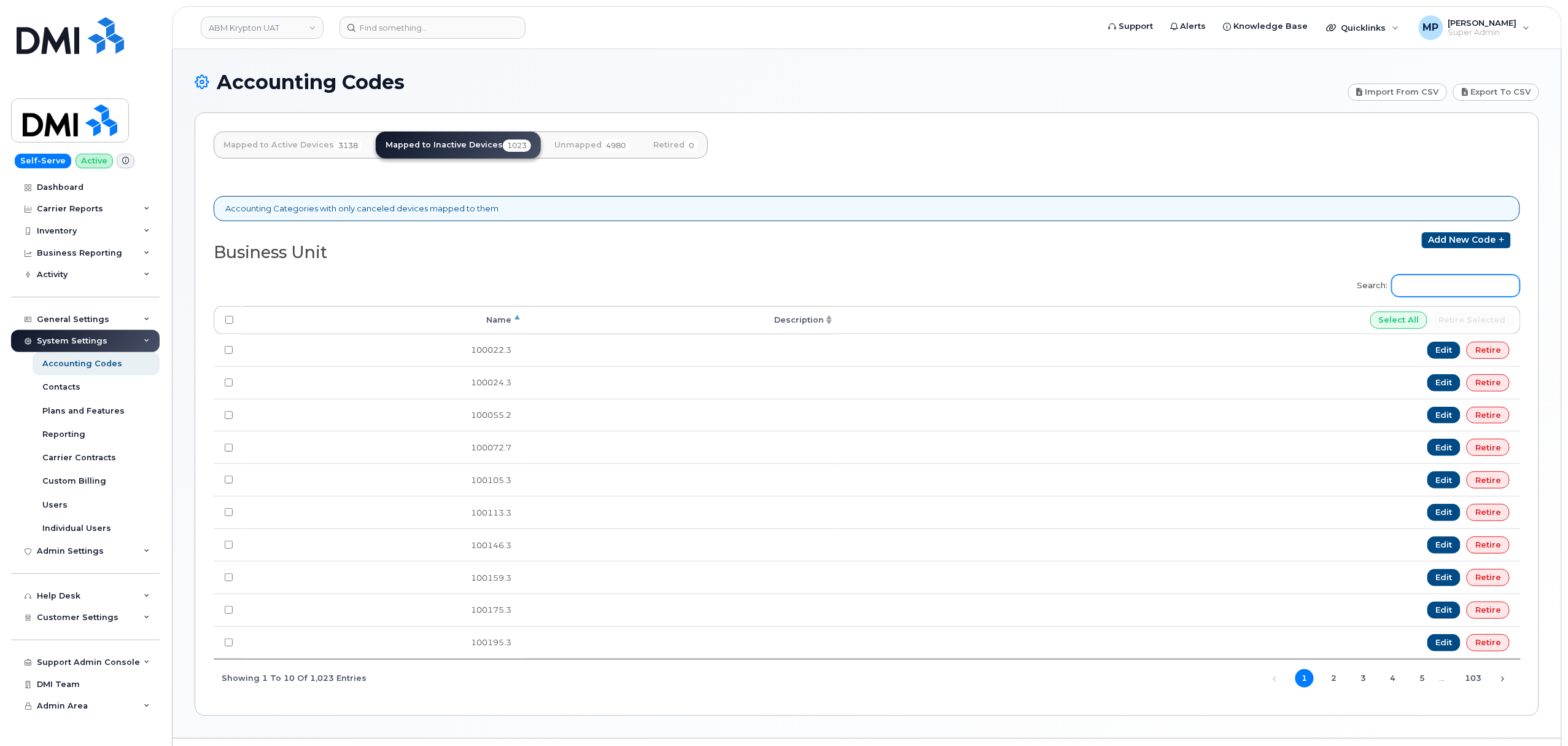
click at [1425, 291] on input "Search:" at bounding box center [1456, 286] width 129 height 22
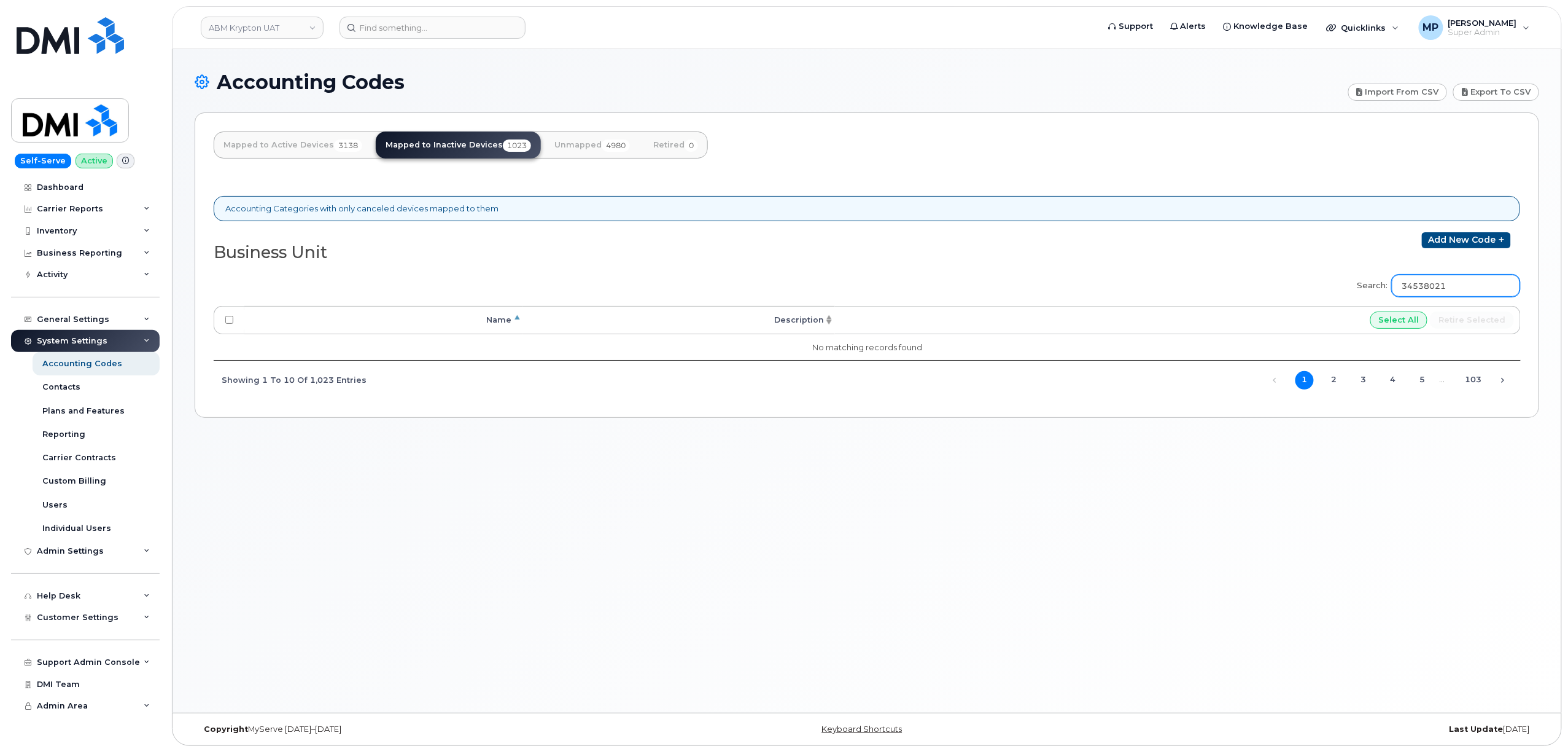
type input "34538021"
click at [326, 149] on link "Mapped to Active Devices 3138" at bounding box center [293, 144] width 159 height 27
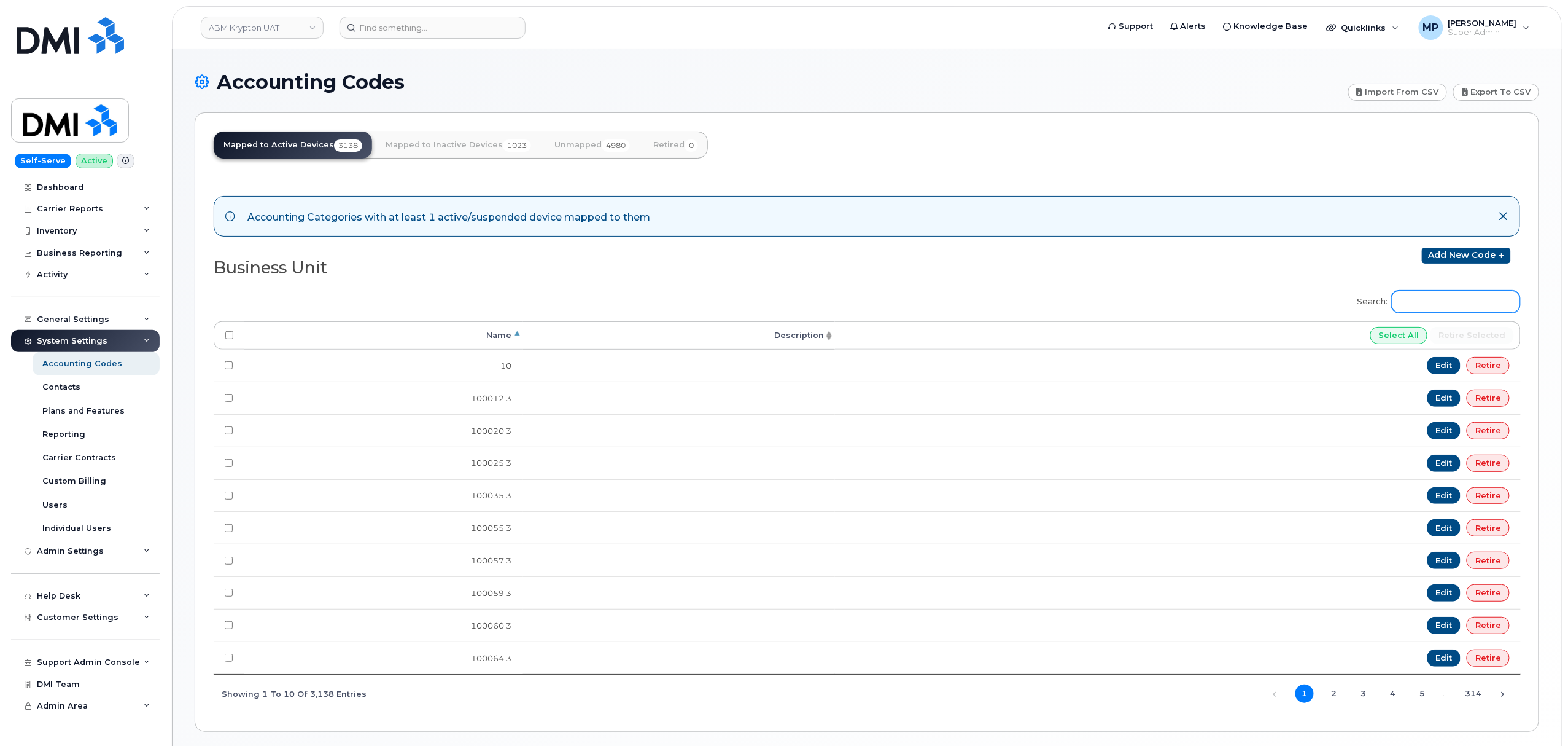
click at [1459, 303] on input "Search:" at bounding box center [1456, 302] width 129 height 22
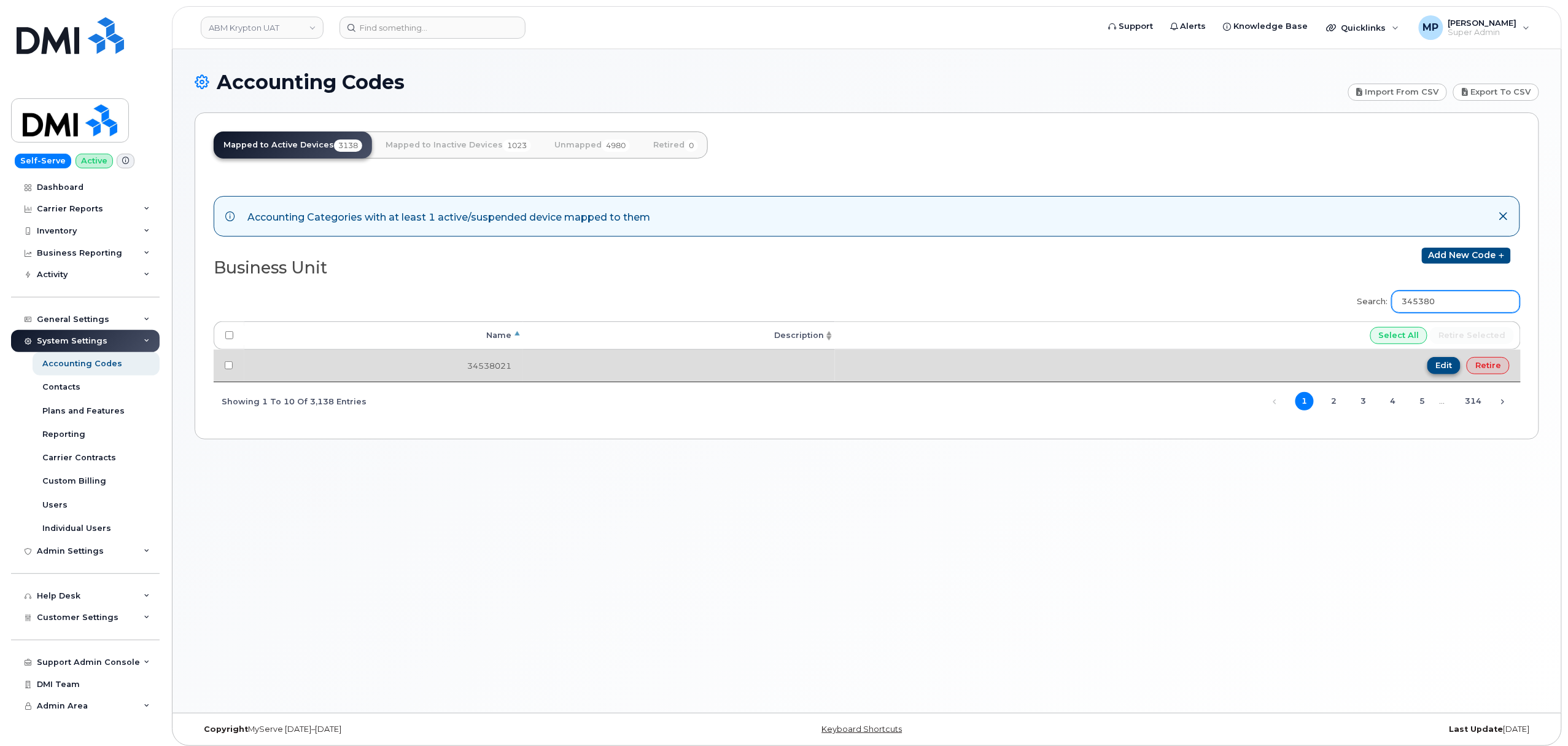
type input "345380"
click at [1445, 370] on link "Edit" at bounding box center [1444, 365] width 34 height 17
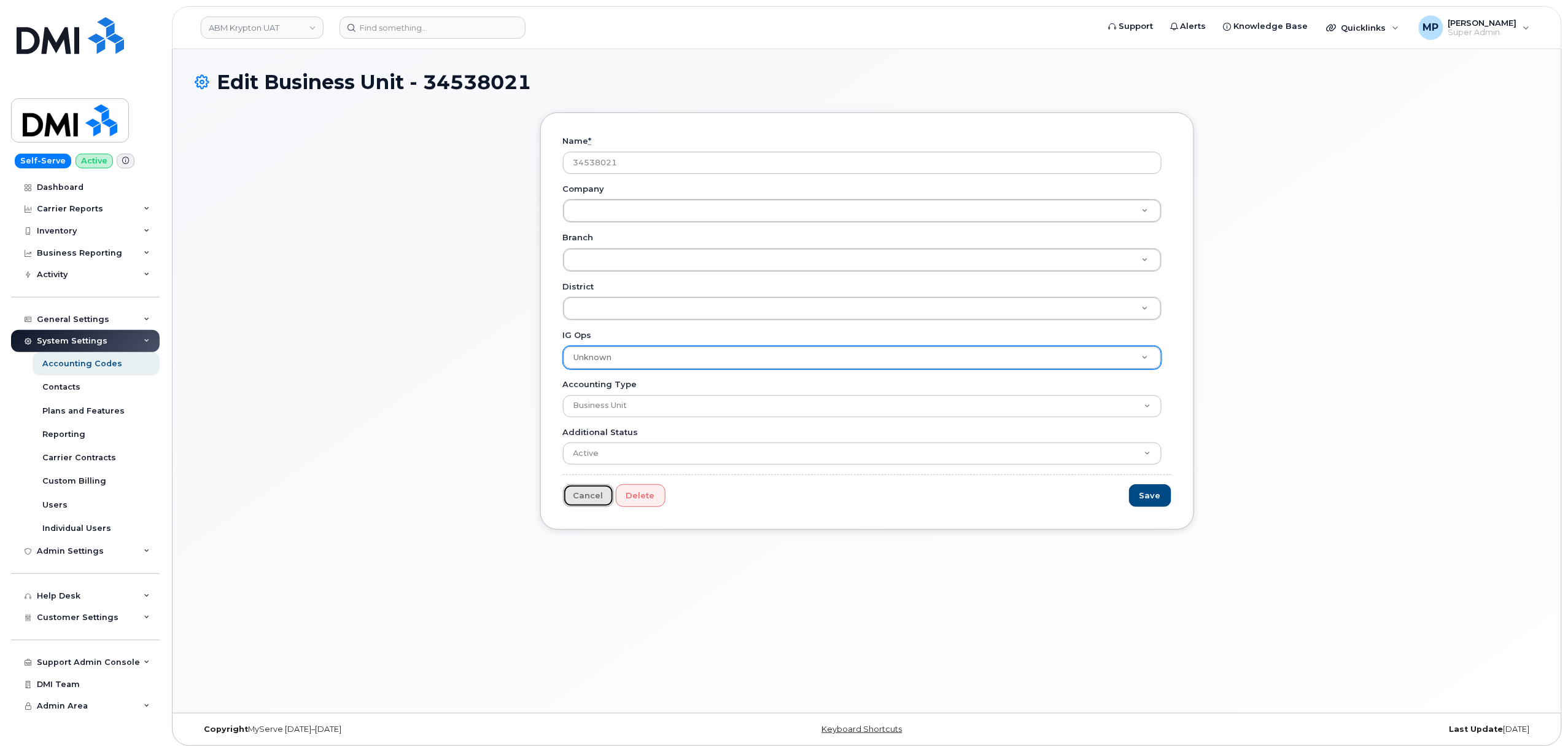
click at [583, 502] on link "Cancel" at bounding box center [588, 496] width 51 height 22
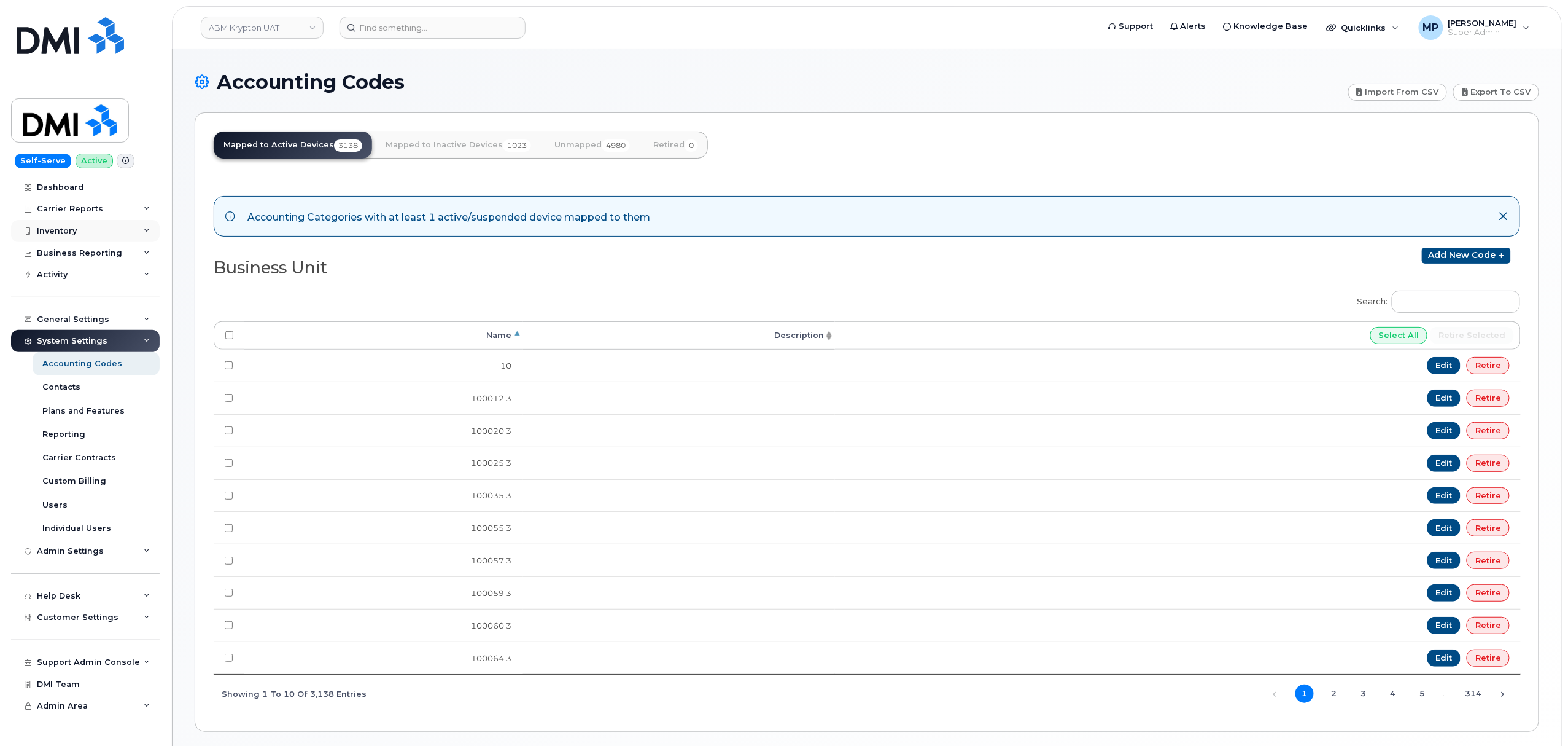
drag, startPoint x: 50, startPoint y: 231, endPoint x: 53, endPoint y: 239, distance: 8.5
click at [50, 231] on div "Inventory" at bounding box center [57, 231] width 40 height 9
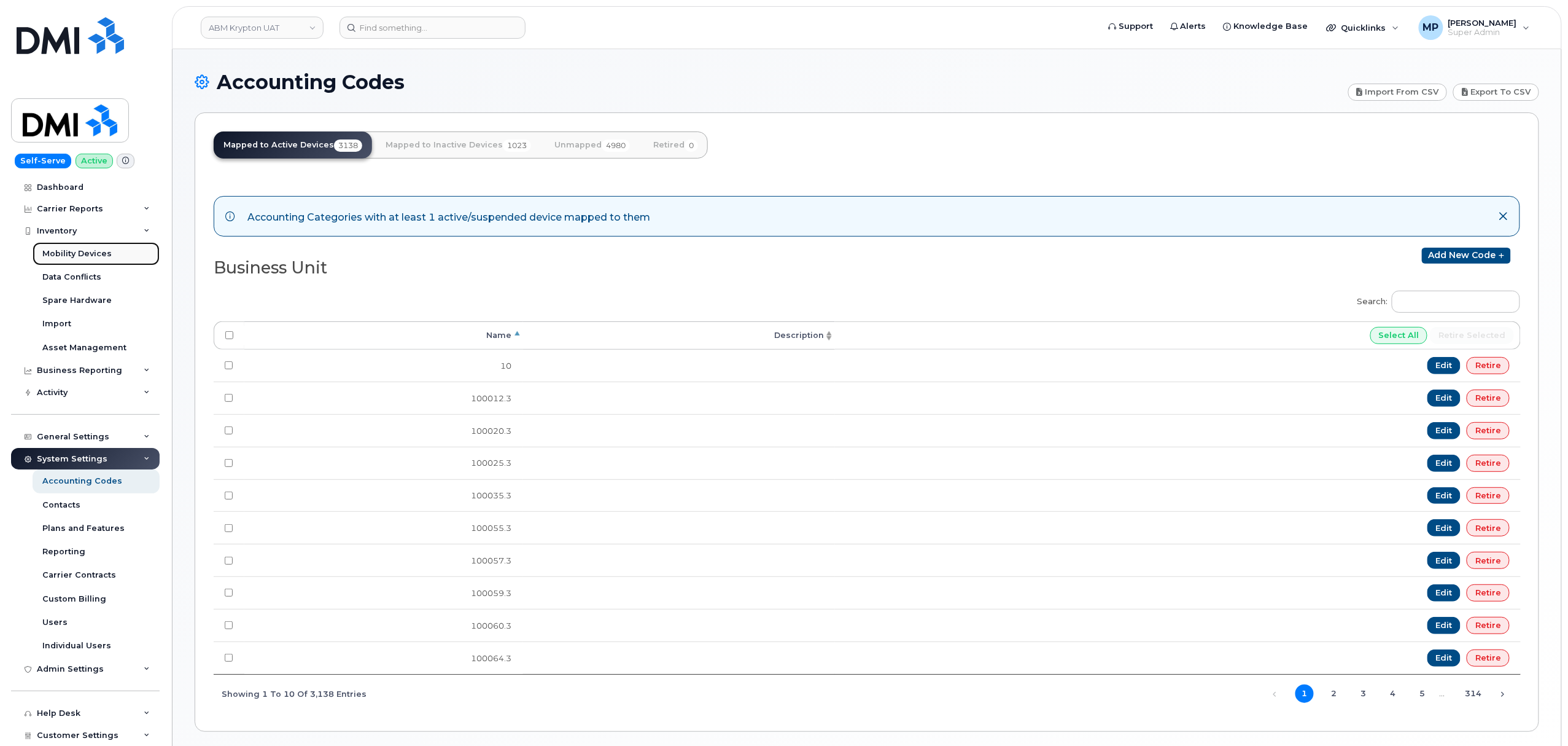
click at [69, 253] on div "Mobility Devices" at bounding box center [77, 253] width 69 height 11
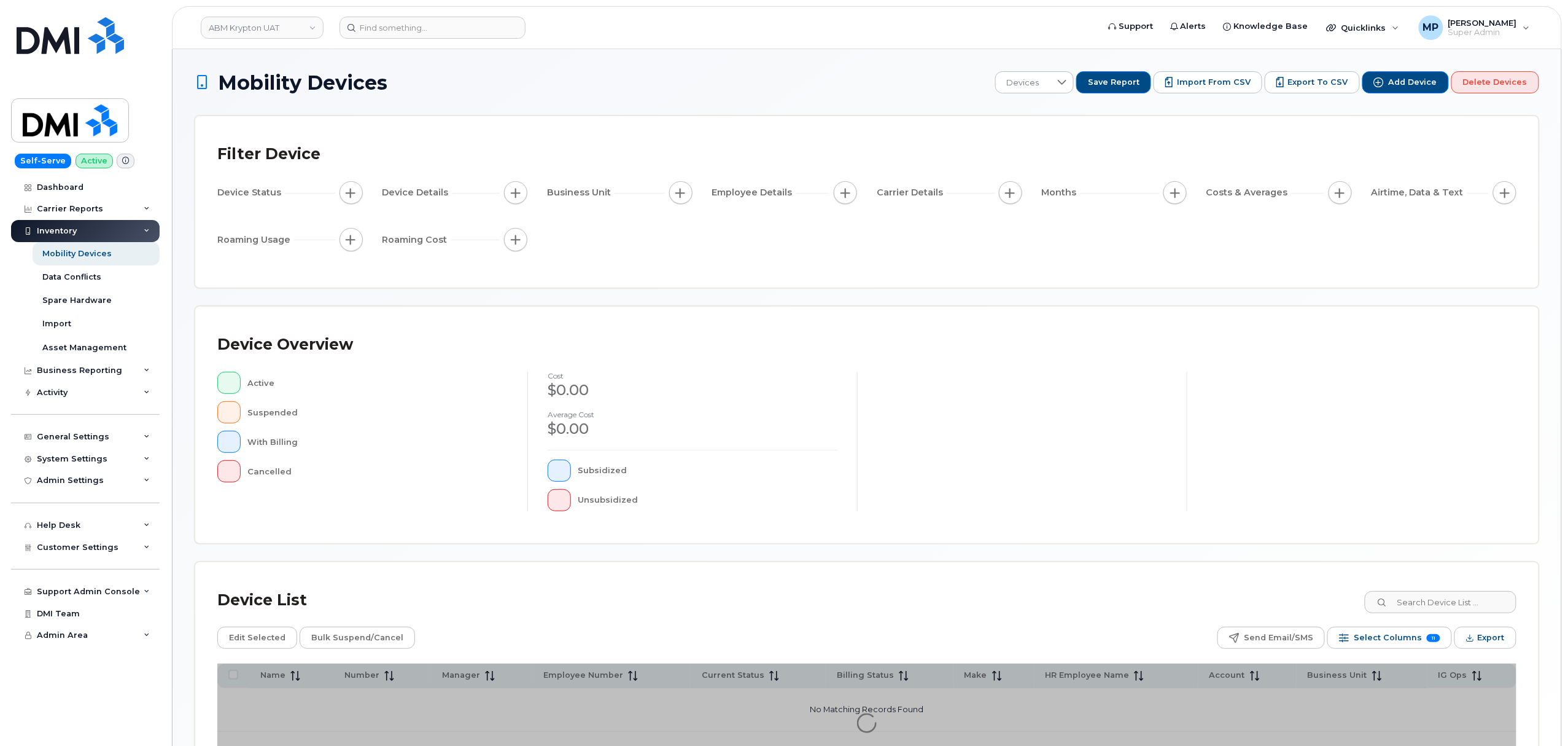
drag, startPoint x: 1206, startPoint y: 82, endPoint x: 1201, endPoint y: 99, distance: 17.7
click at [1206, 84] on span "Import from CSV" at bounding box center [1213, 82] width 73 height 11
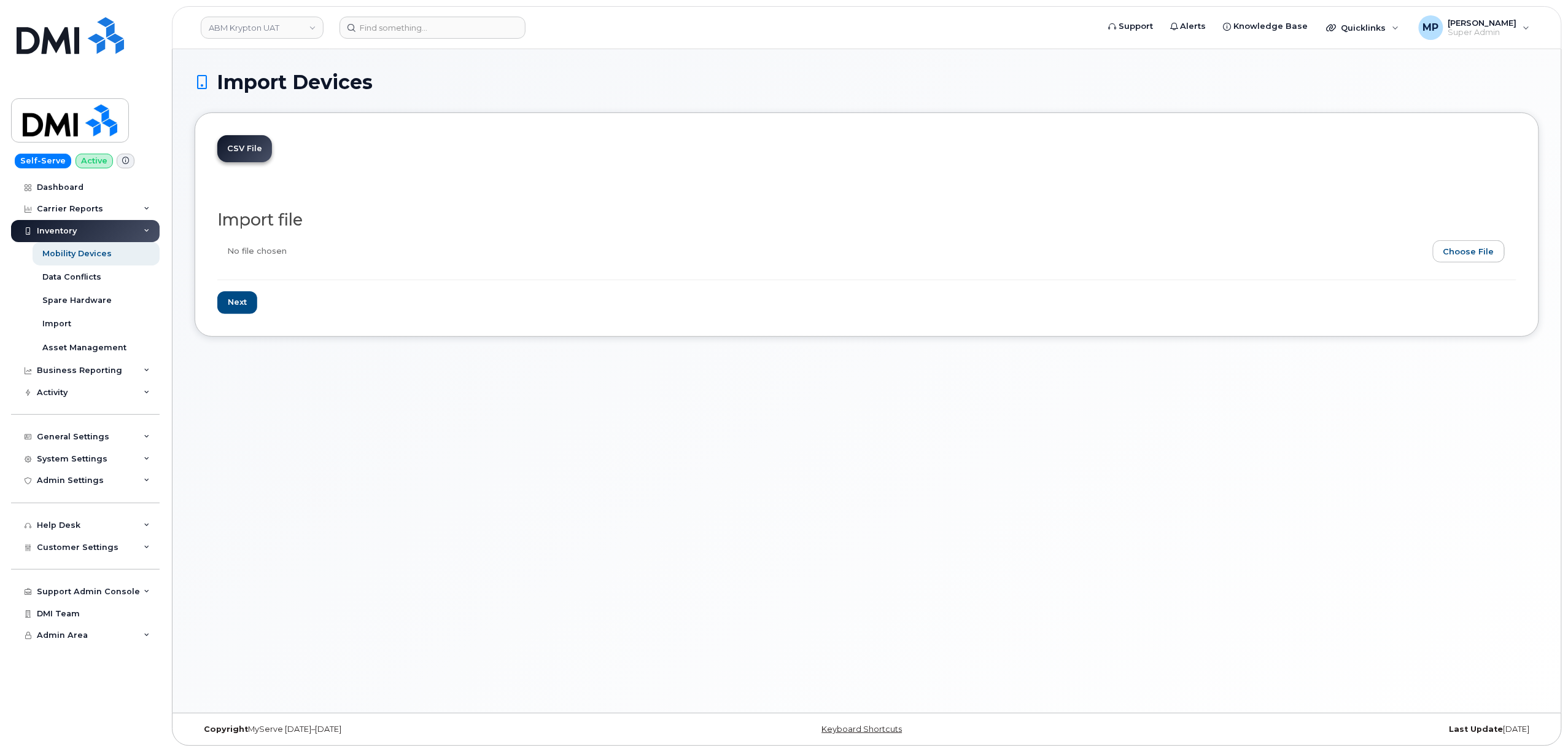
click at [1458, 250] on input "file" at bounding box center [862, 254] width 1289 height 28
type input "C:\fakepath\ABM Krypton BU assignments.csv"
click at [241, 303] on input "Next" at bounding box center [237, 302] width 40 height 22
type input "Loading..."
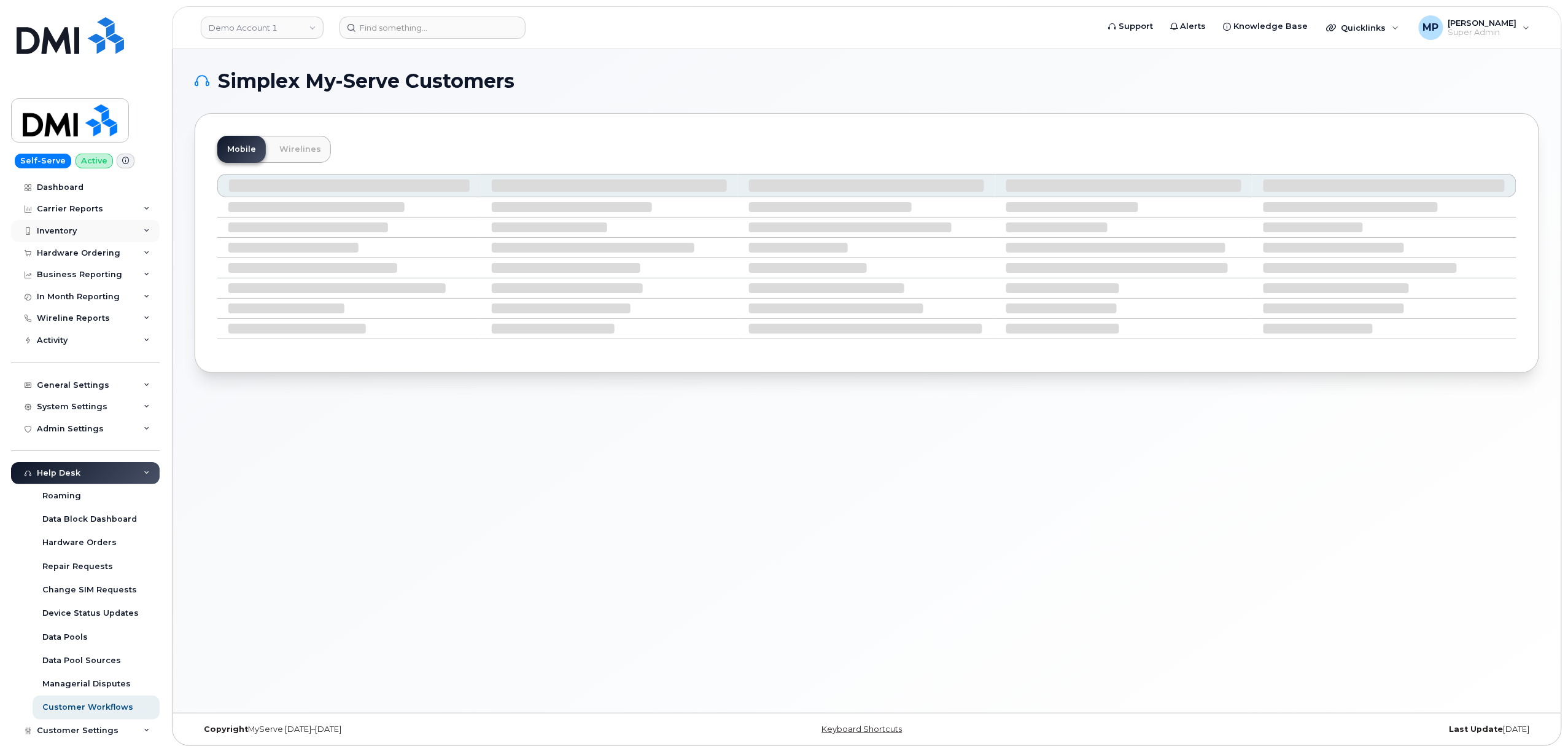
drag, startPoint x: 72, startPoint y: 226, endPoint x: 65, endPoint y: 227, distance: 7.1
click at [72, 227] on div "Inventory" at bounding box center [57, 231] width 40 height 9
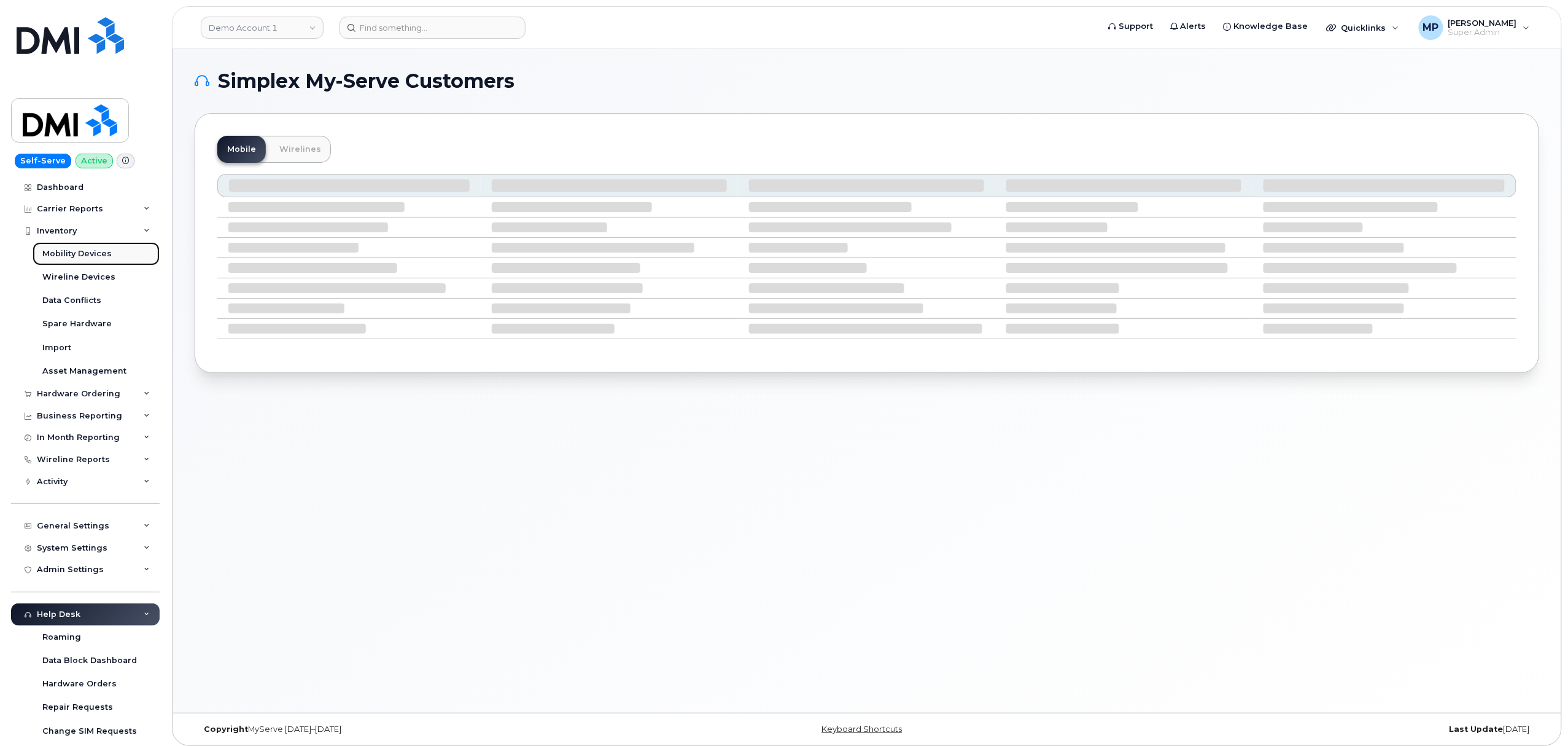
click at [65, 255] on div "Mobility Devices" at bounding box center [77, 253] width 69 height 11
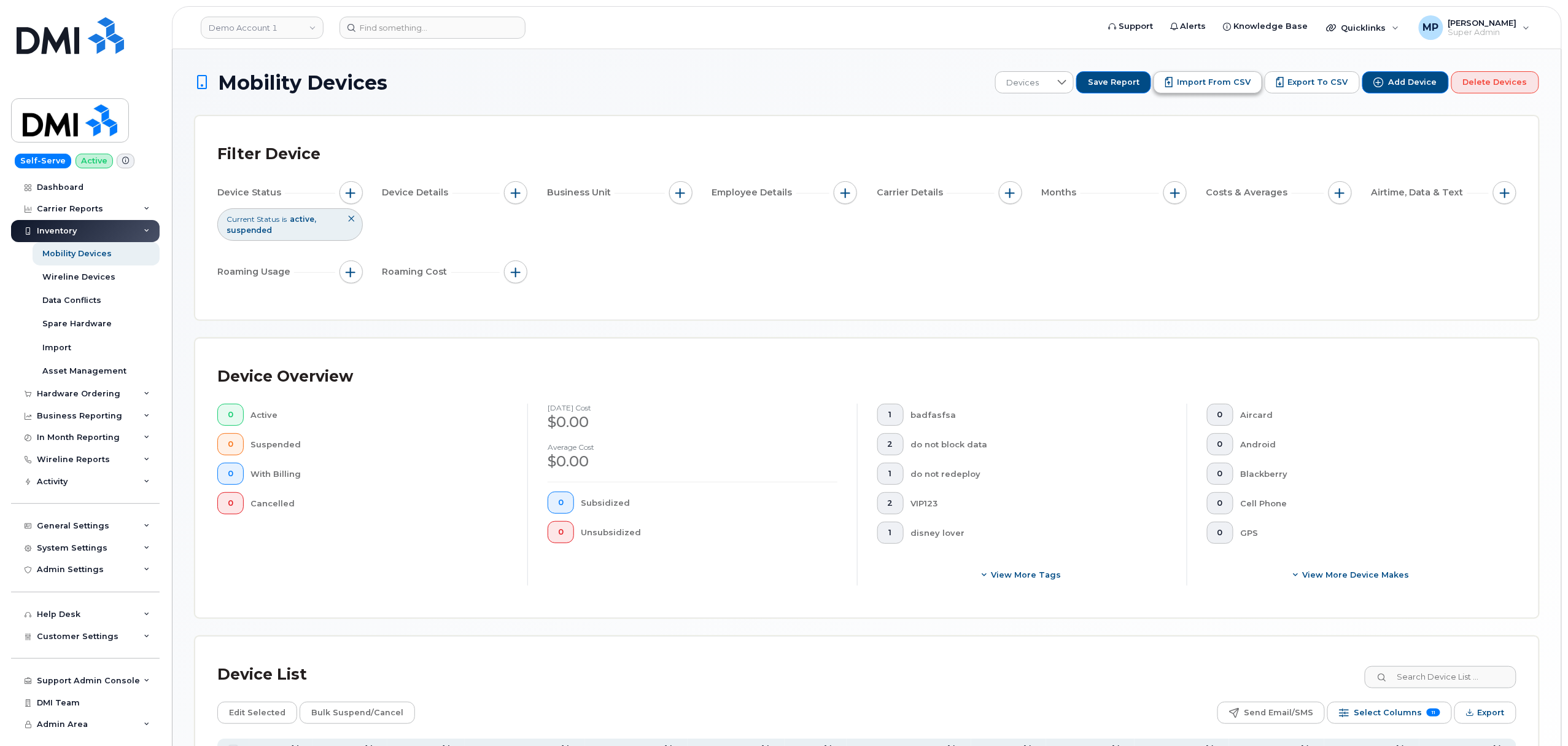
click at [1213, 79] on span "Import from CSV" at bounding box center [1213, 82] width 73 height 11
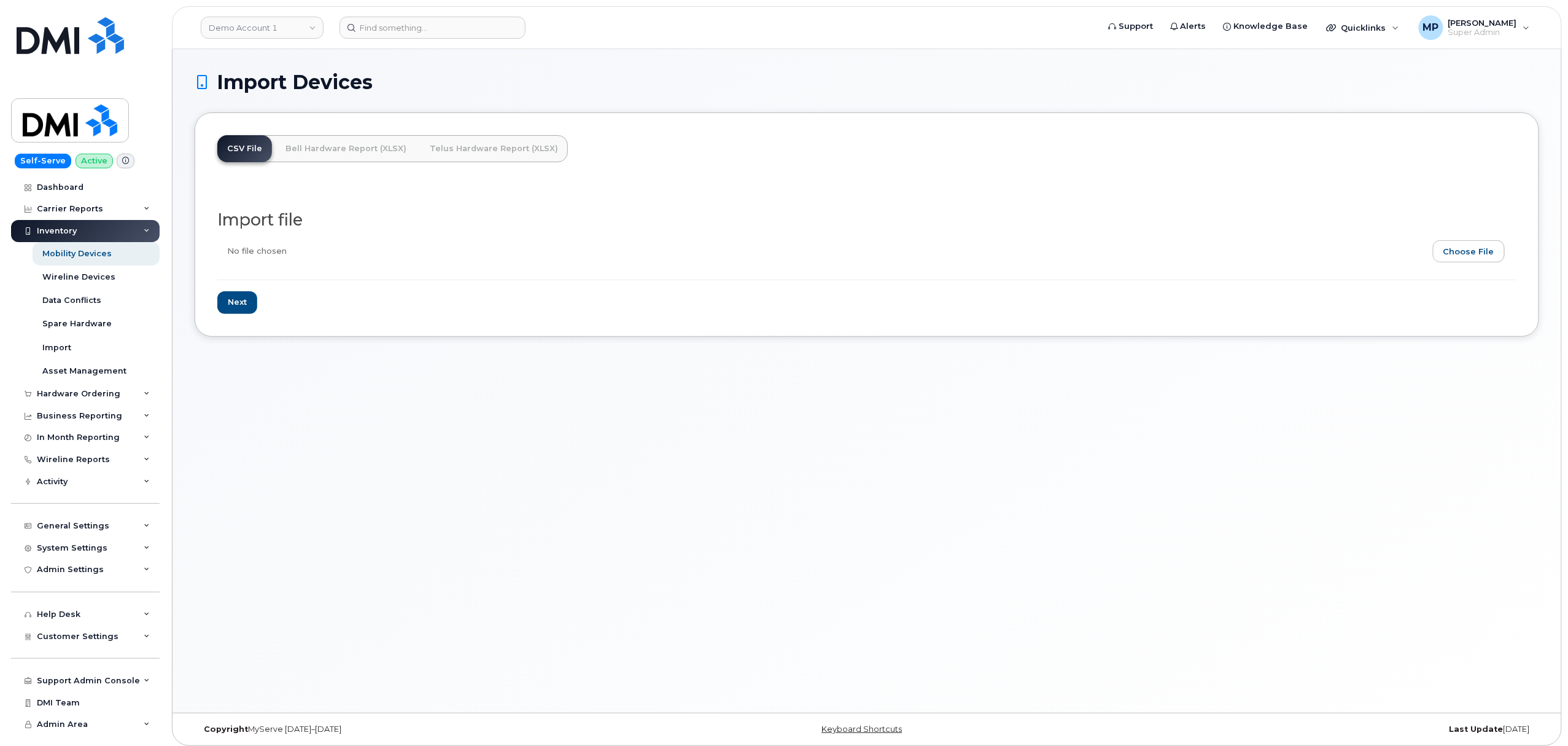
click at [1458, 251] on input "file" at bounding box center [862, 254] width 1289 height 28
type input "C:\fakepath\u_phone_number (10).csv"
click at [238, 297] on input "Next" at bounding box center [237, 302] width 40 height 22
type input "Loading..."
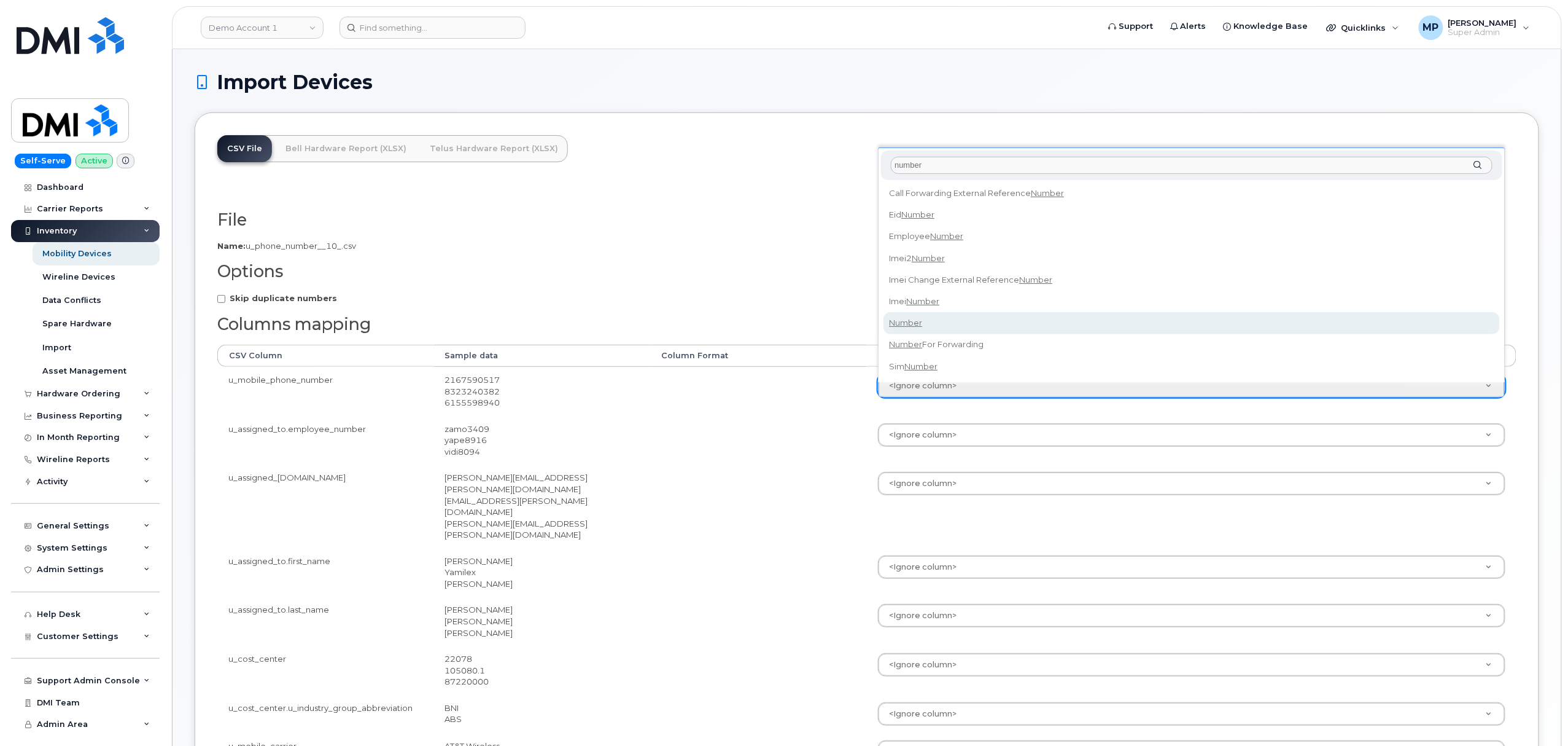
type input "number"
select select "number"
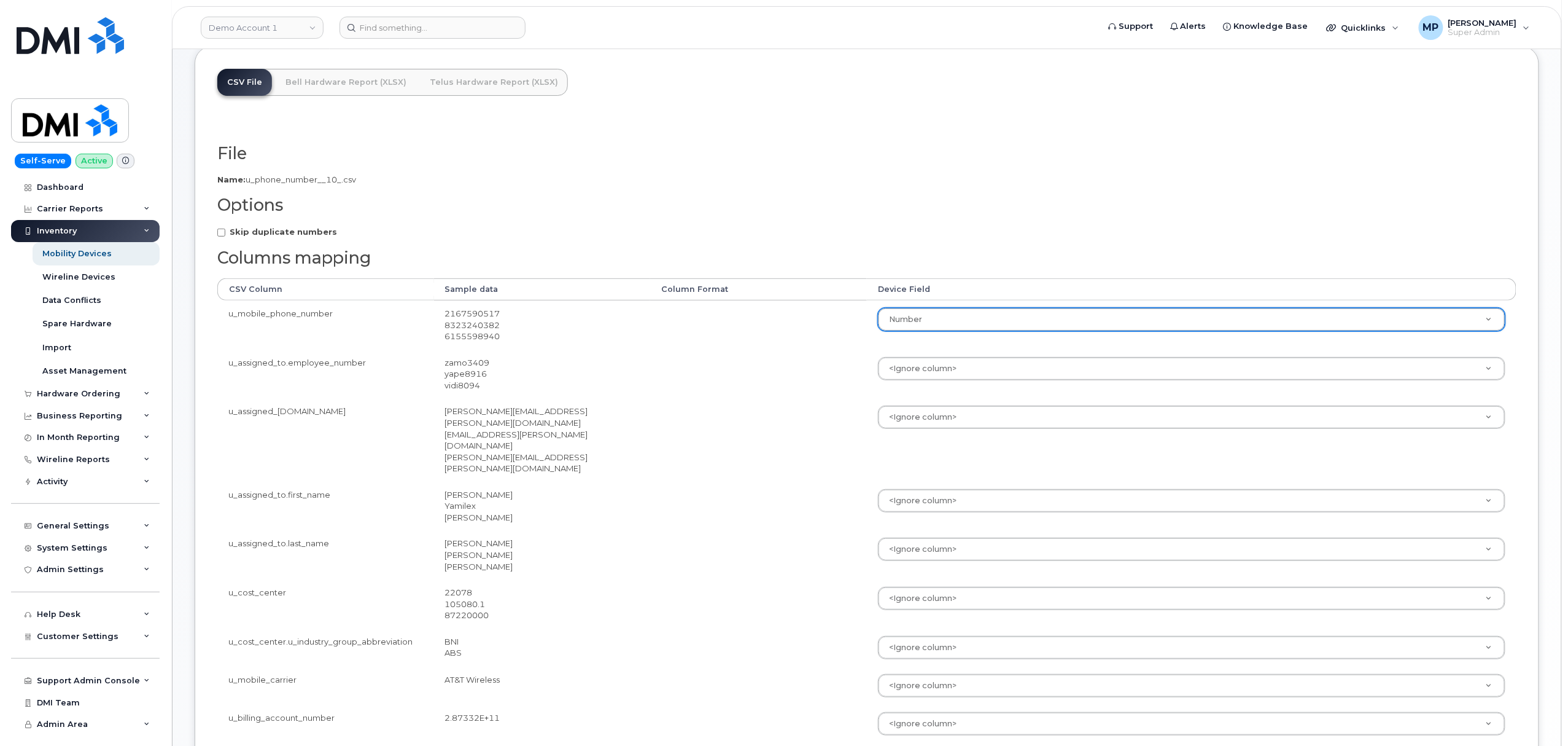
scroll to position [163, 0]
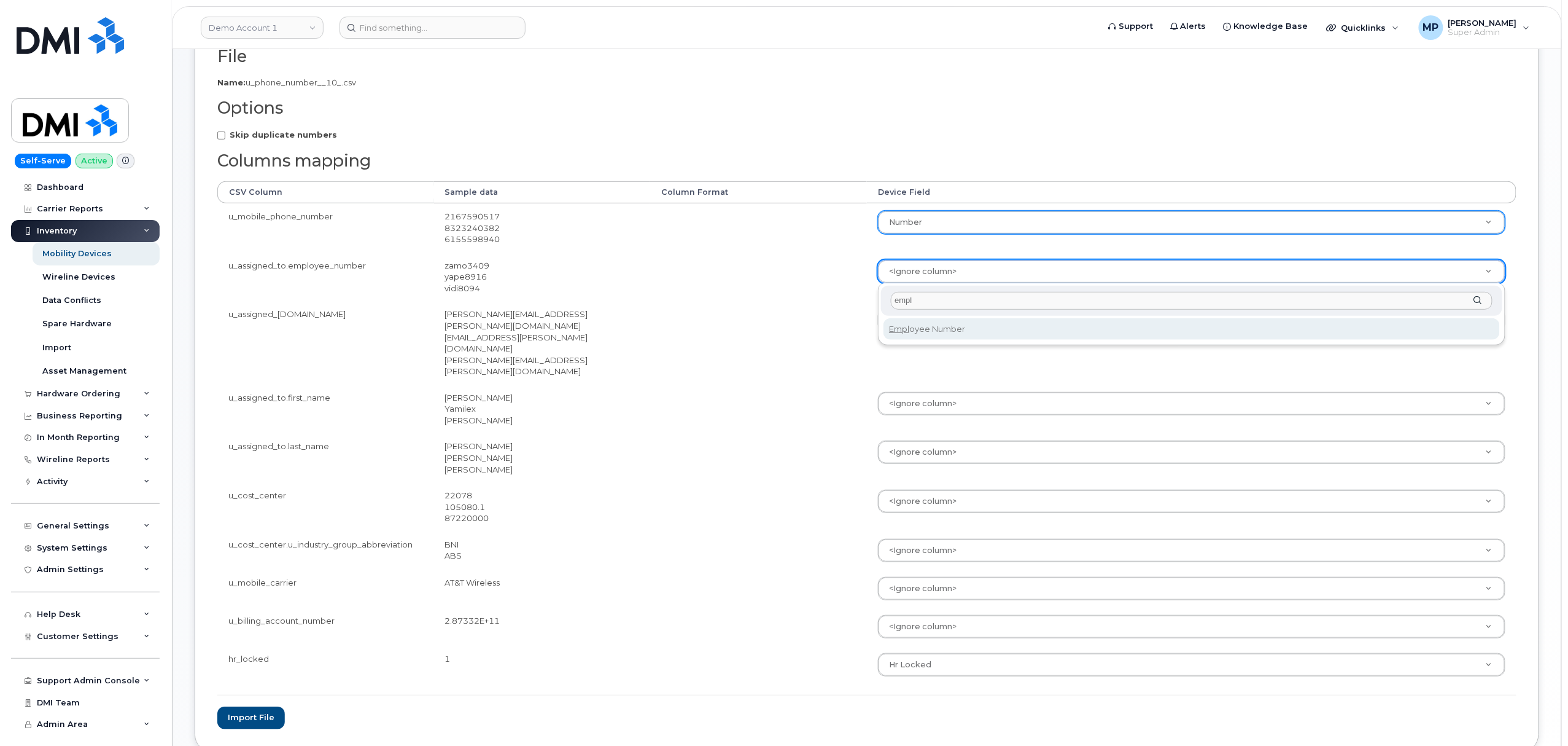
type input "empl"
select select "employee_number"
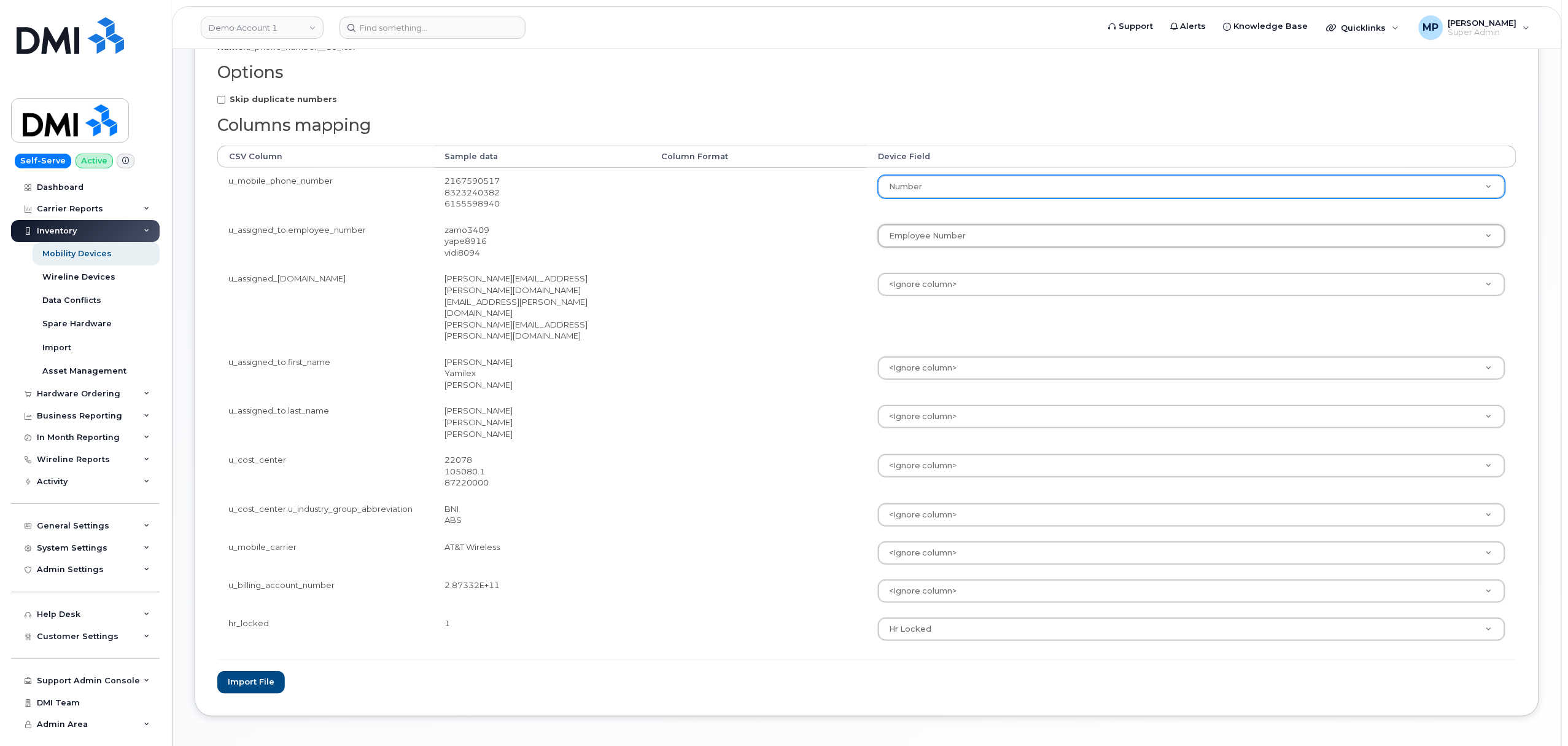
scroll to position [218, 0]
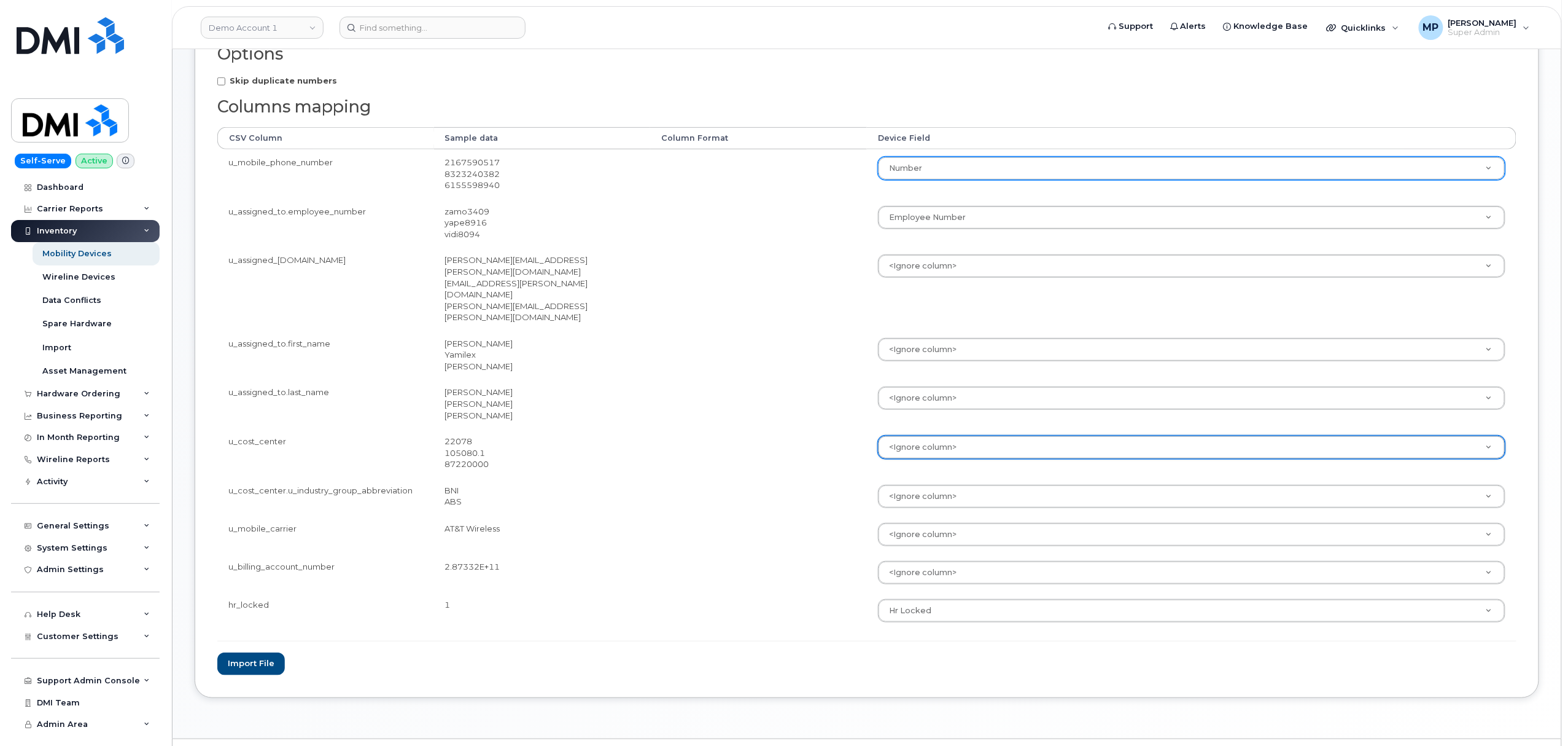
drag, startPoint x: 649, startPoint y: 210, endPoint x: 648, endPoint y: 204, distance: 6.1
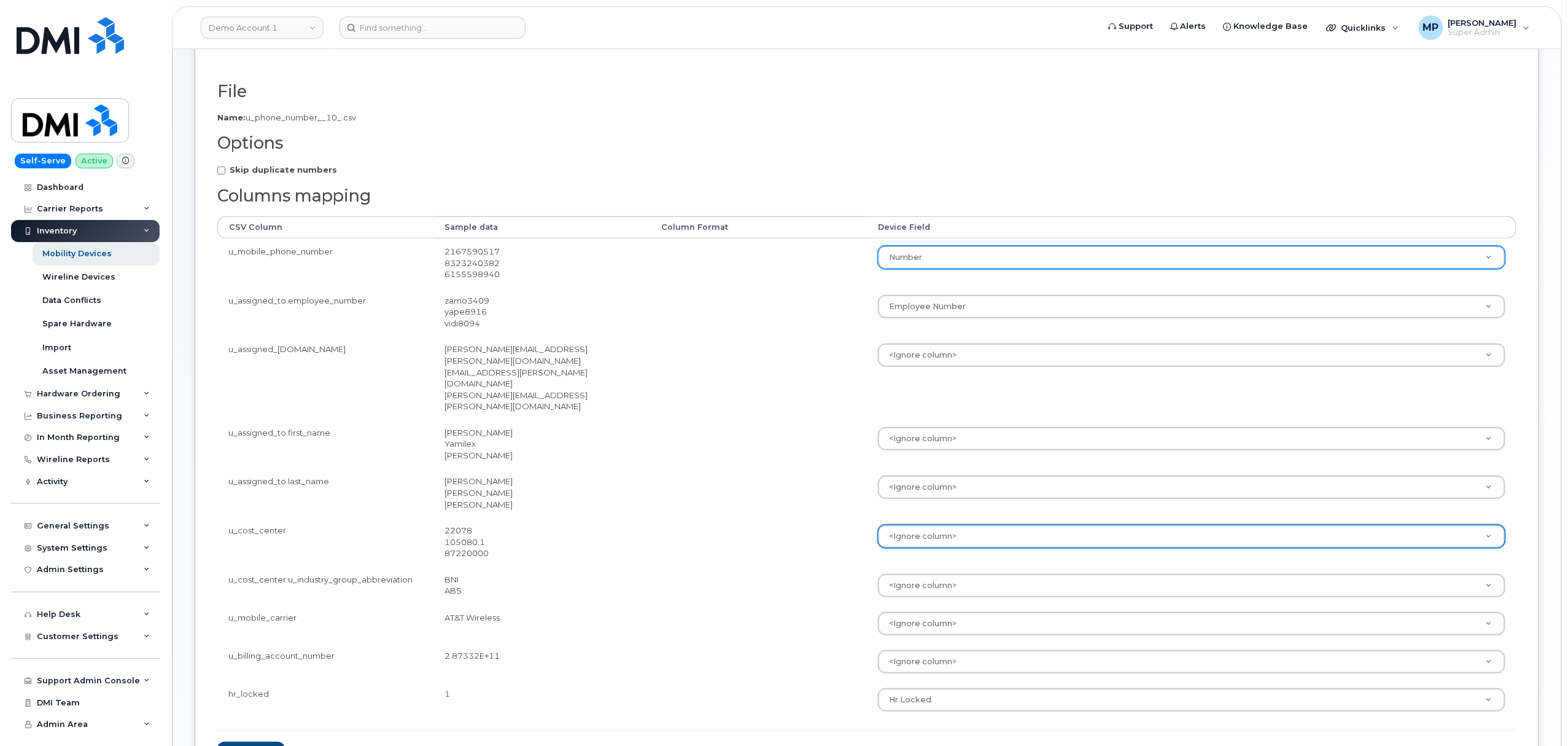
scroll to position [0, 0]
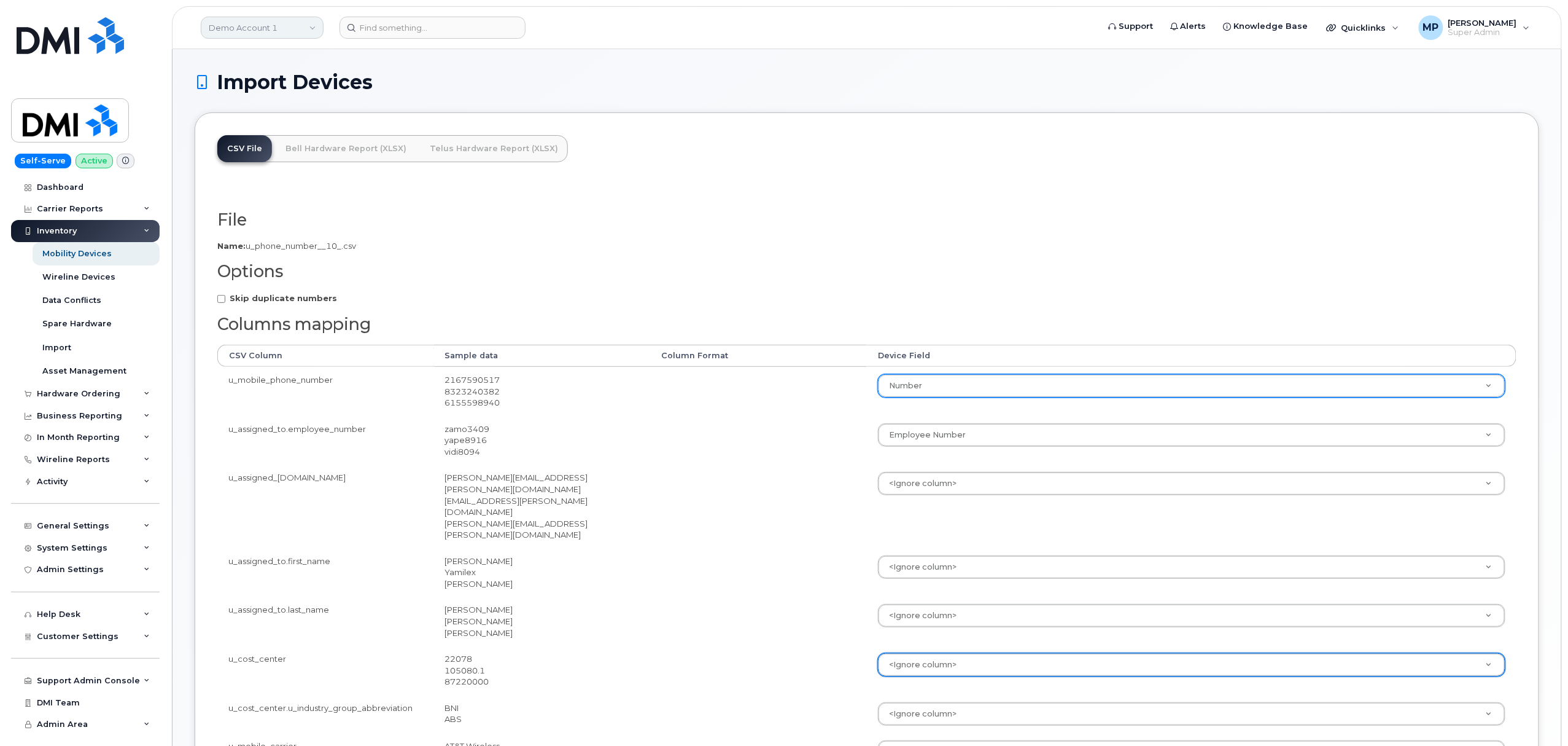
click at [261, 27] on link "Demo Account 1" at bounding box center [262, 28] width 123 height 22
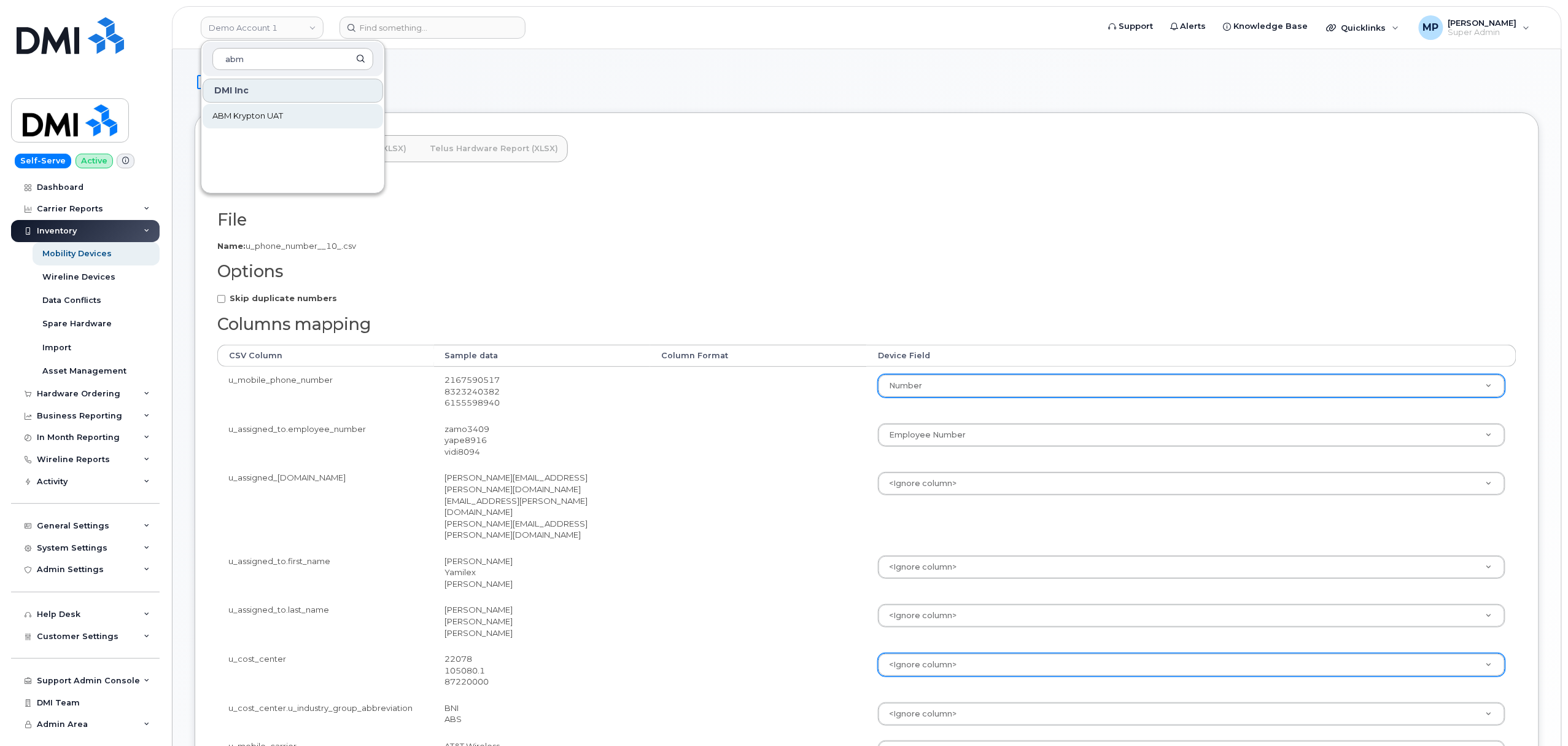
type input "abm"
click at [256, 111] on span "ABM Krypton UAT" at bounding box center [248, 116] width 71 height 12
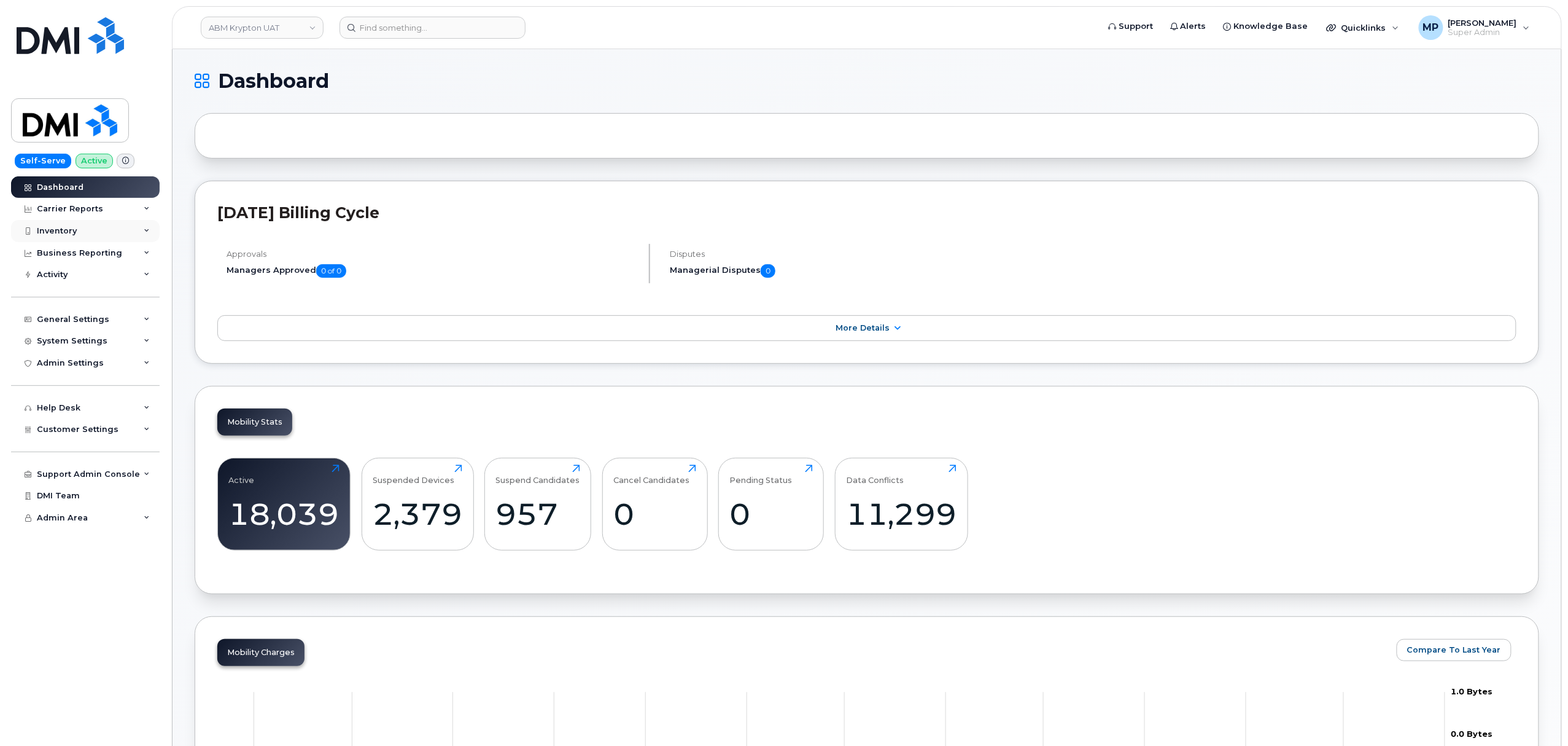
click at [77, 233] on div "Inventory" at bounding box center [85, 231] width 148 height 22
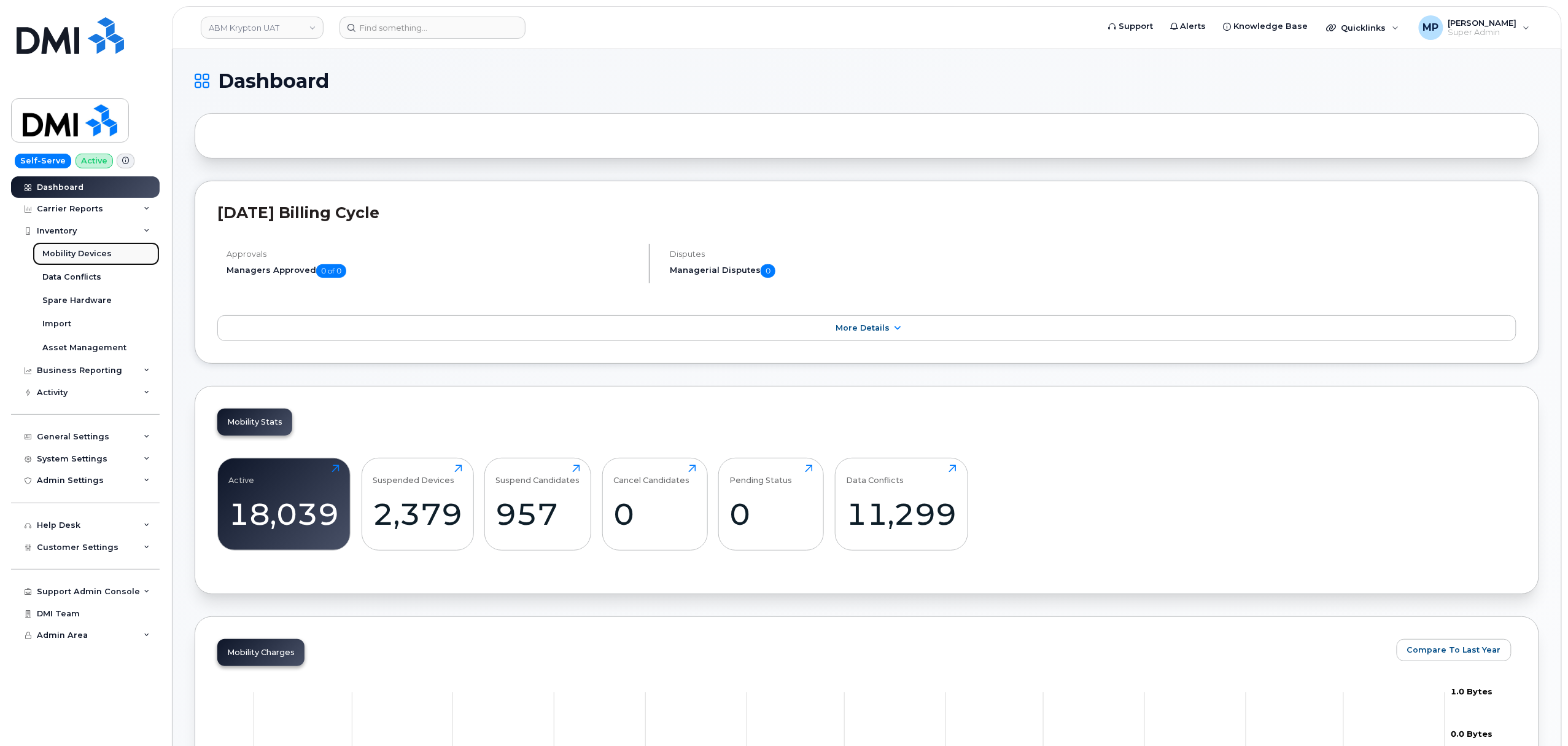
click at [69, 251] on div "Mobility Devices" at bounding box center [77, 253] width 69 height 11
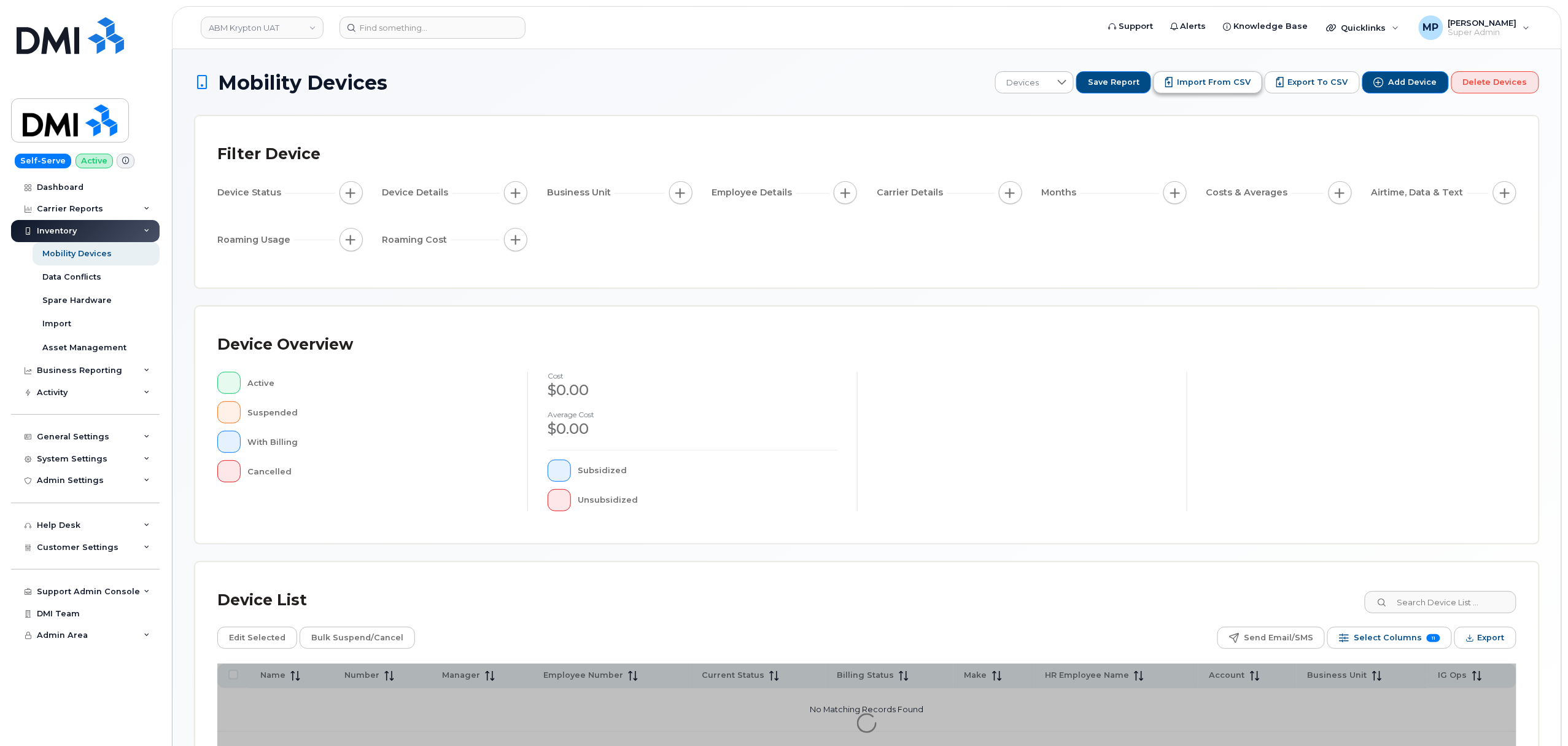
click at [1214, 81] on span "Import from CSV" at bounding box center [1213, 82] width 73 height 11
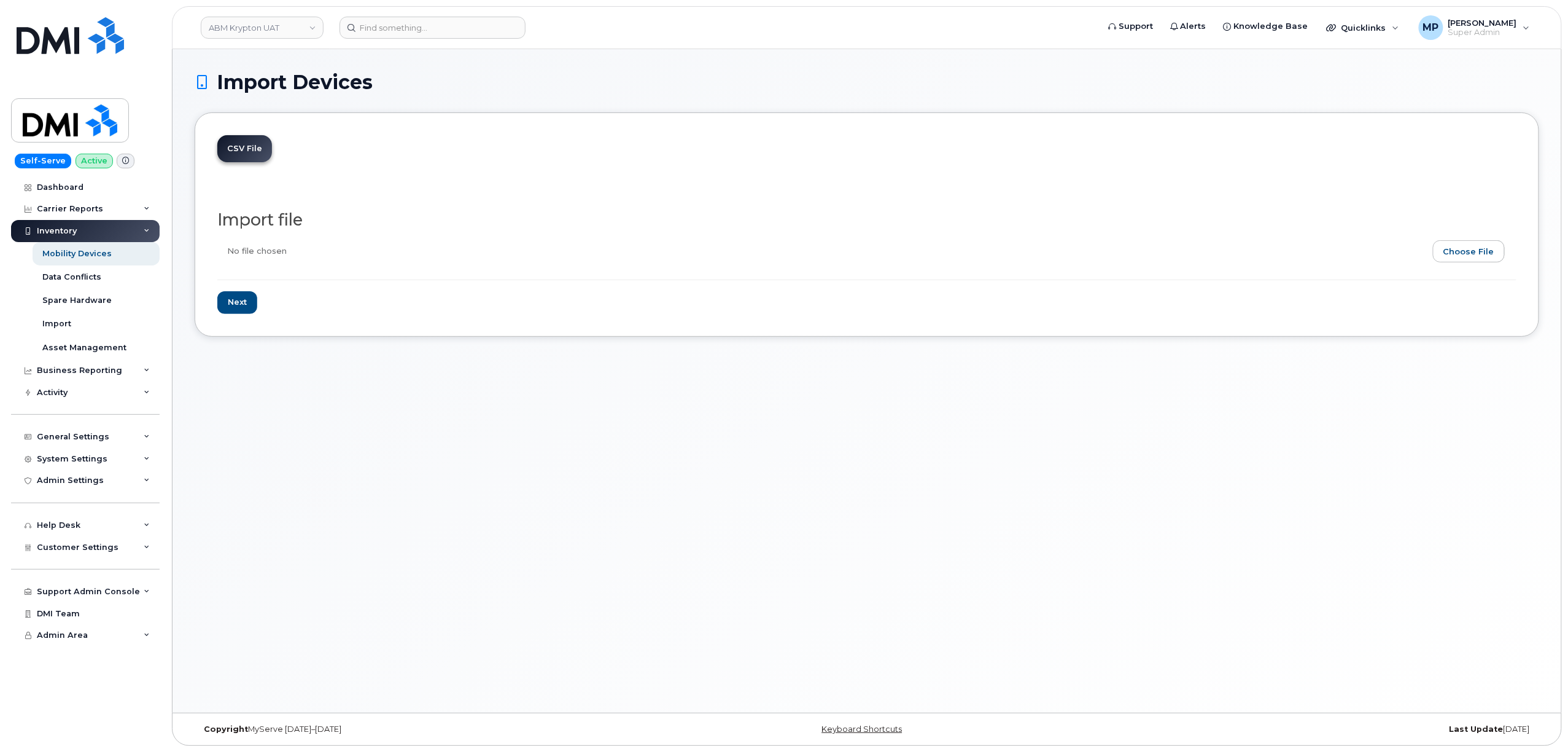
click at [1478, 253] on input "file" at bounding box center [862, 254] width 1289 height 28
type input "C:\fakepath\u_phone_number (10).csv"
click at [248, 305] on input "Next" at bounding box center [237, 302] width 40 height 22
type input "Loading..."
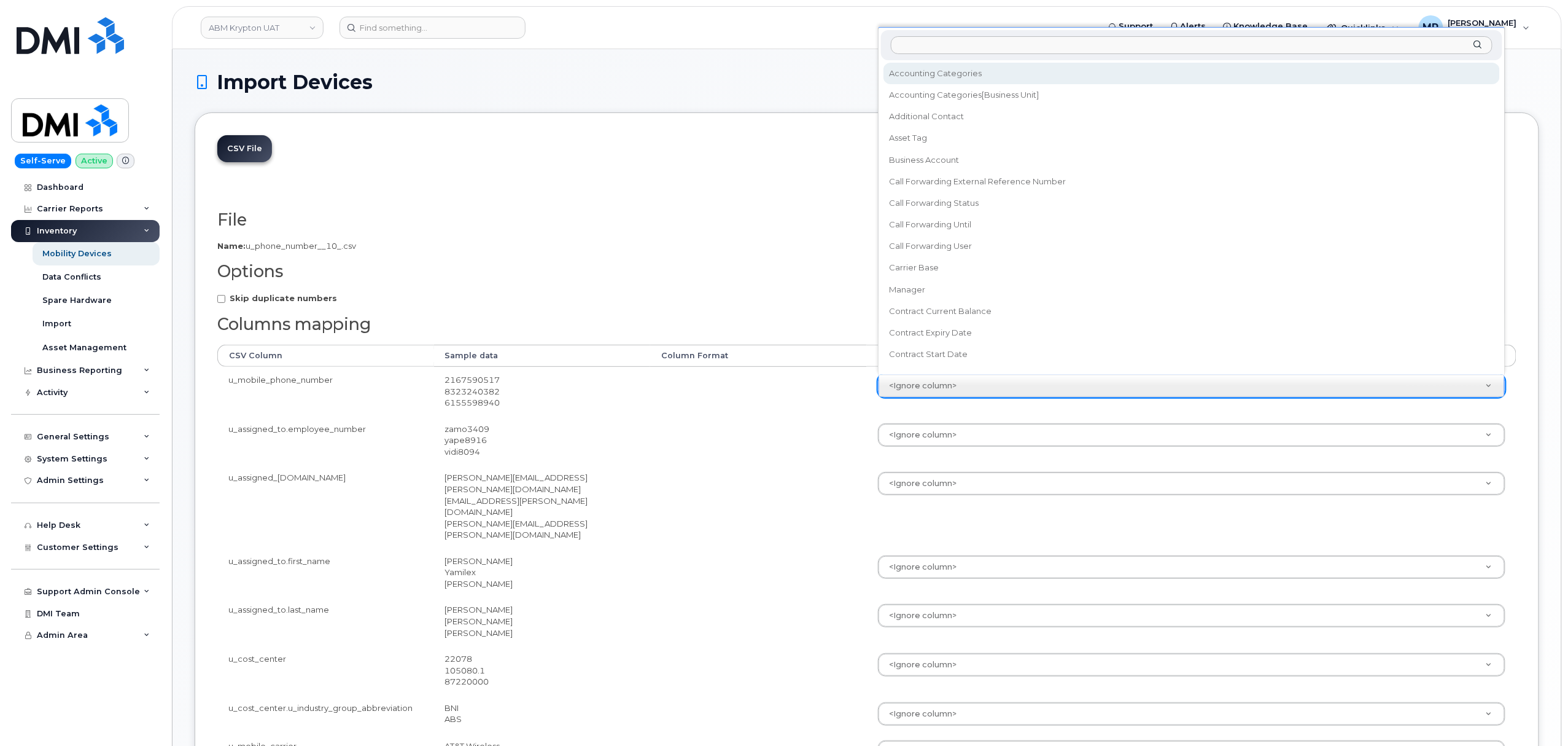
type input "m"
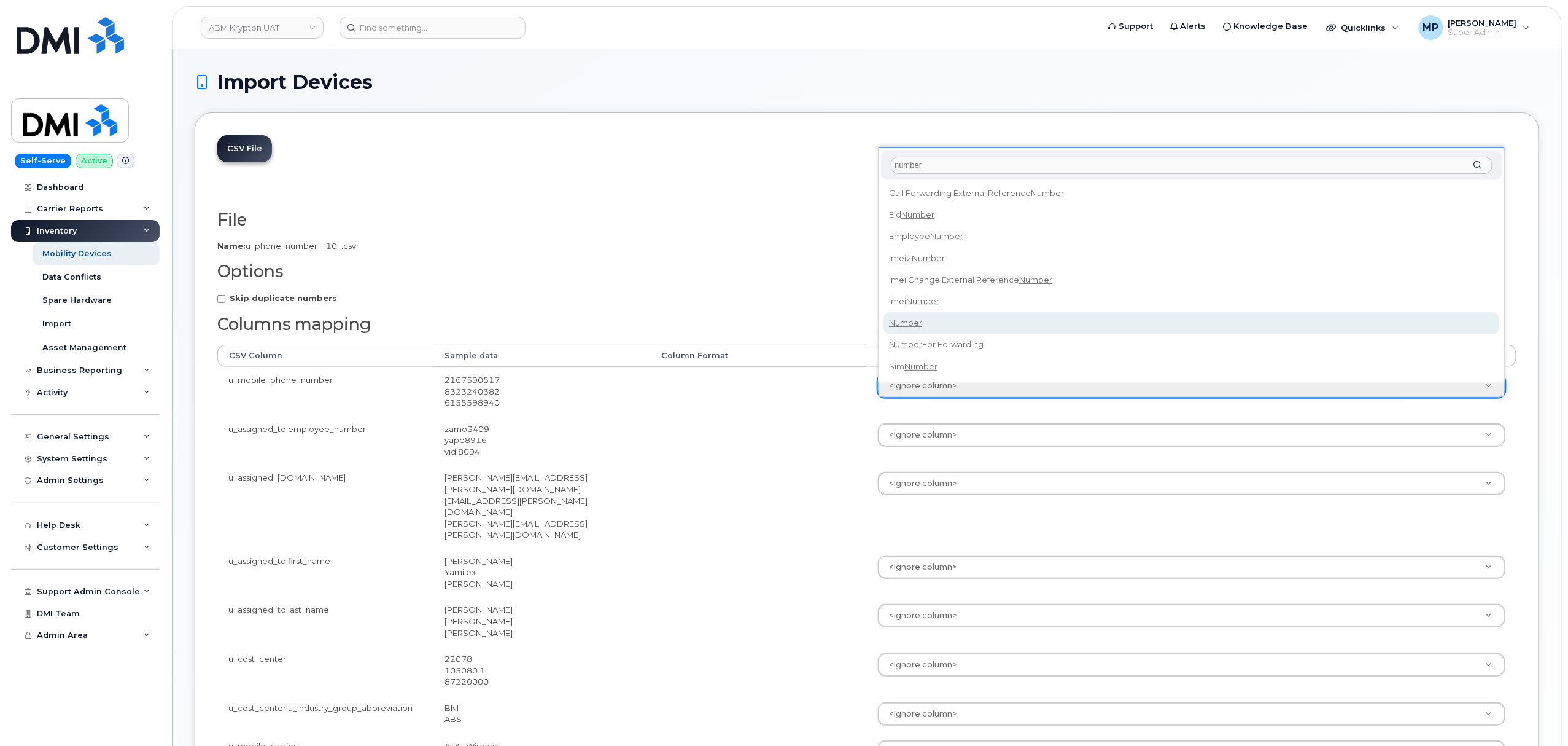
type input "number"
select select "number"
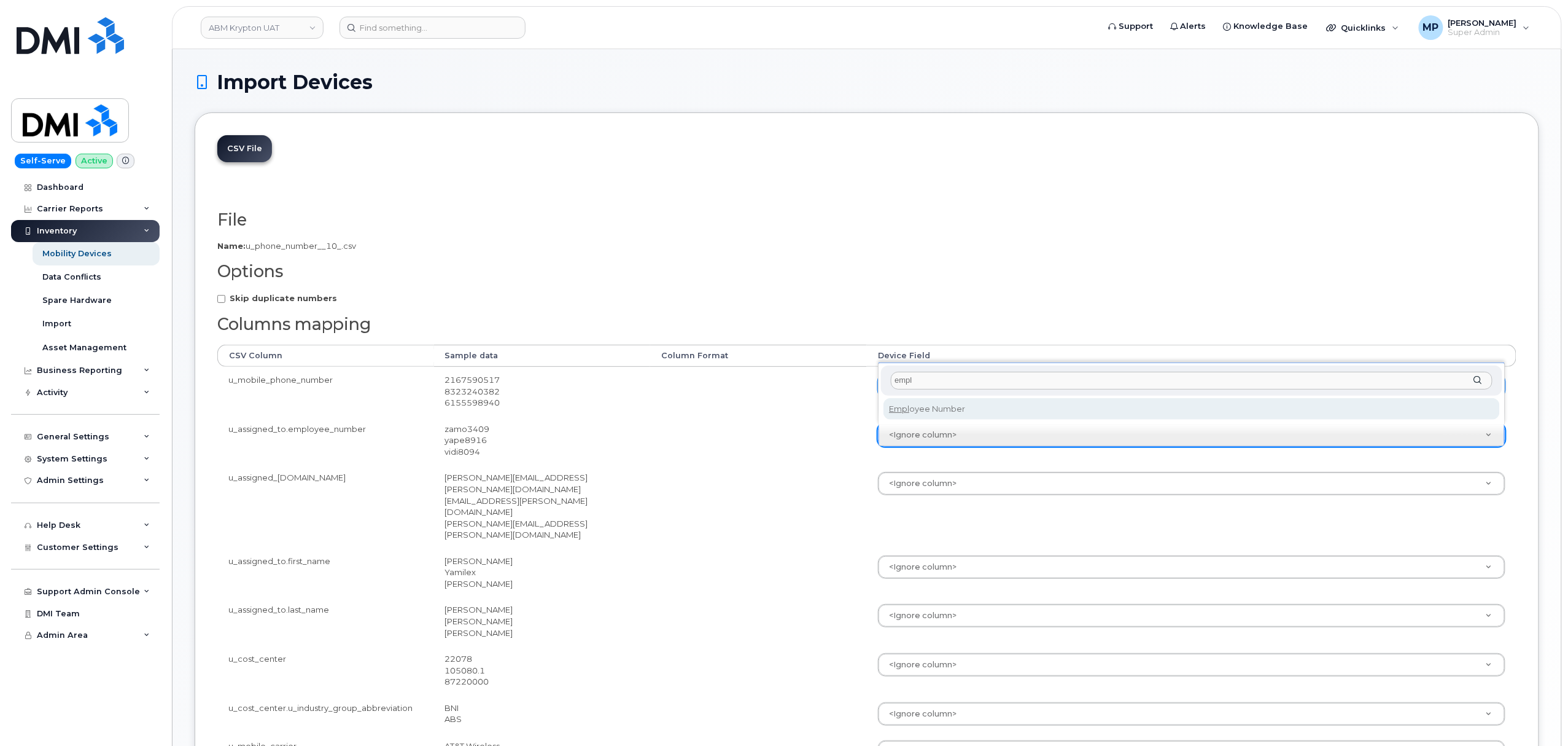
type input "empl"
select select "employee_number"
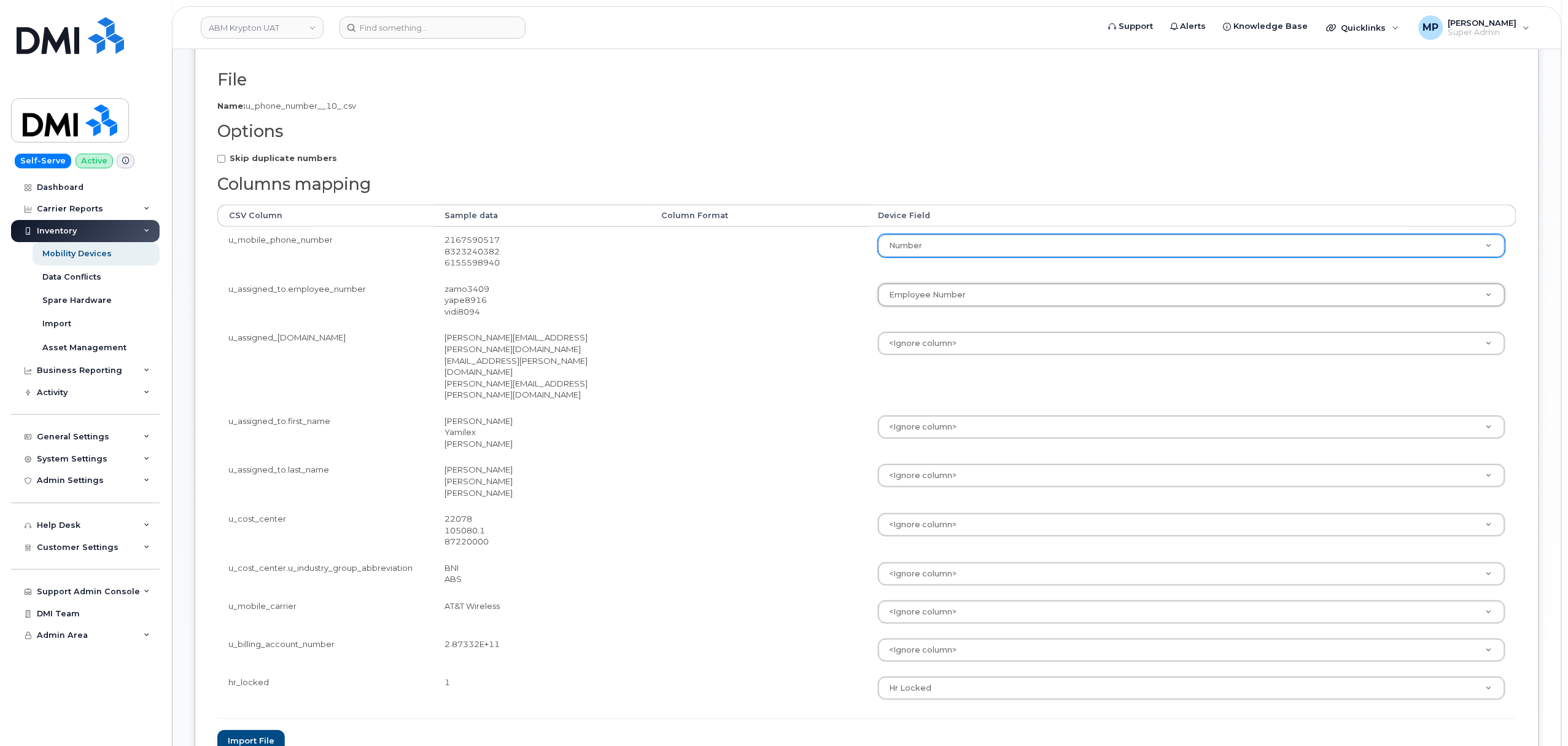
scroll to position [218, 0]
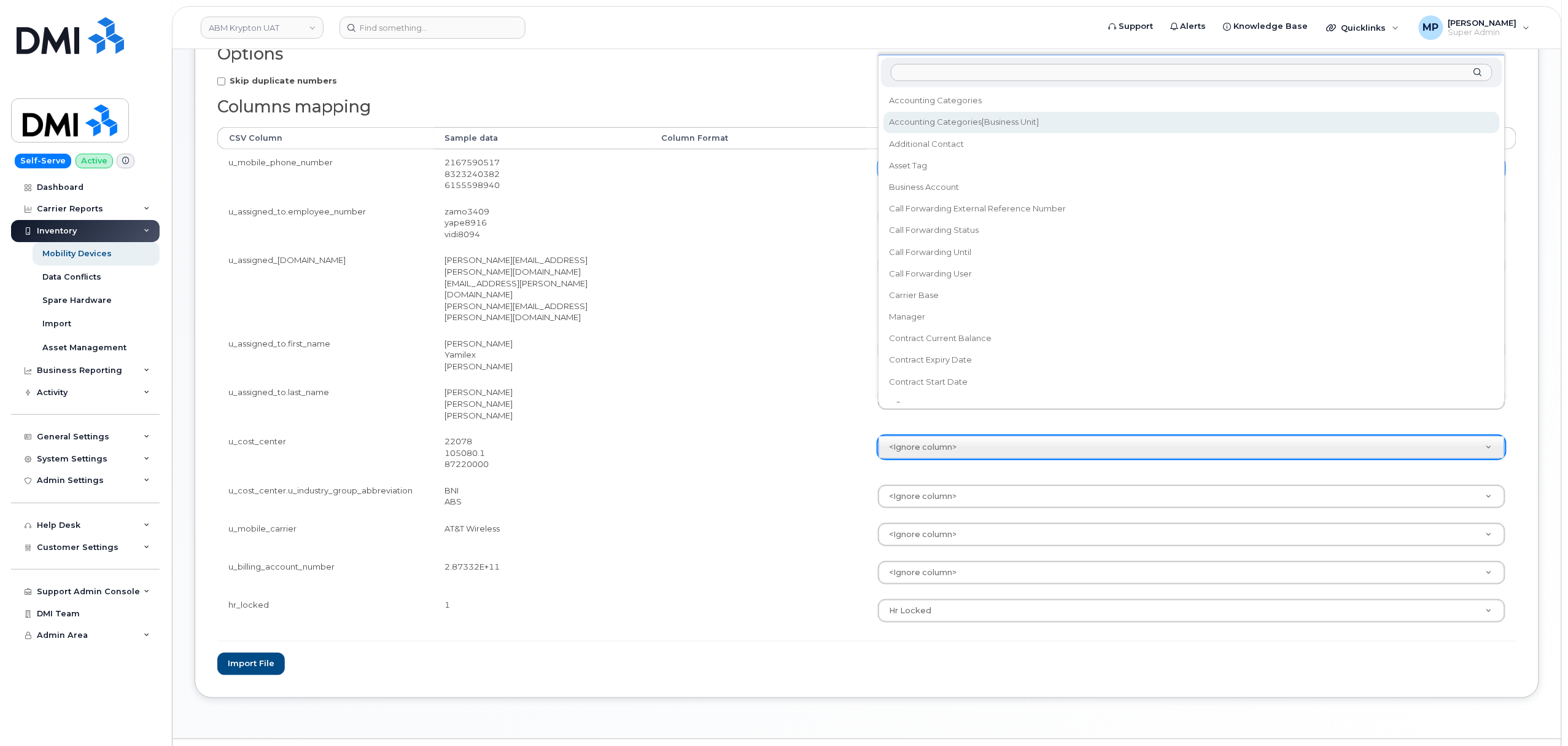
drag, startPoint x: 922, startPoint y: 114, endPoint x: 916, endPoint y: 126, distance: 13.4
select select "accounting_categories[Business Unit]"
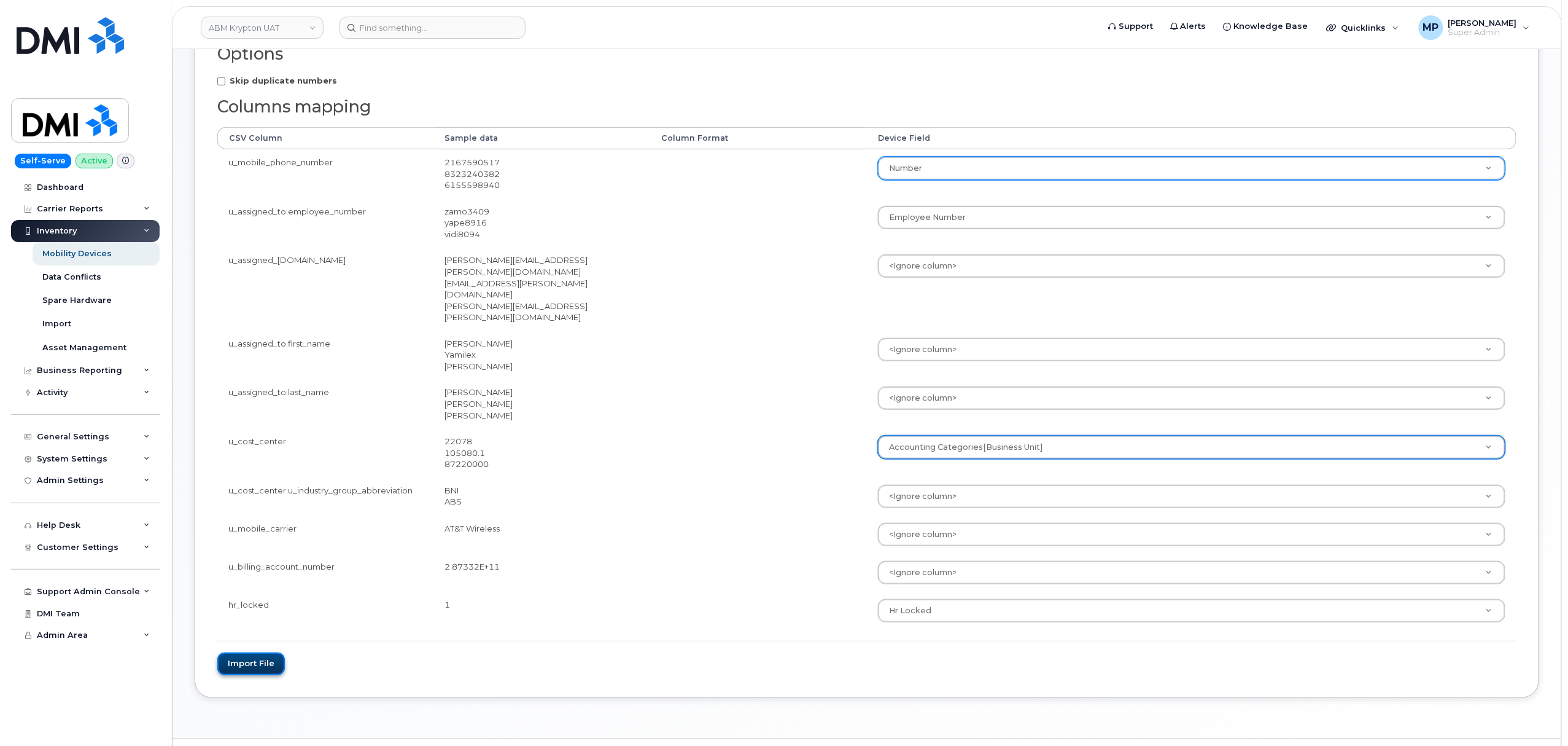
click at [250, 653] on button "Import file" at bounding box center [251, 664] width 67 height 22
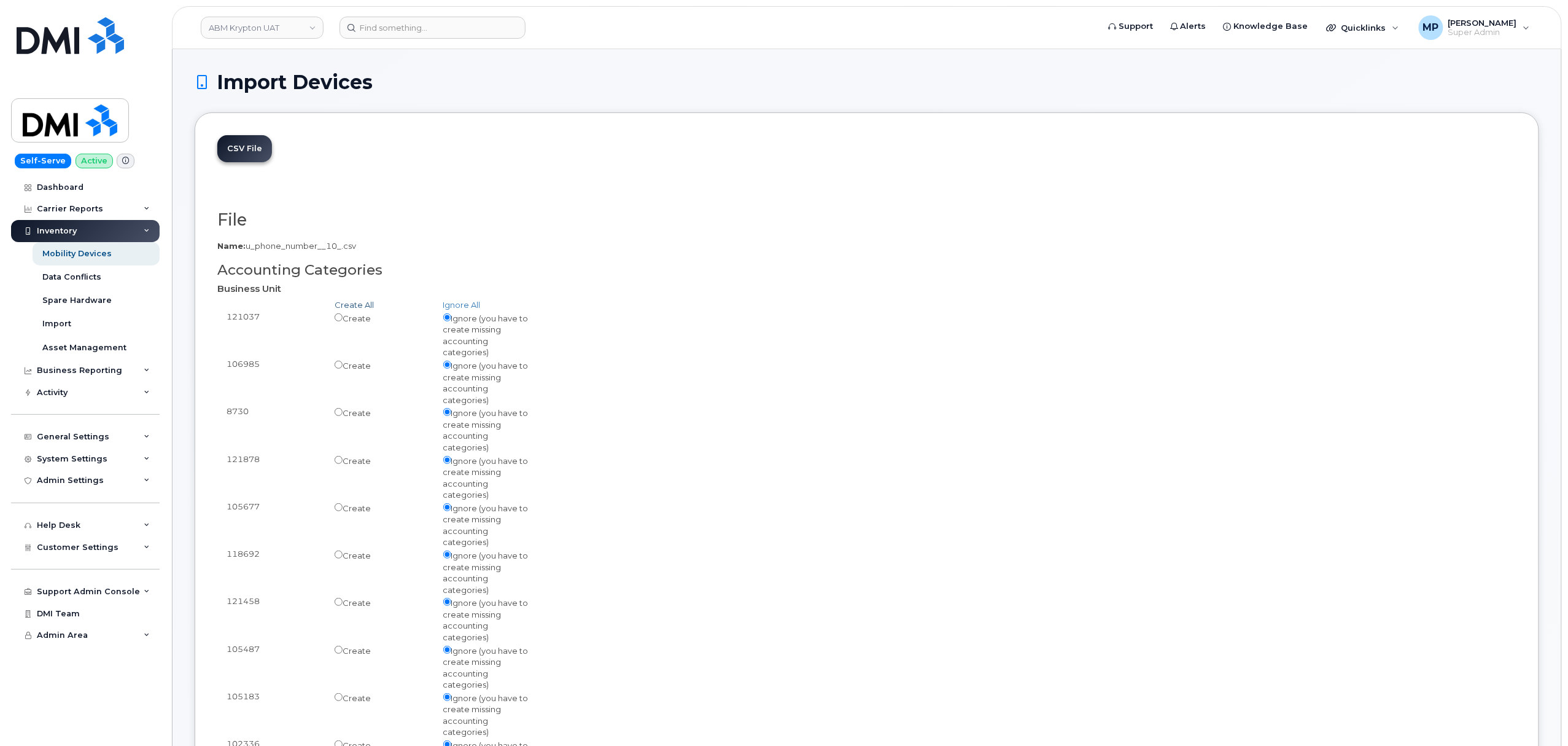
click at [347, 303] on link "Create All" at bounding box center [355, 304] width 40 height 9
radio input "true"
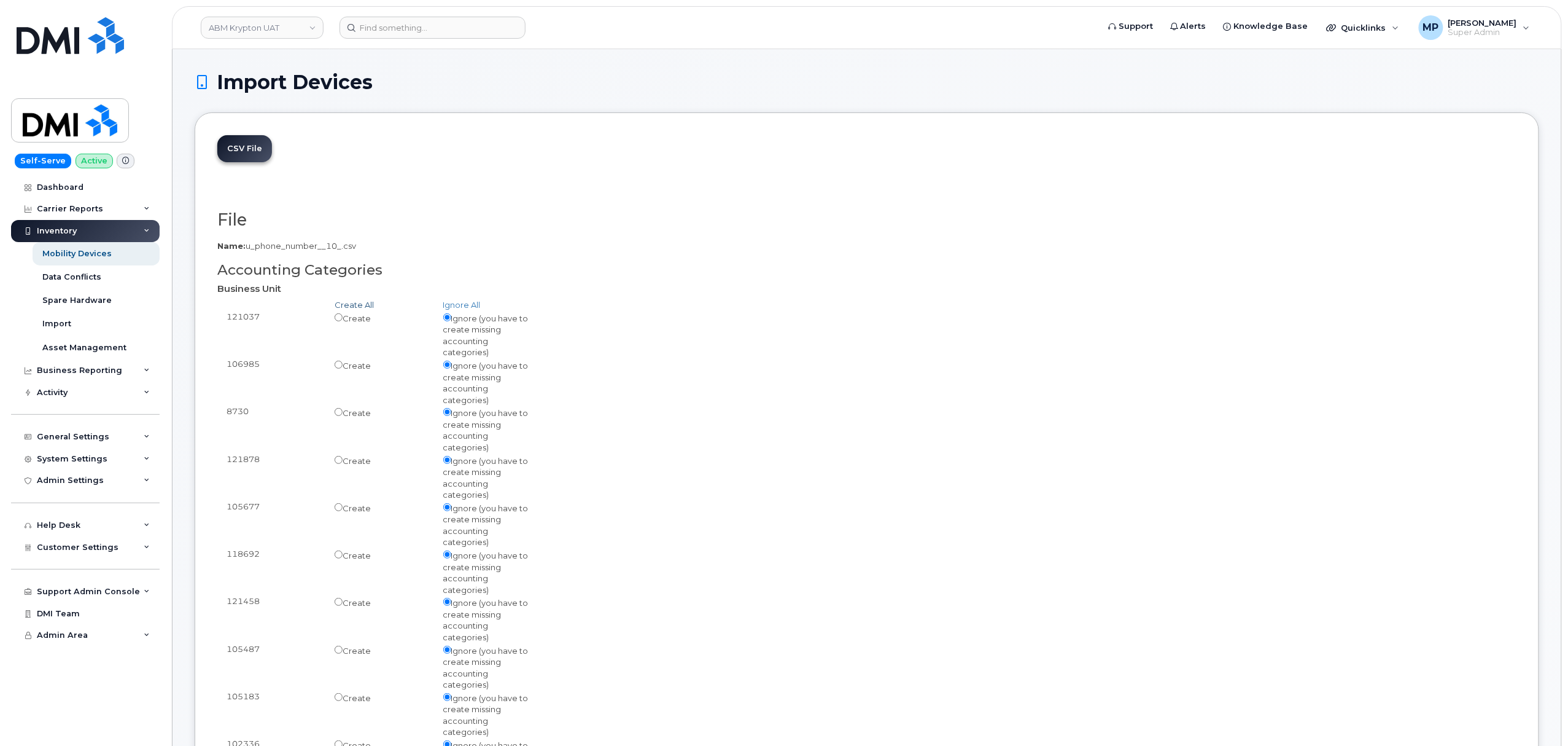
radio input "true"
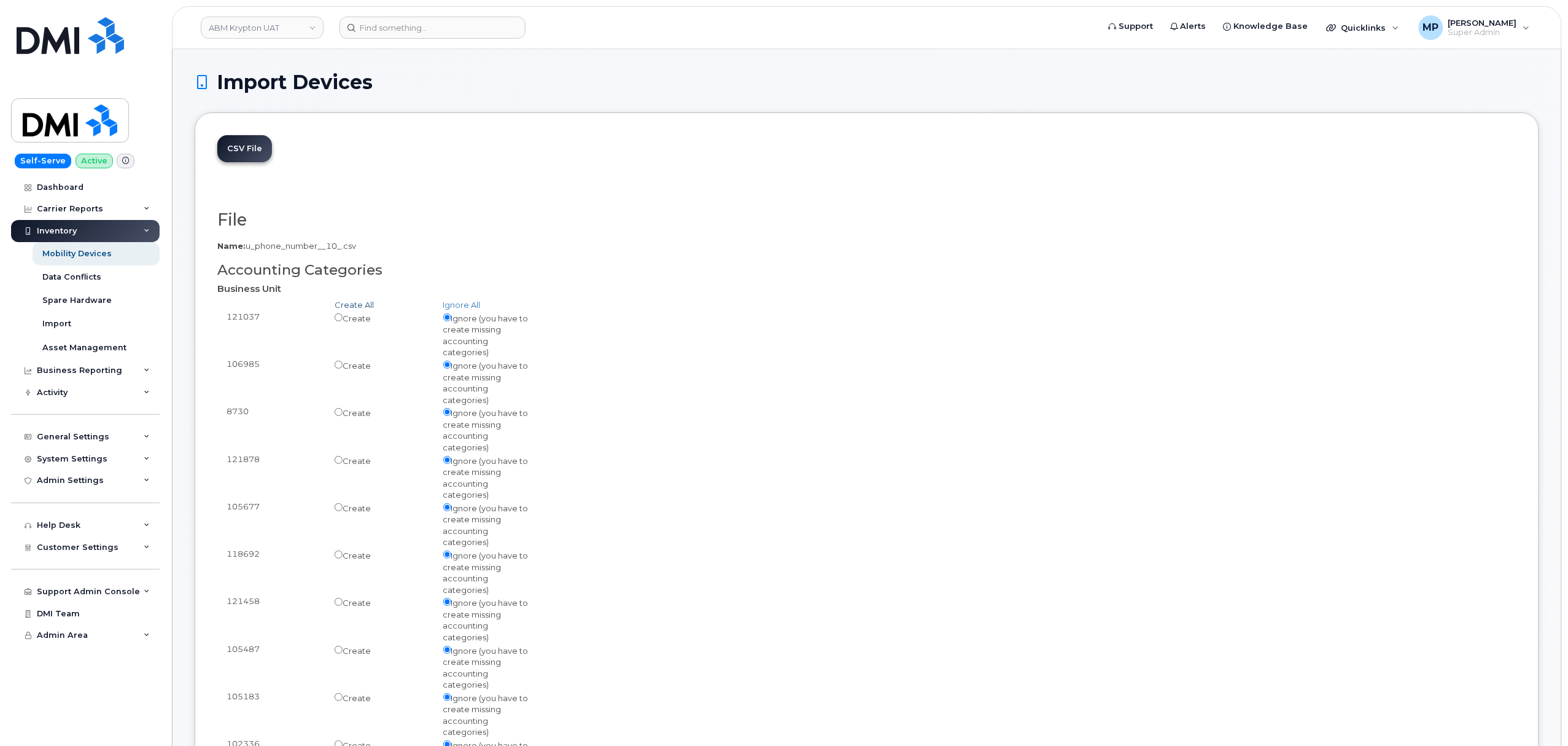
radio input "true"
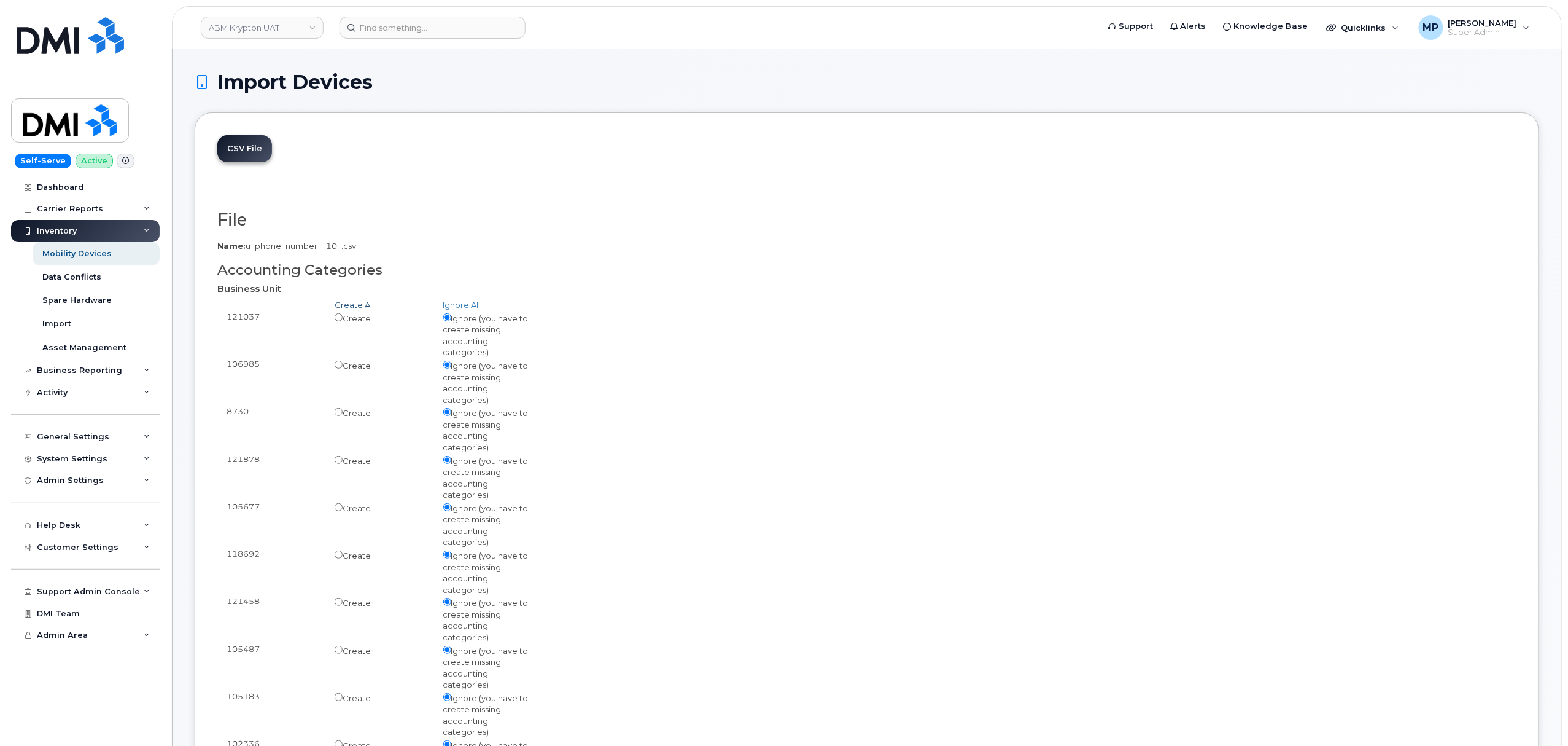
radio input "true"
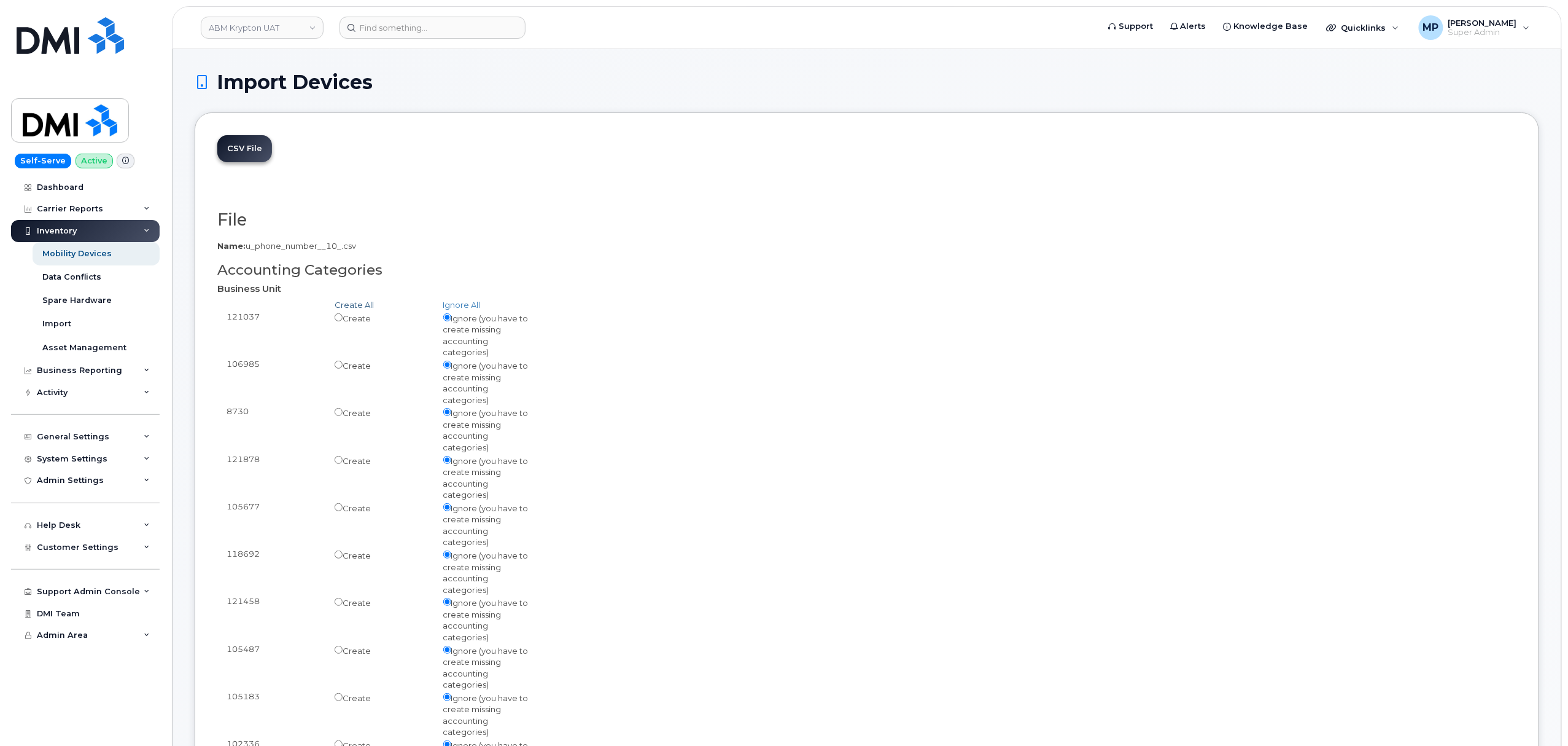
radio input "true"
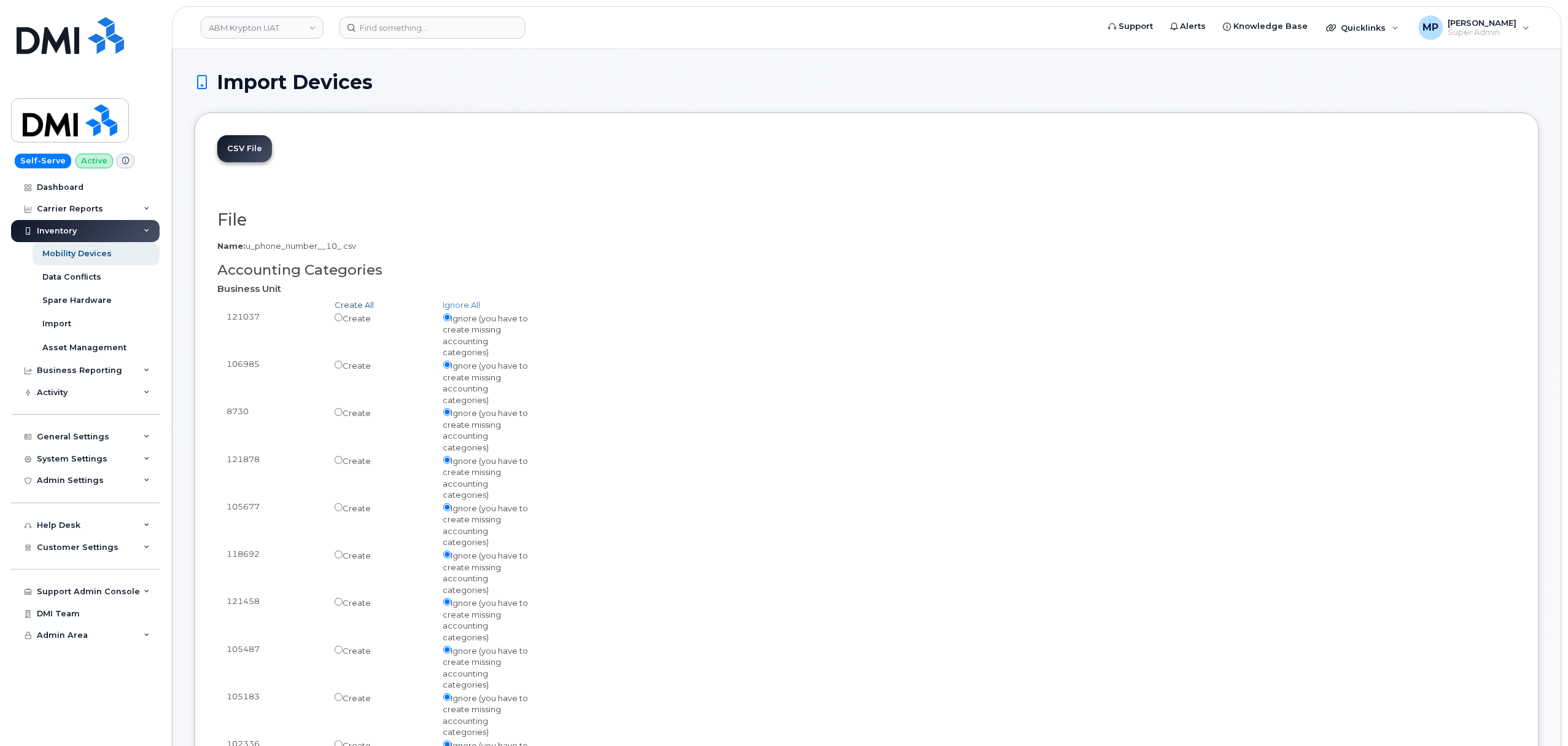
radio input "true"
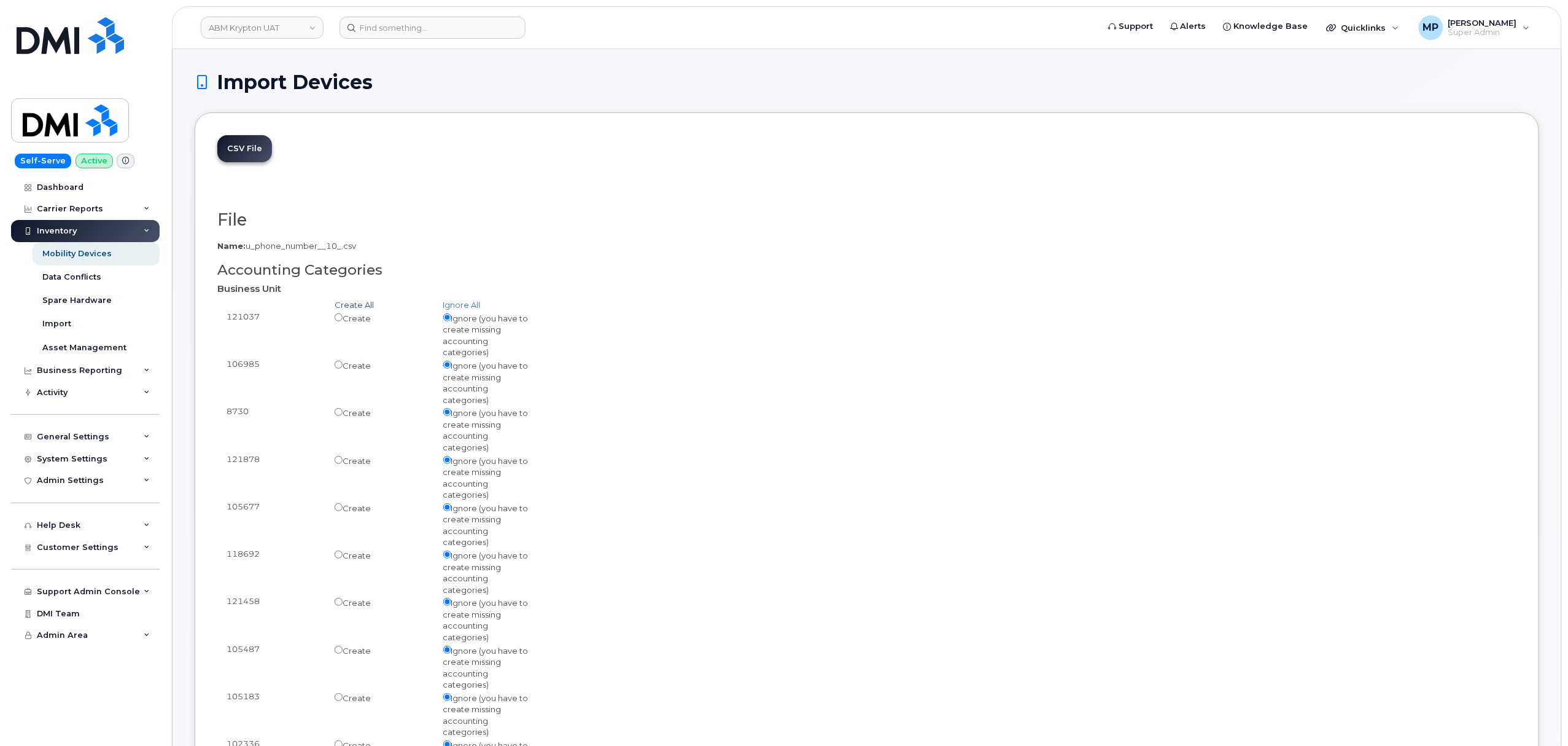
radio input "true"
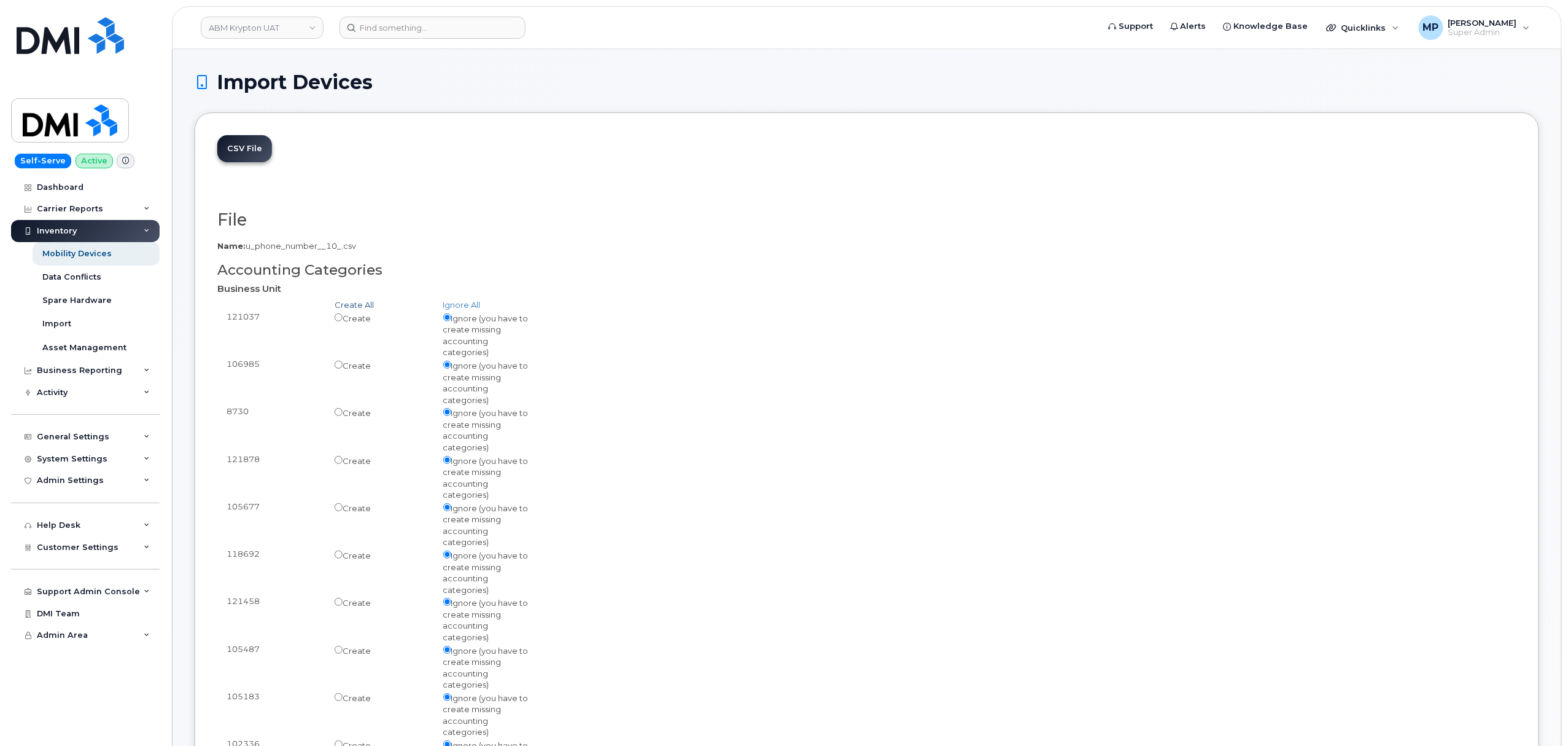
radio input "true"
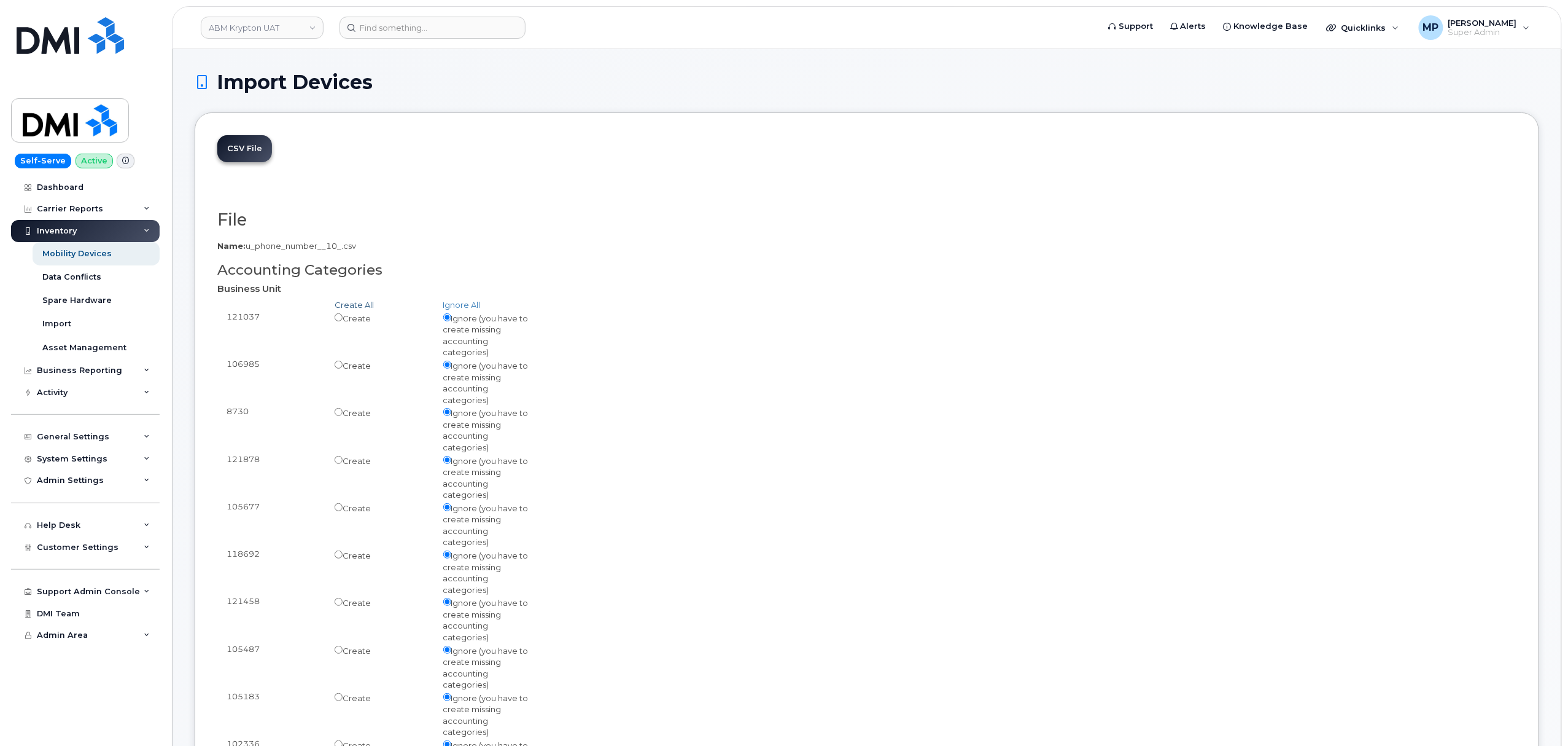
radio input "true"
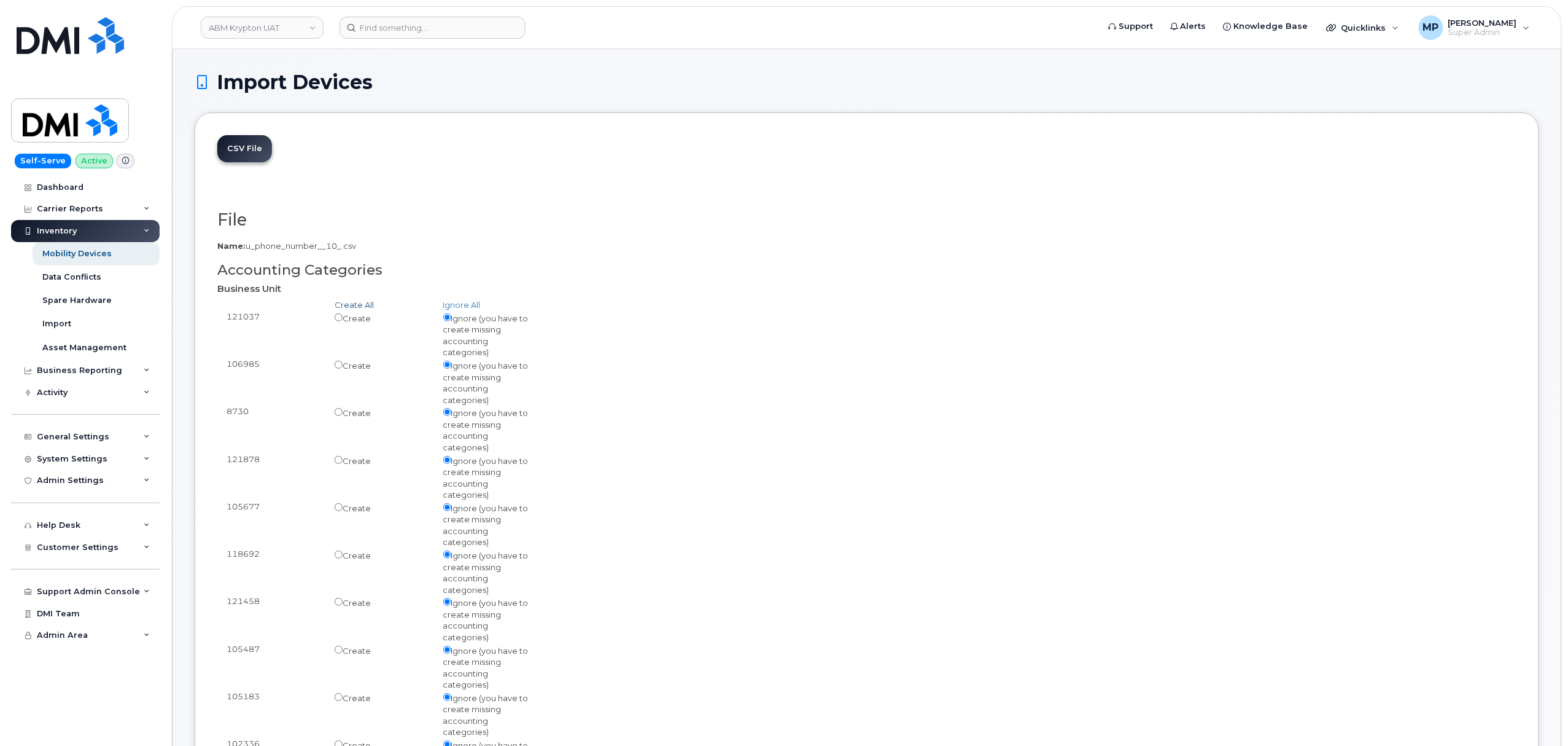
radio input "true"
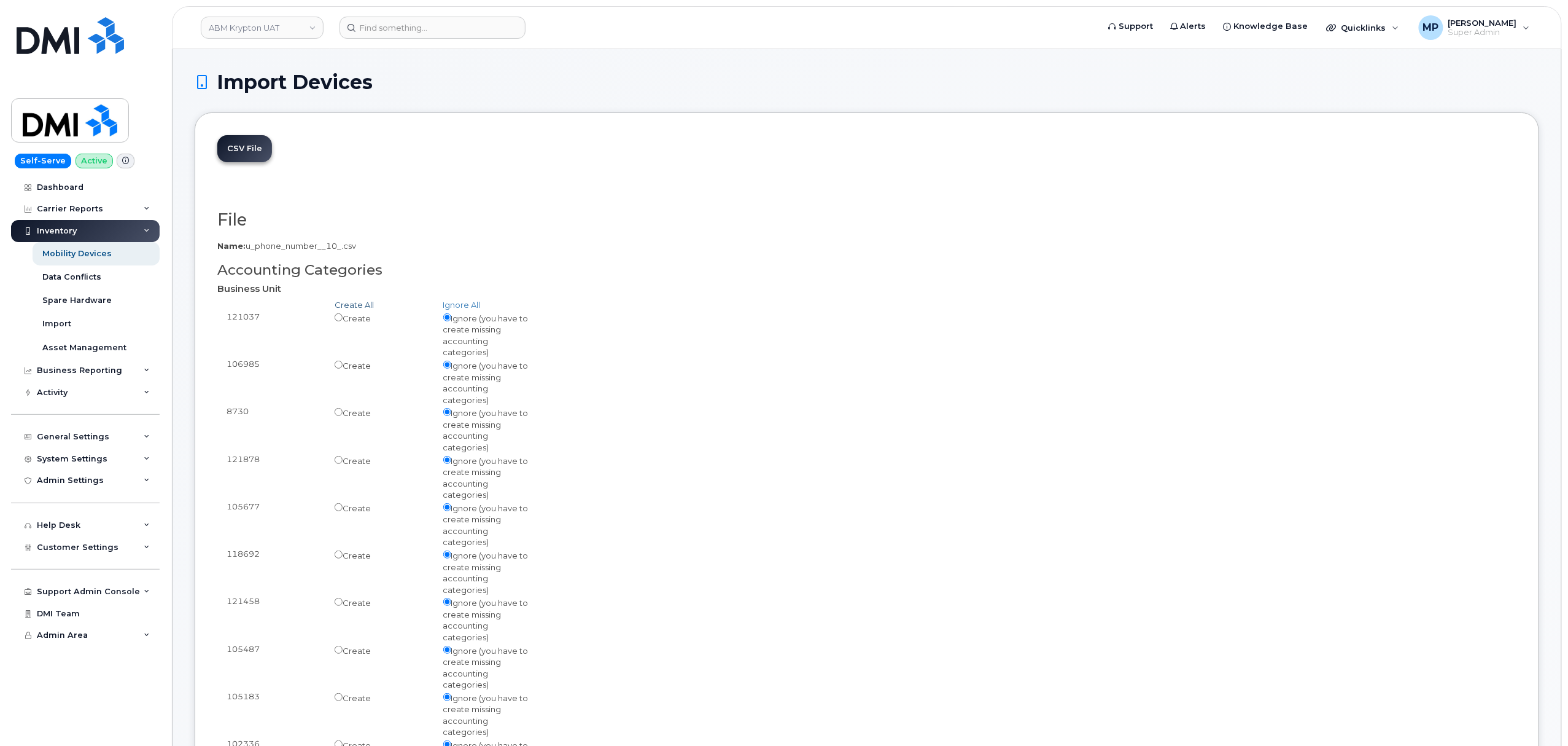
radio input "true"
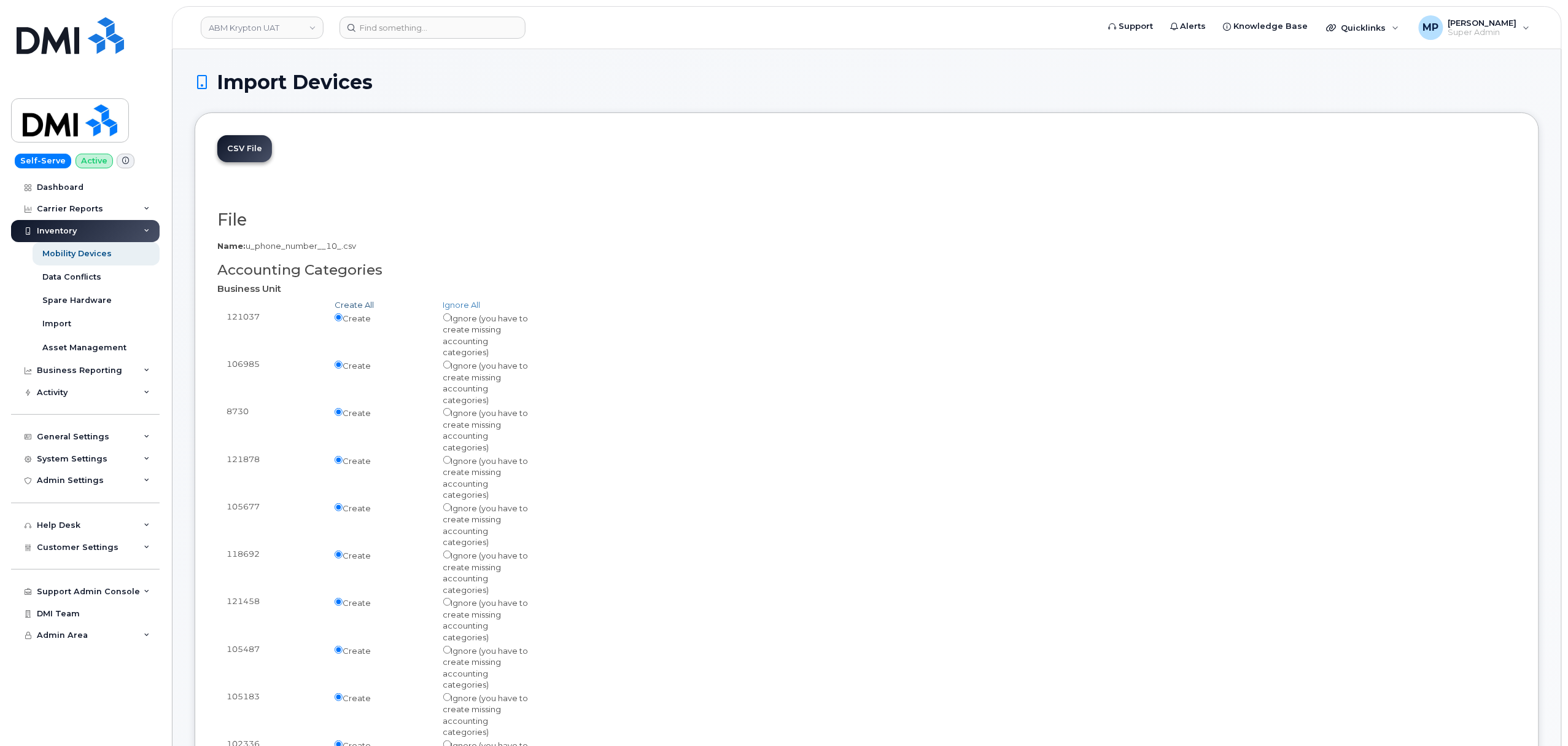
radio input "true"
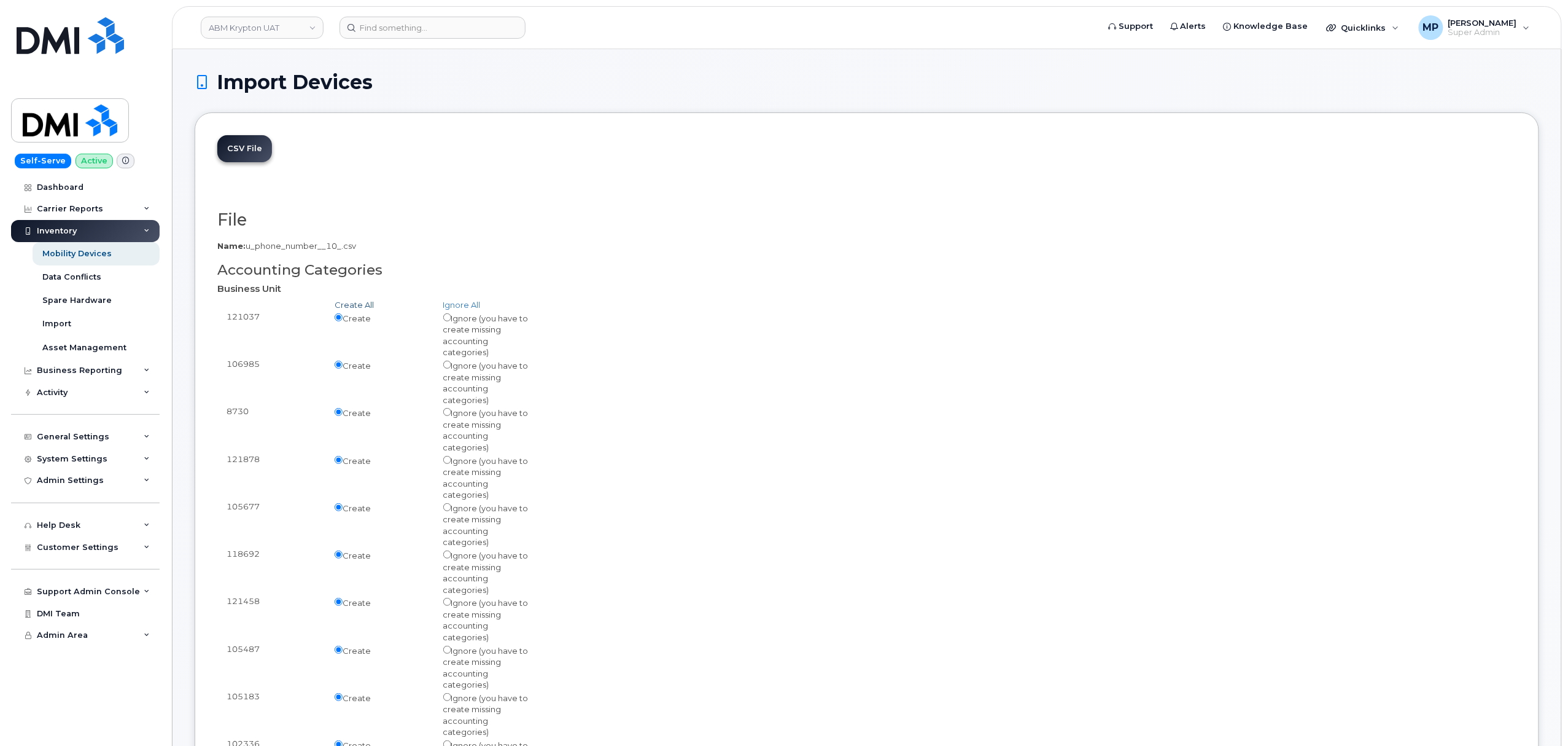
radio input "true"
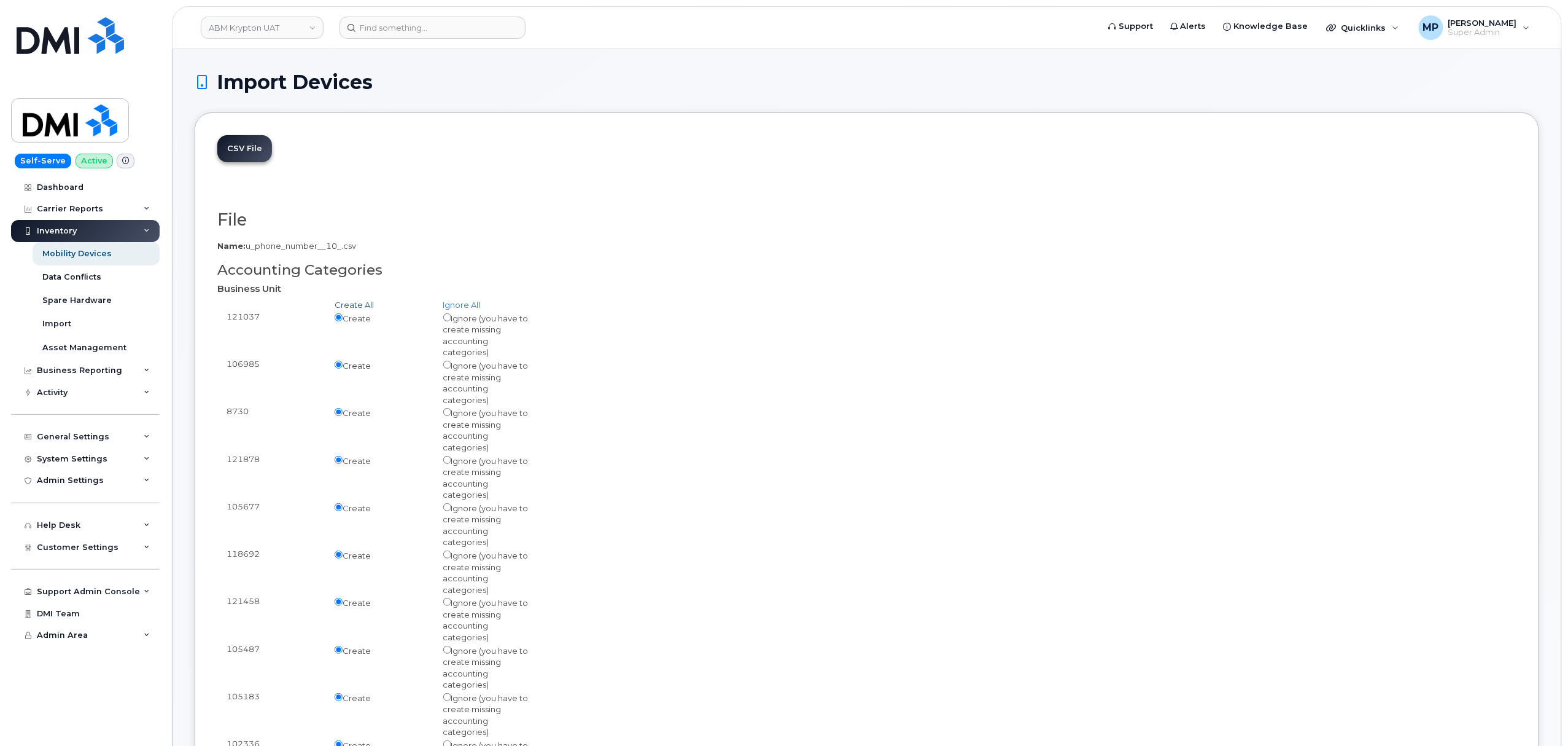
radio input "true"
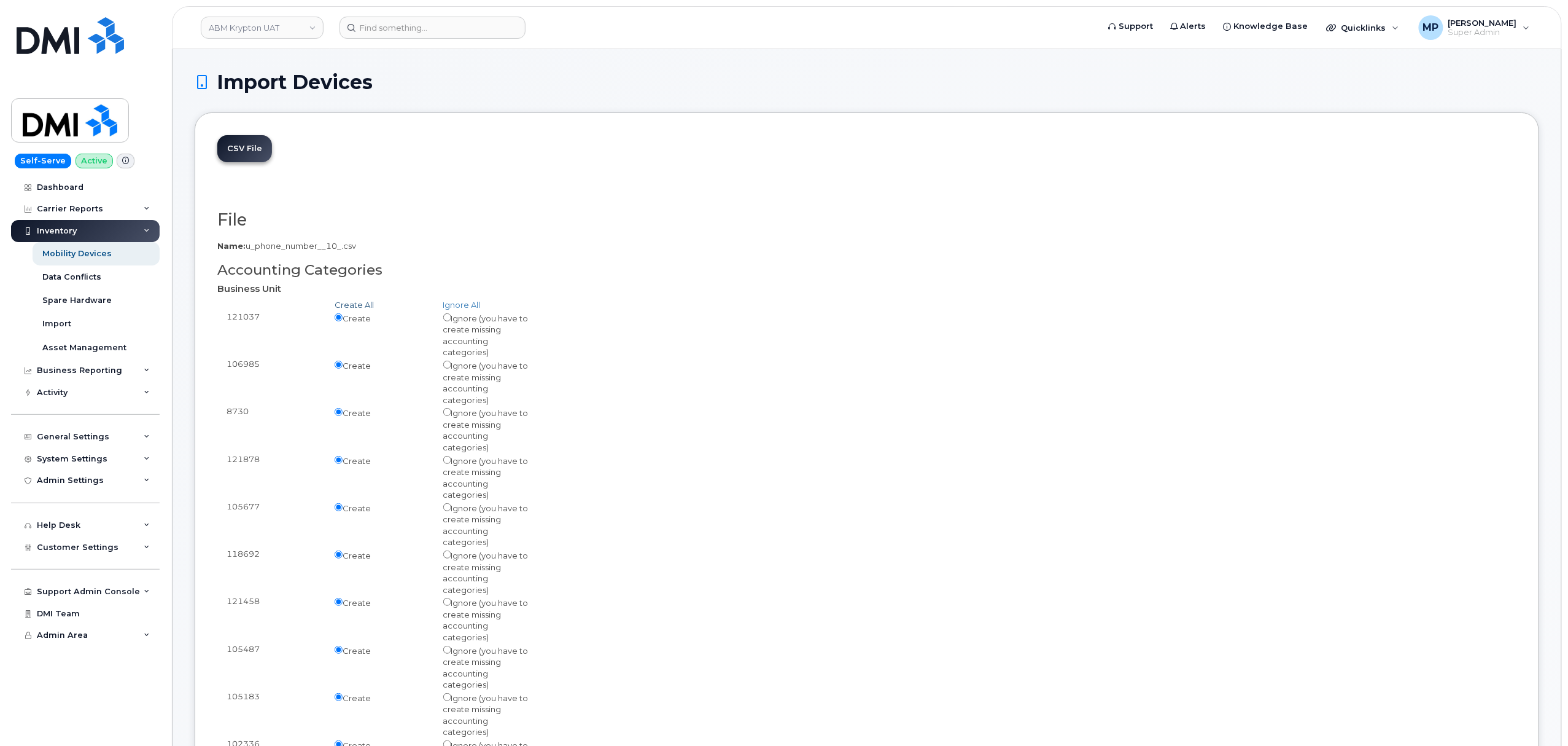
radio input "true"
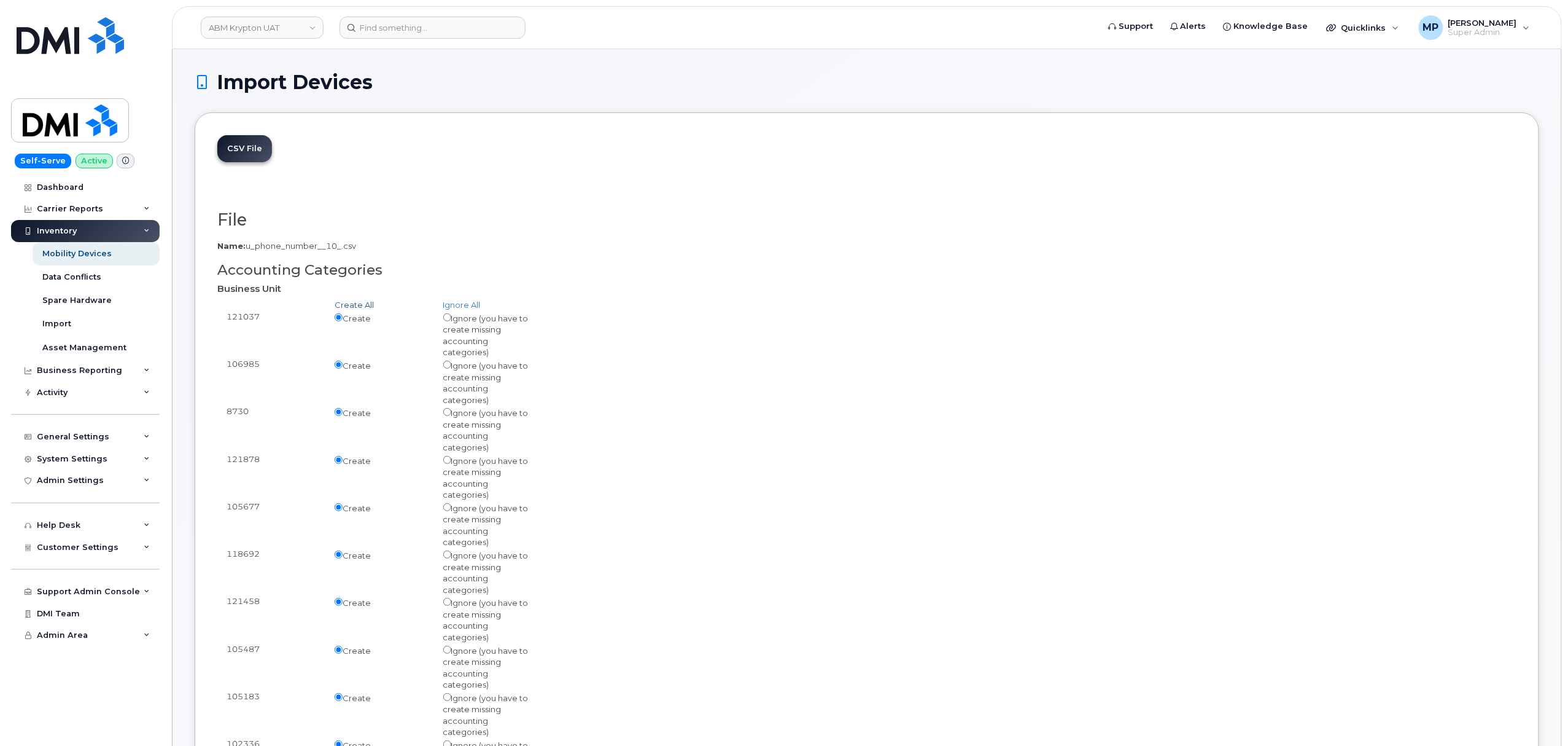
radio input "true"
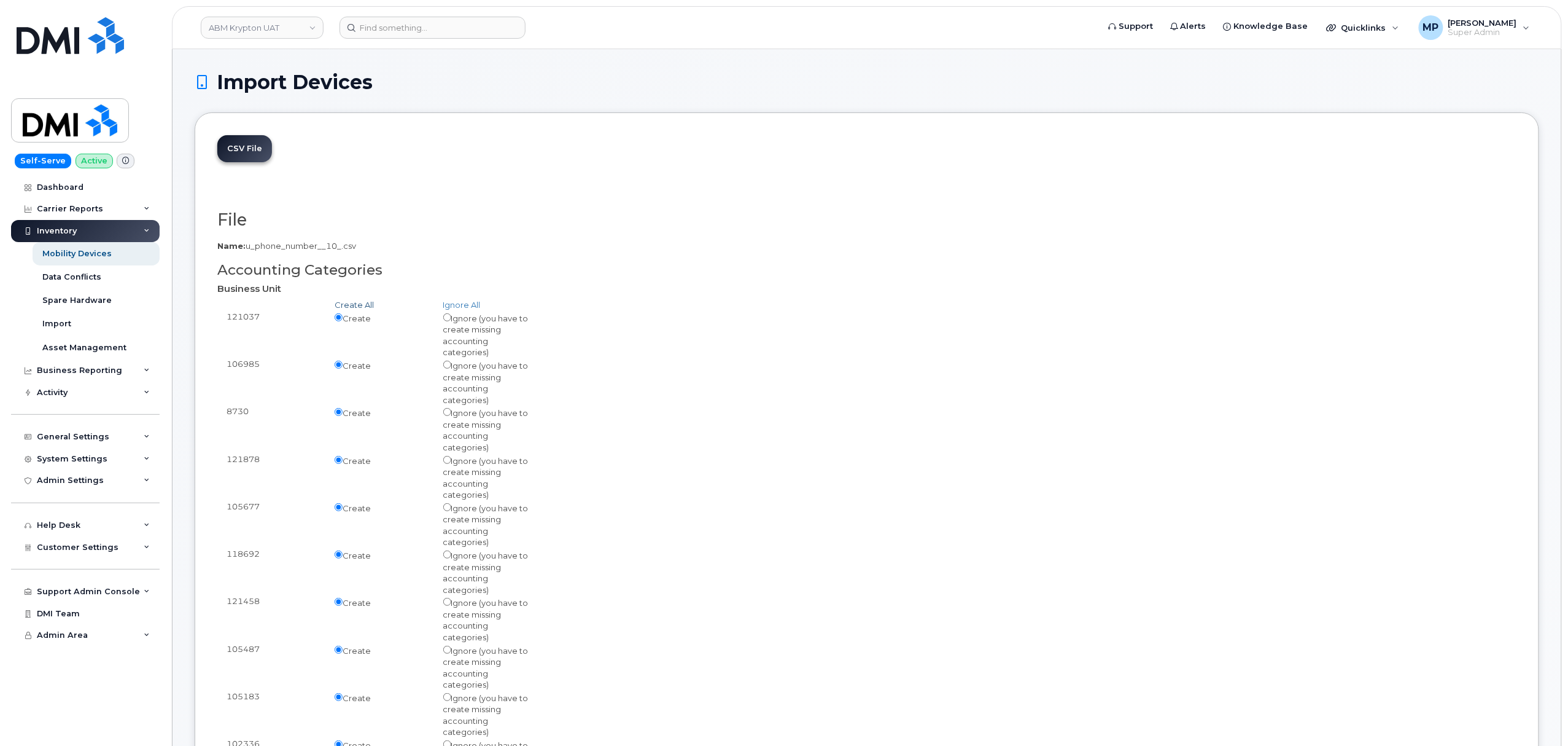
radio input "true"
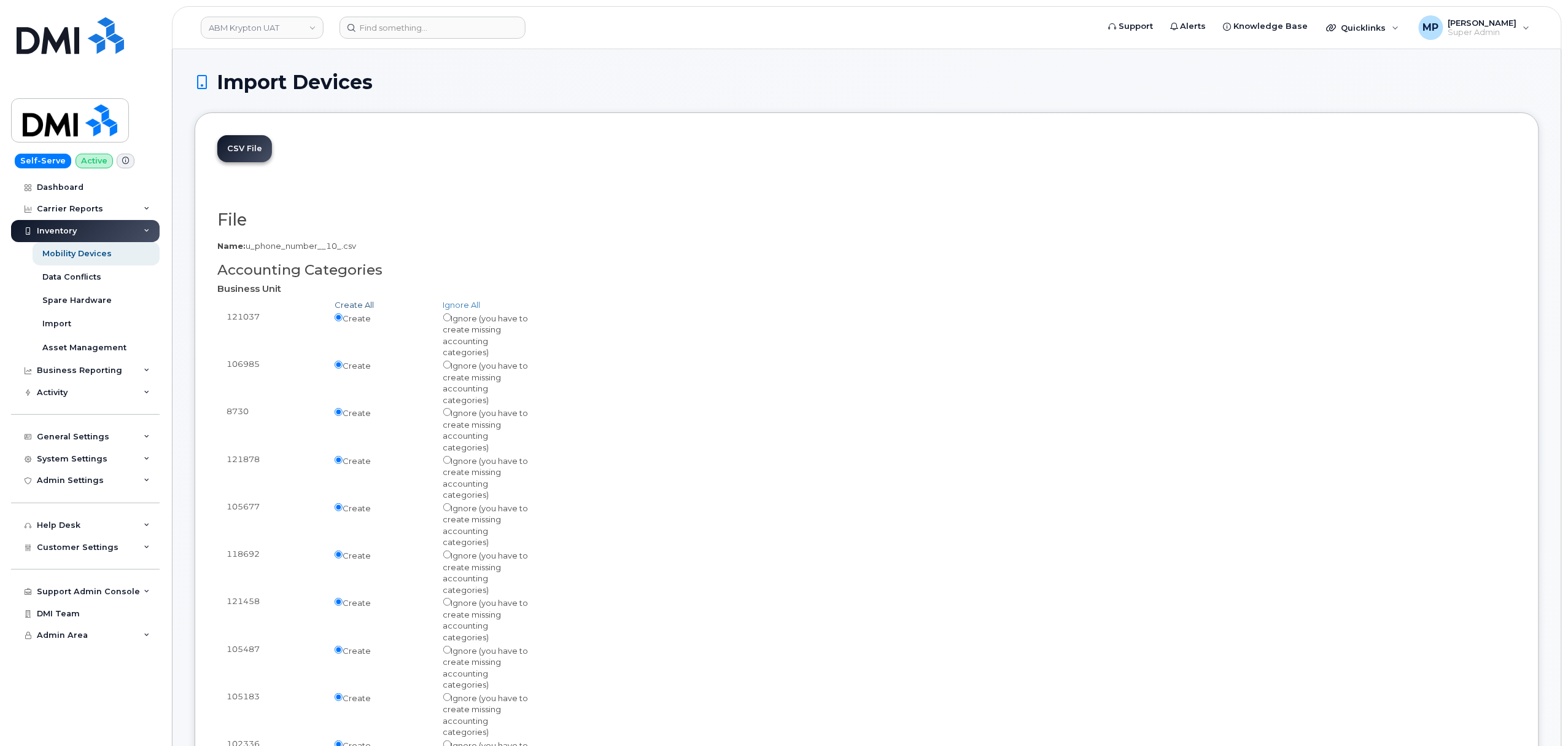
radio input "true"
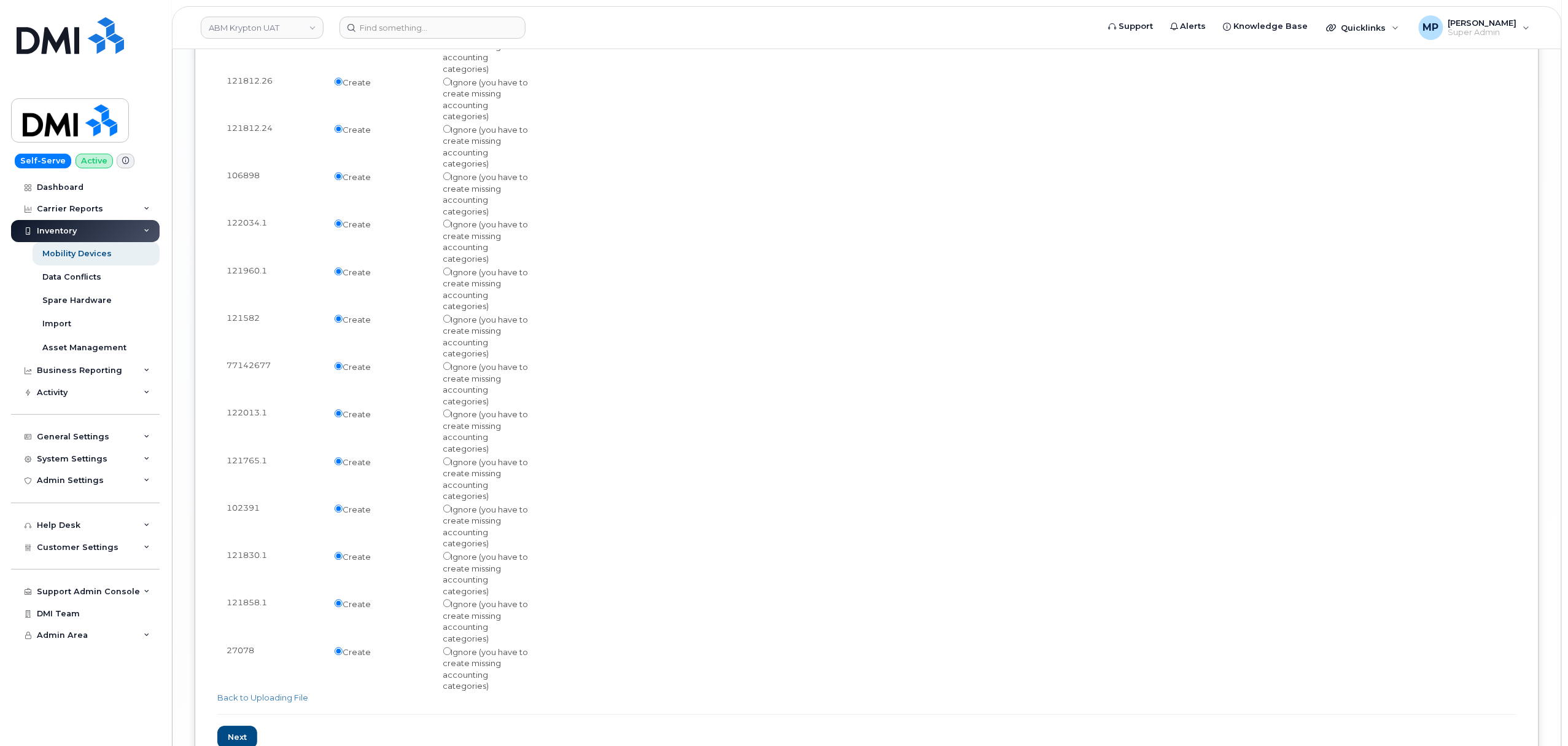
scroll to position [3937, 0]
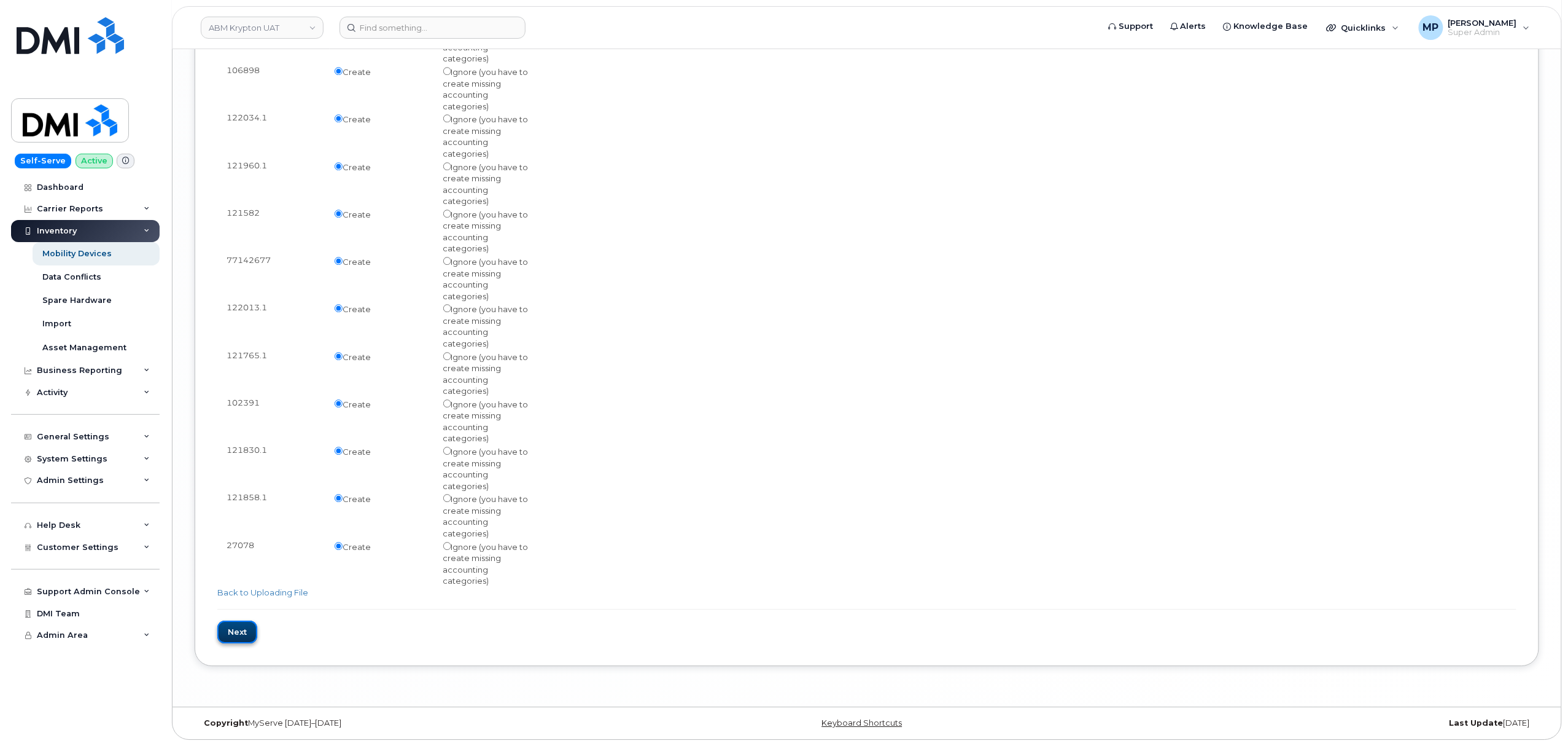
click at [238, 634] on input "Next" at bounding box center [237, 632] width 40 height 22
type input "Loading..."
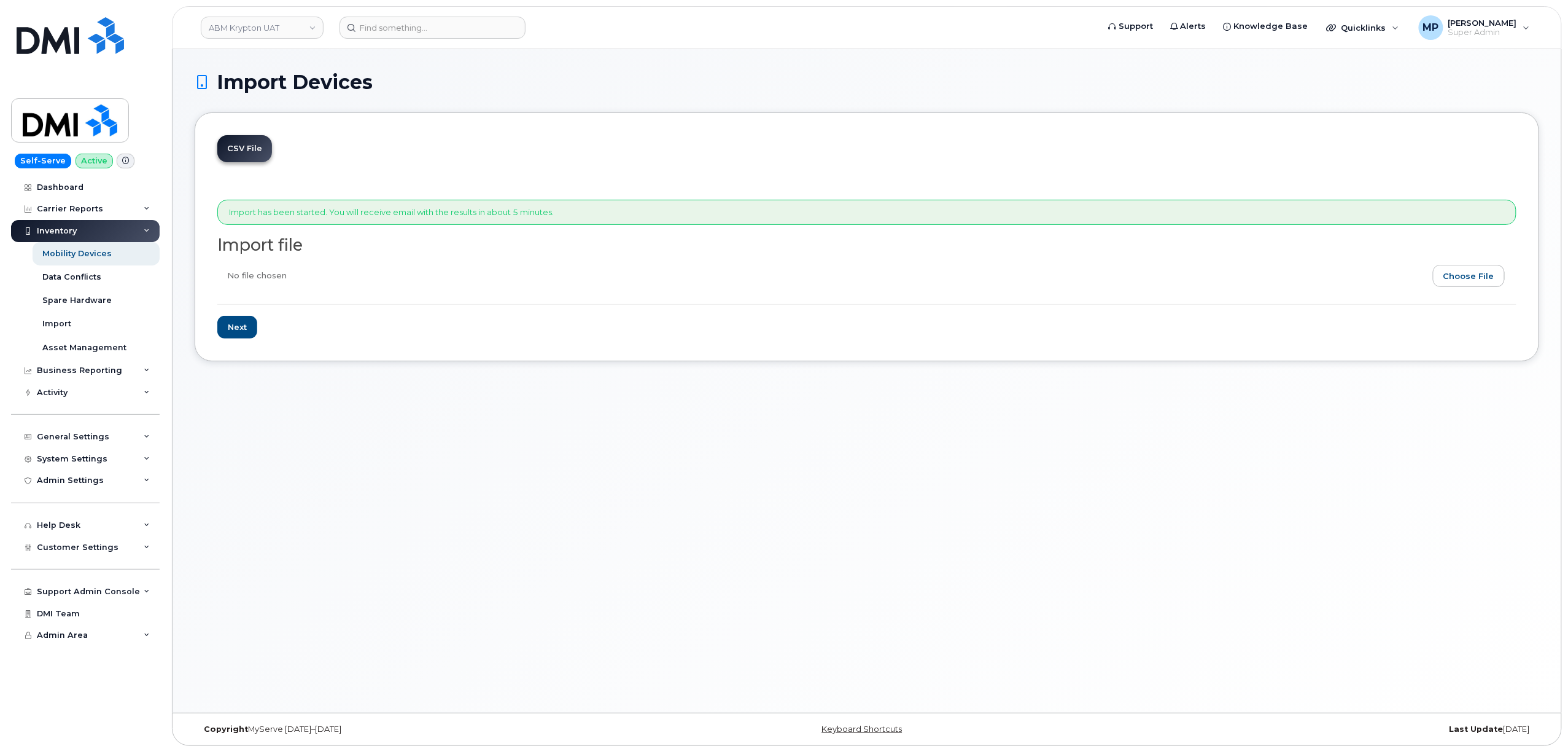
drag, startPoint x: 1473, startPoint y: 279, endPoint x: 1467, endPoint y: 280, distance: 6.1
click at [1469, 280] on input "file" at bounding box center [862, 279] width 1289 height 28
type input "C:\fakepath\u_phone_number (10).csv"
click at [236, 329] on input "Next" at bounding box center [237, 327] width 40 height 22
type input "Loading..."
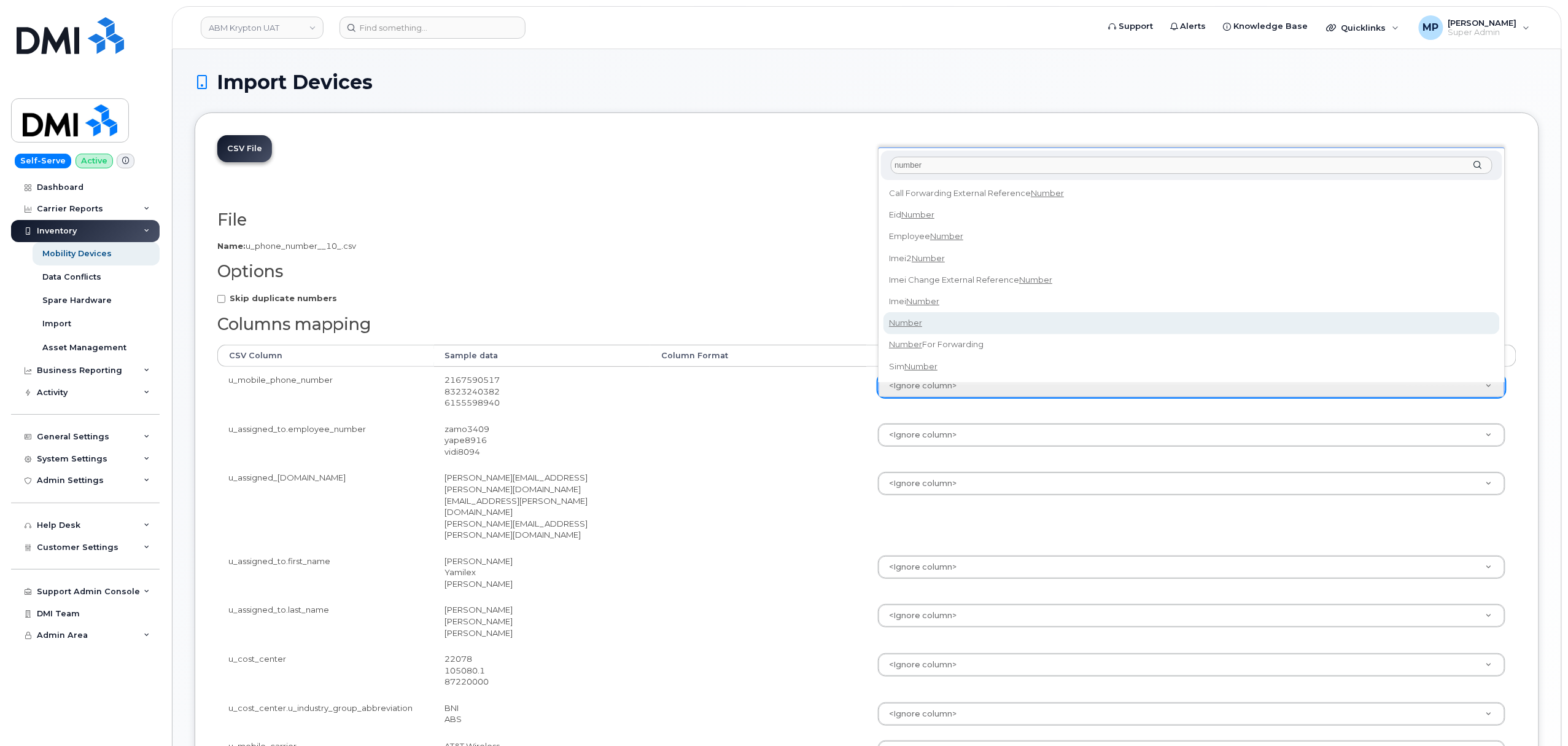
type input "number"
select select "number"
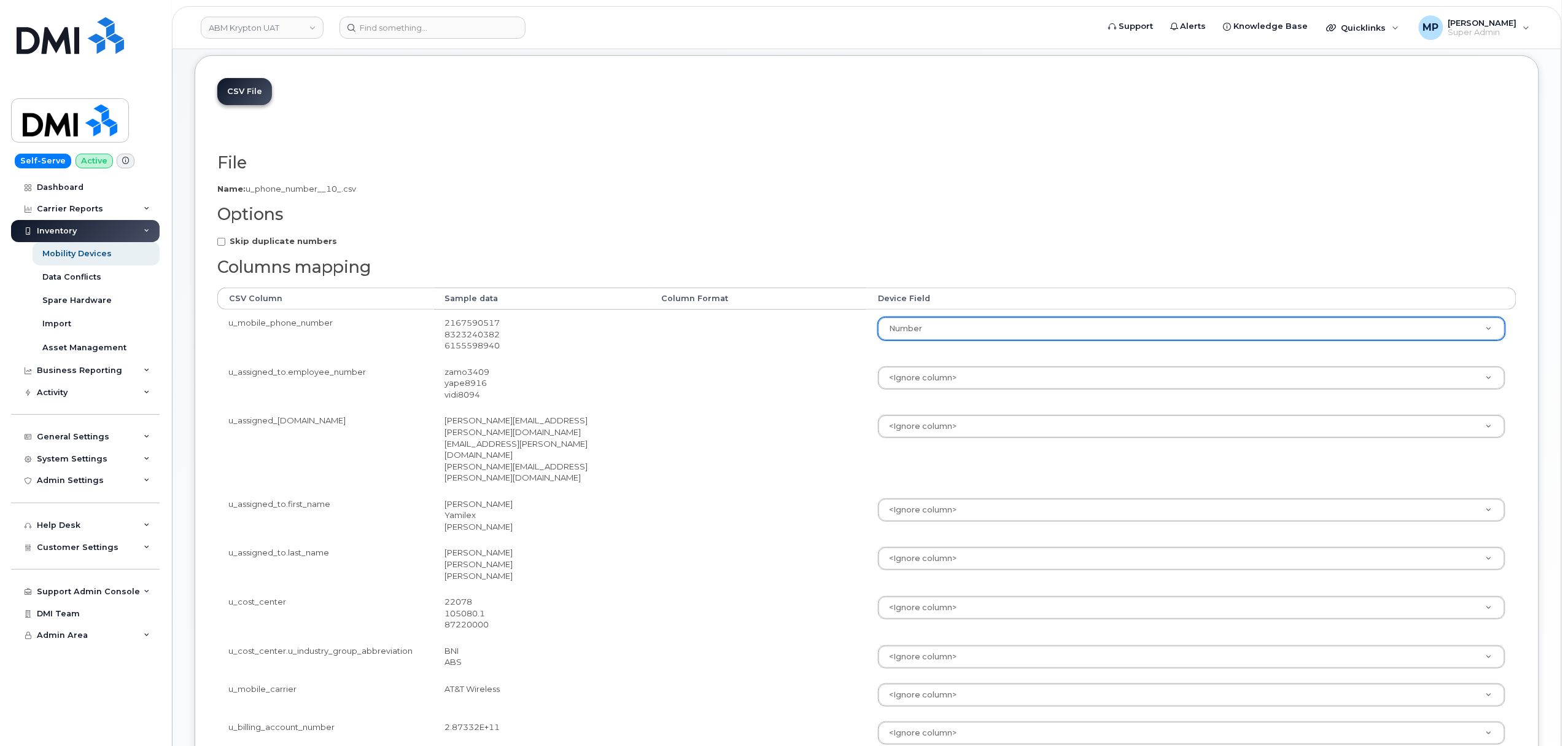
scroll to position [82, 0]
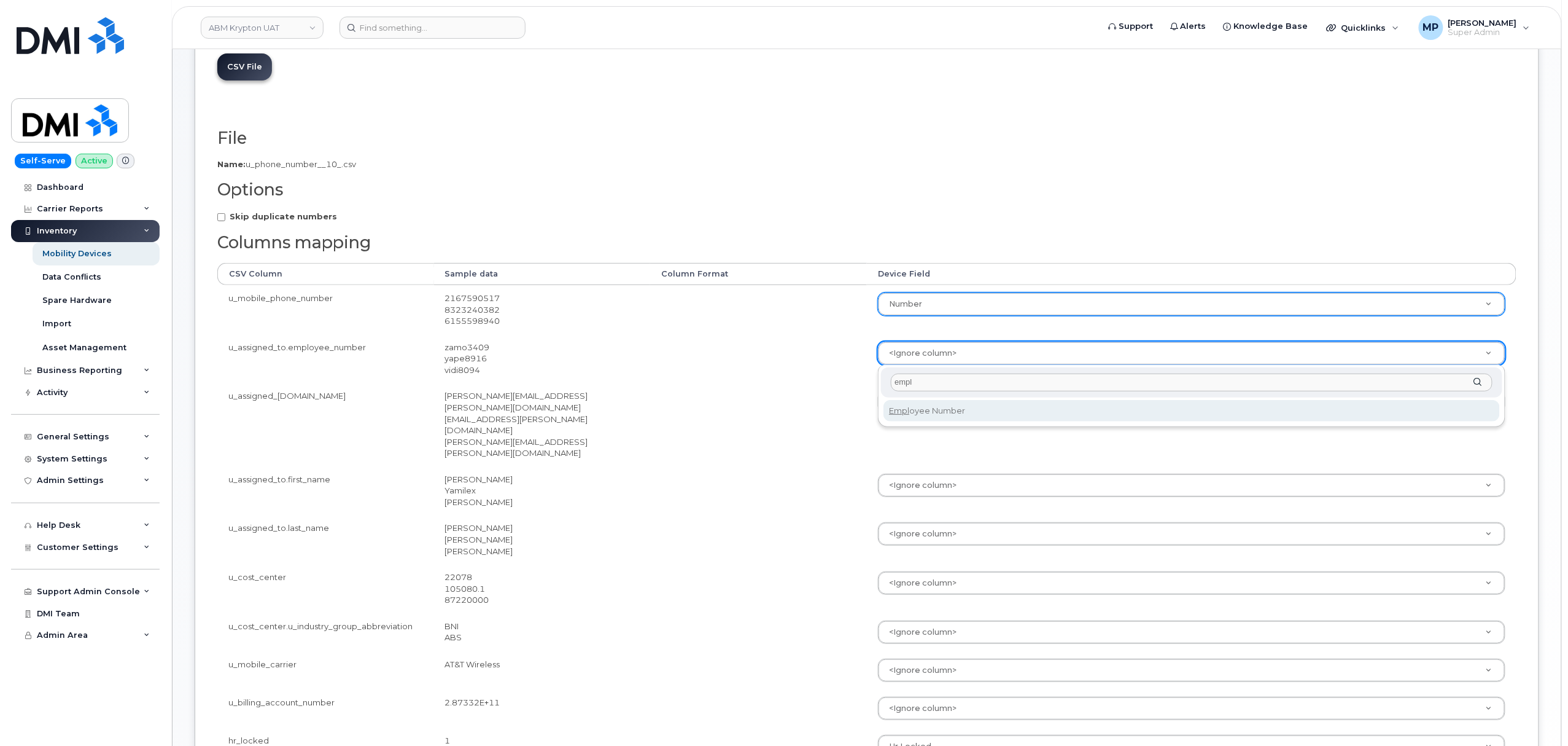
type input "empl"
select select "employee_number"
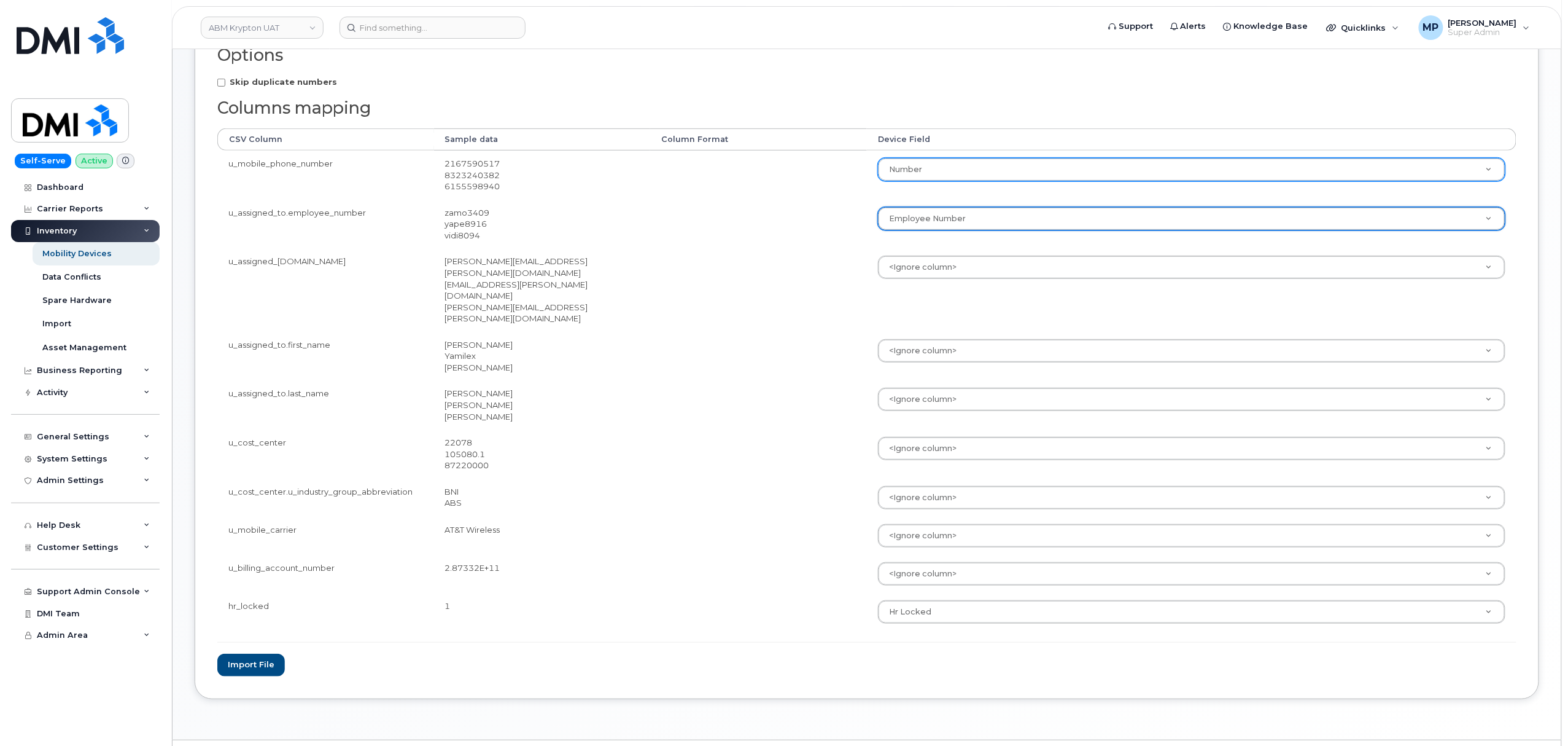
scroll to position [218, 0]
click at [241, 653] on button "Import file" at bounding box center [251, 664] width 67 height 22
